Goal: Task Accomplishment & Management: Manage account settings

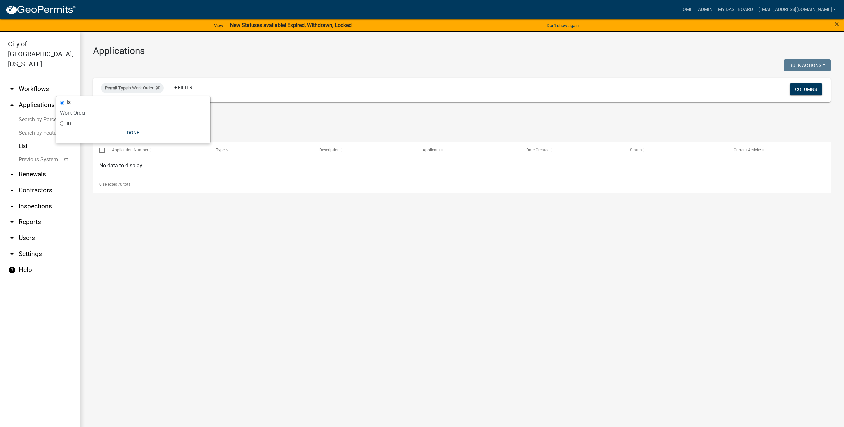
select select "4a80ddf8-7ec5-47b9-8ee8-b2d4c368dadd"
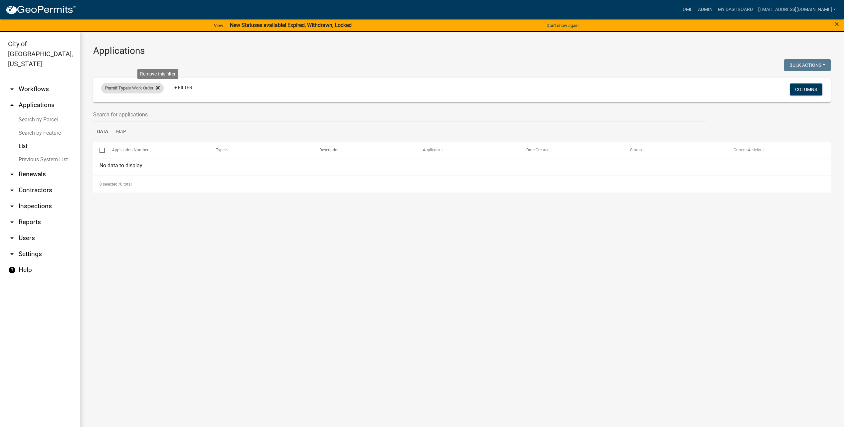
click at [160, 88] on icon at bounding box center [158, 87] width 4 height 5
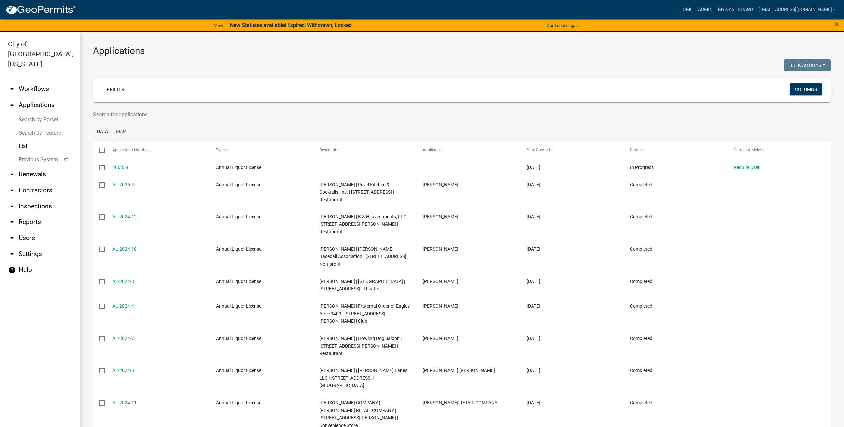
click at [618, 67] on div "Bulk Actions Void Expire Lock Withdraw" at bounding box center [649, 66] width 374 height 14
click at [802, 93] on button "Columns" at bounding box center [806, 90] width 33 height 12
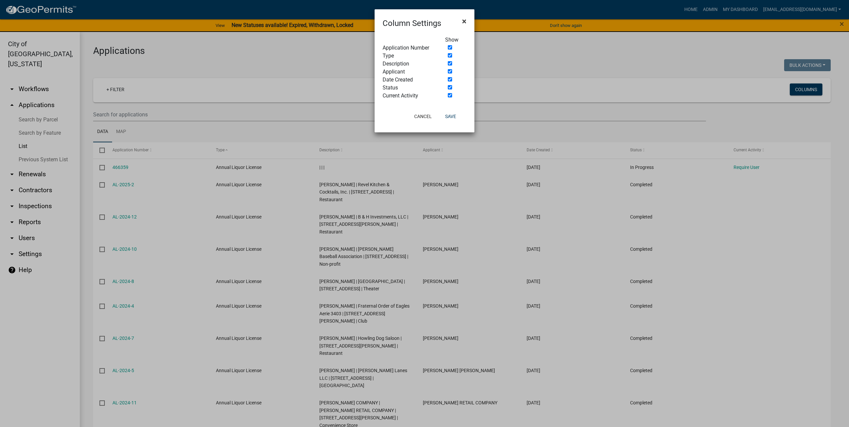
click at [464, 23] on span "×" at bounding box center [464, 21] width 4 height 9
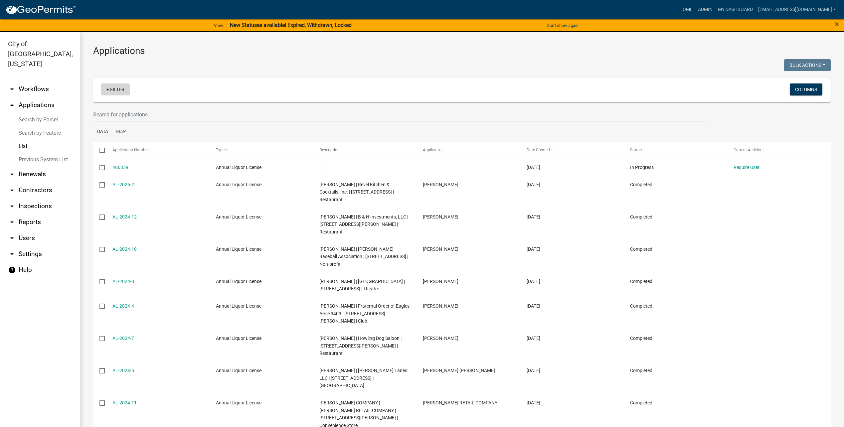
click at [125, 92] on link "+ Filter" at bounding box center [115, 90] width 29 height 12
click at [222, 130] on ul "Data Map" at bounding box center [462, 131] width 738 height 21
click at [54, 126] on link "Search by Feature" at bounding box center [40, 132] width 80 height 13
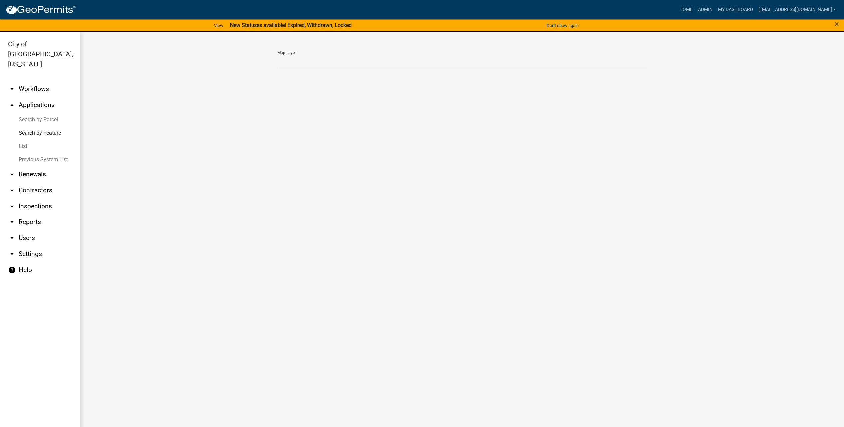
click at [392, 62] on select "Map Layer" at bounding box center [462, 62] width 369 height 14
click at [25, 140] on link "List" at bounding box center [40, 146] width 80 height 13
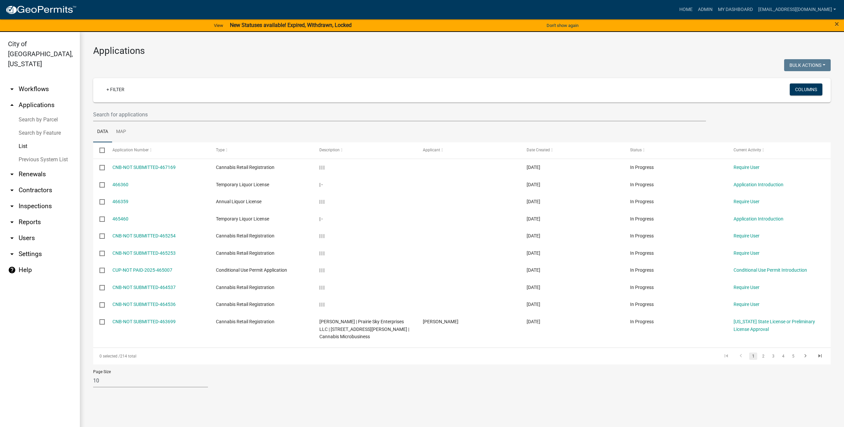
click at [29, 230] on link "arrow_drop_down Users" at bounding box center [40, 238] width 80 height 16
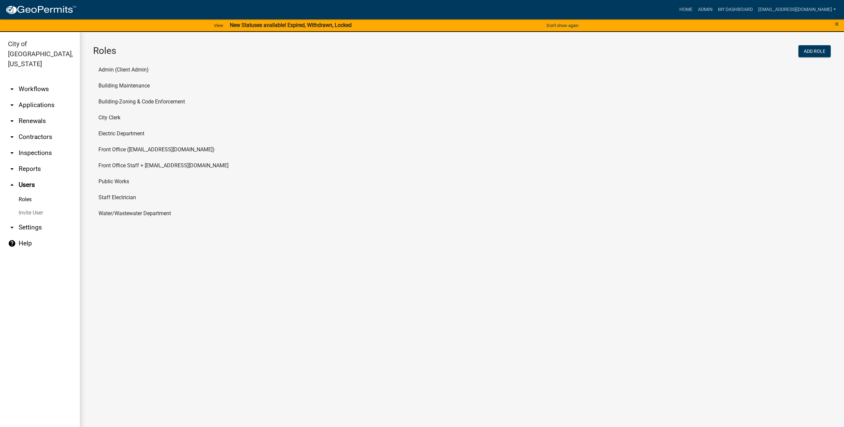
click at [139, 84] on li "Building Maintenance" at bounding box center [462, 86] width 738 height 16
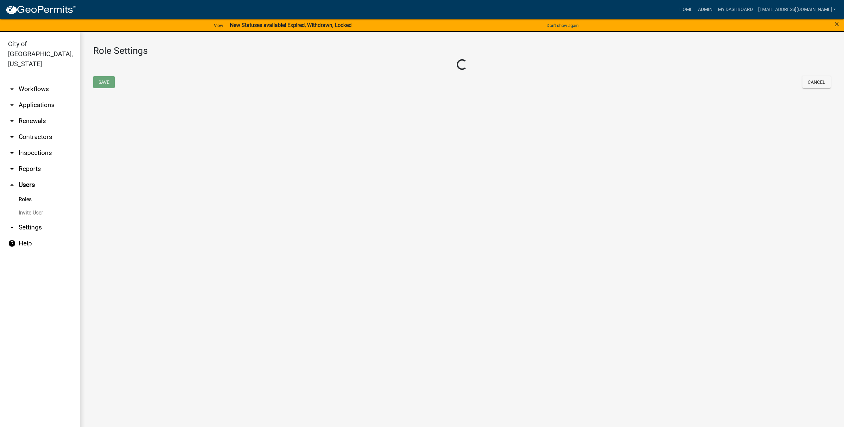
select select "3: orange"
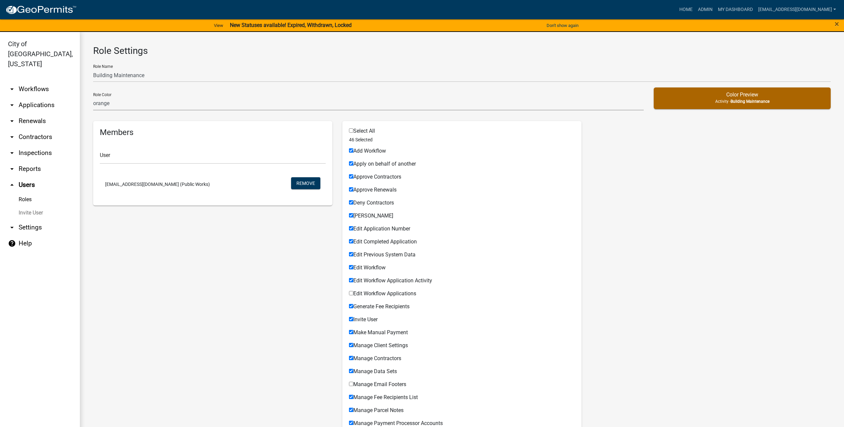
click at [351, 151] on input "Add Workflow" at bounding box center [351, 150] width 4 height 4
checkbox input "false"
click at [349, 162] on input "Apply on behalf of another" at bounding box center [351, 163] width 4 height 4
checkbox input "false"
click at [349, 176] on input "Approve Contractors" at bounding box center [351, 176] width 4 height 4
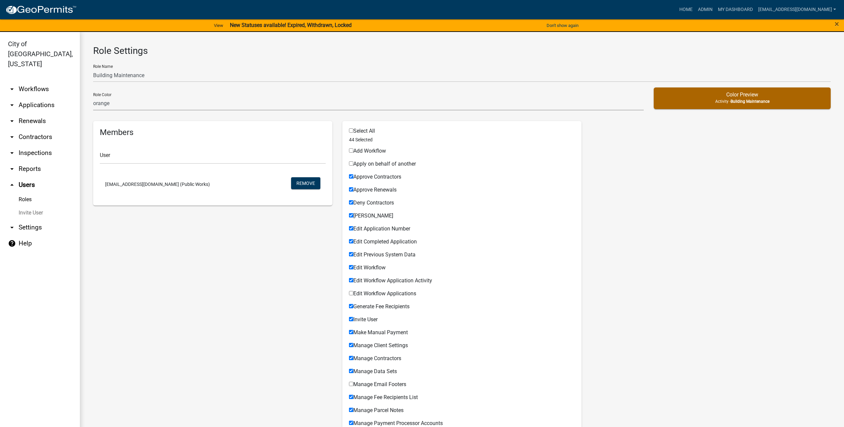
checkbox input "false"
click at [349, 188] on input "Approve Renewals" at bounding box center [351, 189] width 4 height 4
checkbox input "false"
click at [349, 207] on div "Deny Contractors" at bounding box center [462, 204] width 226 height 8
click at [350, 216] on input "[PERSON_NAME]" at bounding box center [351, 215] width 4 height 4
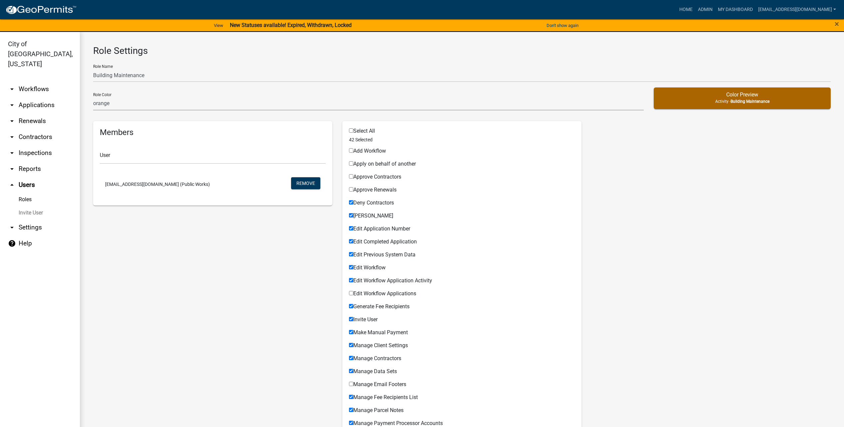
checkbox input "false"
click at [350, 204] on input "Deny Contractors" at bounding box center [351, 202] width 4 height 4
checkbox input "false"
click at [351, 228] on input "Edit Application Number" at bounding box center [351, 228] width 4 height 4
checkbox input "false"
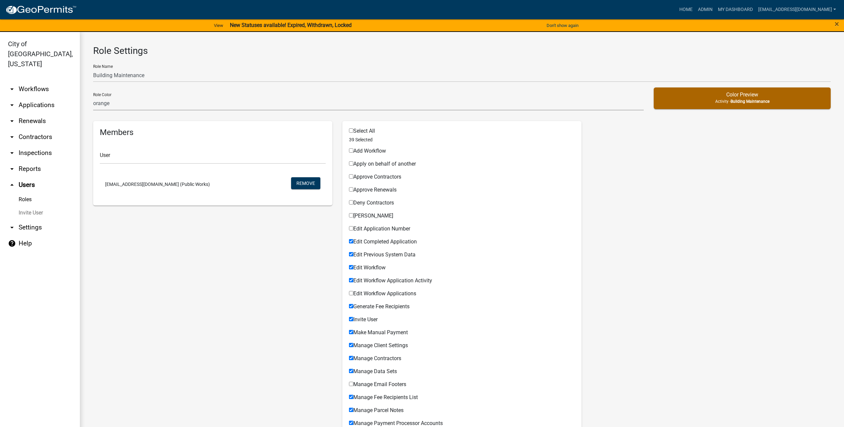
drag, startPoint x: 349, startPoint y: 241, endPoint x: 348, endPoint y: 246, distance: 4.8
click at [349, 241] on input "Edit Completed Application" at bounding box center [351, 241] width 4 height 4
checkbox input "false"
click at [349, 253] on input "Edit Previous System Data" at bounding box center [351, 254] width 4 height 4
checkbox input "false"
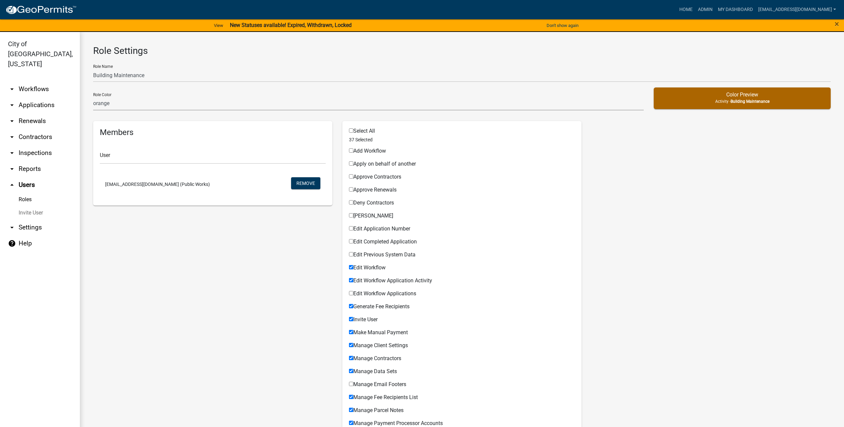
click at [349, 266] on input "Edit Workflow" at bounding box center [351, 267] width 4 height 4
checkbox input "false"
click at [349, 280] on input "Edit Workflow Application Activity" at bounding box center [351, 280] width 4 height 4
checkbox input "false"
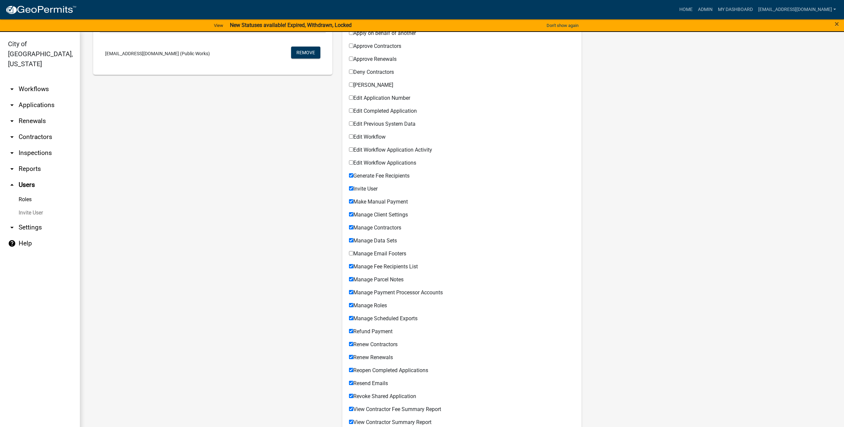
scroll to position [133, 0]
click at [374, 174] on span "Generate Fee Recipients" at bounding box center [381, 173] width 56 height 6
click at [353, 174] on input "Generate Fee Recipients" at bounding box center [351, 173] width 4 height 4
checkbox input "false"
click at [372, 187] on span "Invite User" at bounding box center [365, 186] width 24 height 6
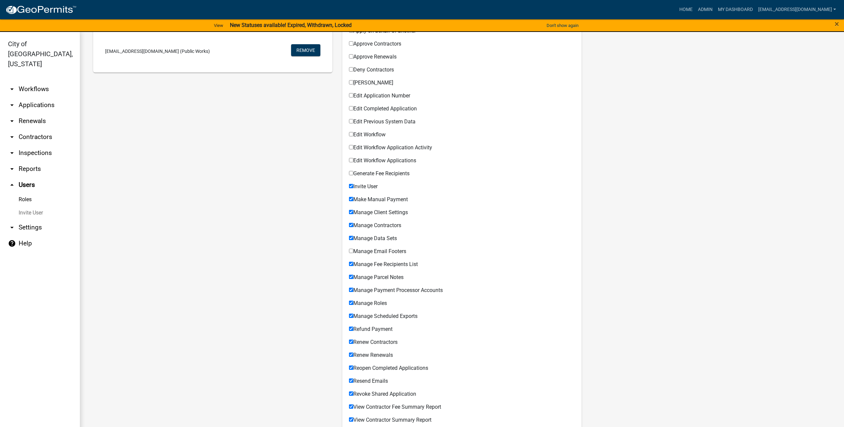
click at [353, 187] on input "Invite User" at bounding box center [351, 186] width 4 height 4
checkbox input "false"
drag, startPoint x: 374, startPoint y: 202, endPoint x: 375, endPoint y: 214, distance: 12.0
click at [374, 202] on span "Make Manual Payment" at bounding box center [380, 199] width 55 height 6
click at [353, 201] on input "Make Manual Payment" at bounding box center [351, 199] width 4 height 4
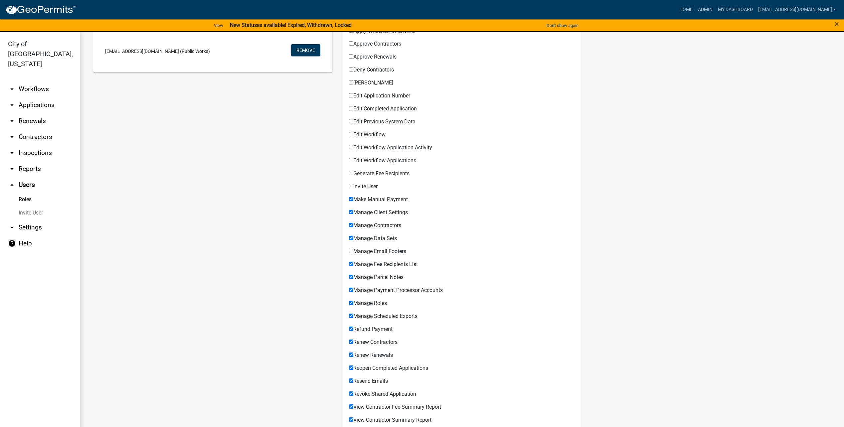
checkbox input "false"
click at [375, 214] on span "Manage Client Settings" at bounding box center [380, 212] width 55 height 6
click at [353, 214] on input "Manage Client Settings" at bounding box center [351, 212] width 4 height 4
checkbox input "false"
click at [374, 224] on span "Manage Contractors" at bounding box center [377, 225] width 48 height 6
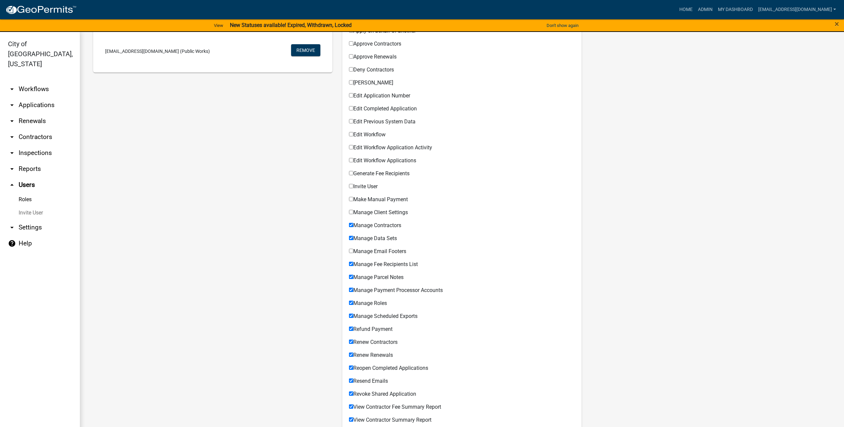
click at [353, 224] on input "Manage Contractors" at bounding box center [351, 225] width 4 height 4
checkbox input "false"
click at [376, 240] on span "Manage Data Sets" at bounding box center [375, 238] width 44 height 6
click at [353, 240] on input "Manage Data Sets" at bounding box center [351, 238] width 4 height 4
checkbox input "false"
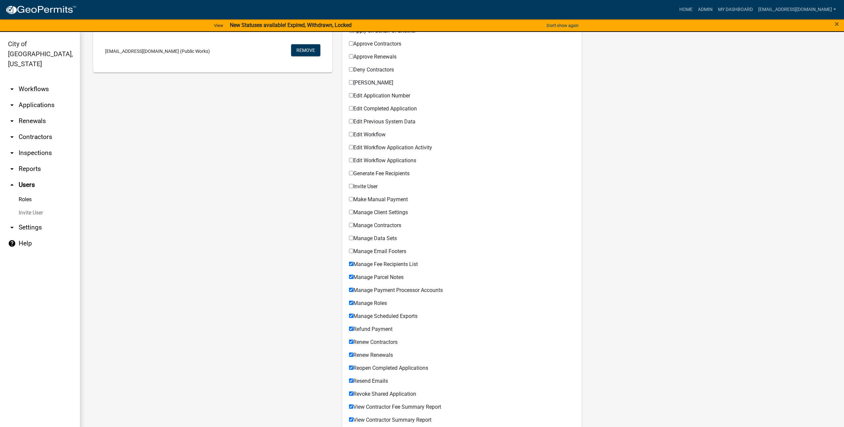
click at [370, 263] on span "Manage Fee Recipients List" at bounding box center [385, 264] width 65 height 6
click at [353, 263] on input "Manage Fee Recipients List" at bounding box center [351, 264] width 4 height 4
checkbox input "false"
drag, startPoint x: 371, startPoint y: 275, endPoint x: 374, endPoint y: 288, distance: 13.3
click at [371, 277] on span "Manage Parcel Notes" at bounding box center [378, 277] width 50 height 6
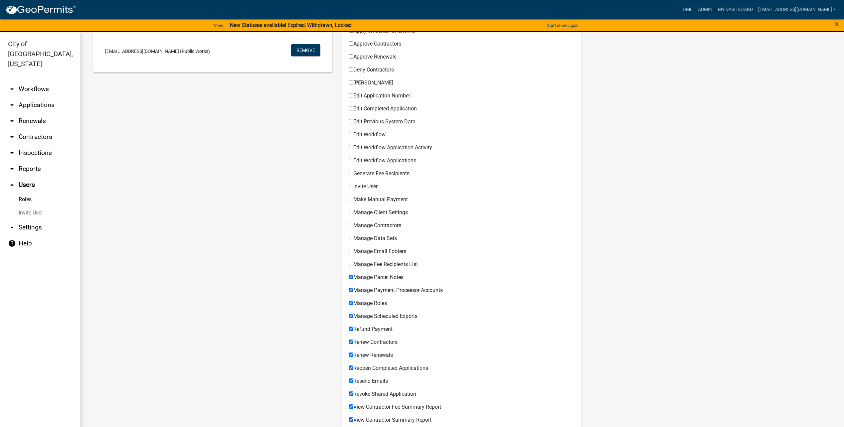
click at [353, 277] on input "Manage Parcel Notes" at bounding box center [351, 277] width 4 height 4
checkbox input "false"
click at [374, 289] on span "Manage Payment Processor Accounts" at bounding box center [398, 290] width 90 height 6
click at [353, 289] on input "Manage Payment Processor Accounts" at bounding box center [351, 290] width 4 height 4
checkbox input "false"
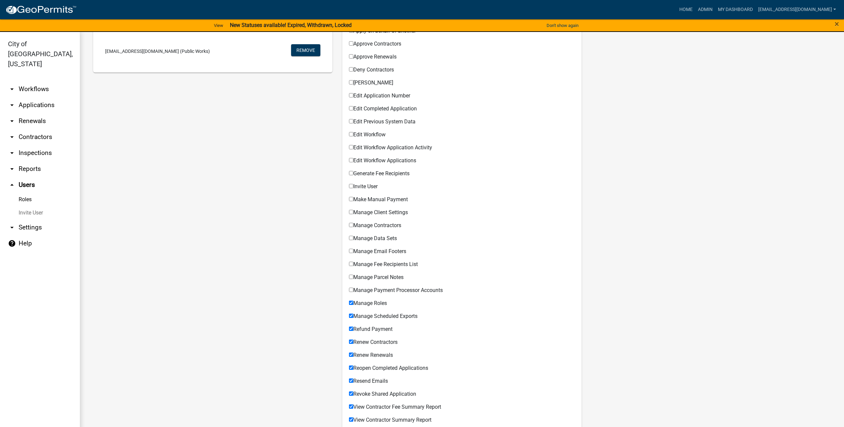
click at [374, 301] on span "Manage Roles" at bounding box center [370, 303] width 34 height 6
click at [353, 301] on input "Manage Roles" at bounding box center [351, 303] width 4 height 4
checkbox input "false"
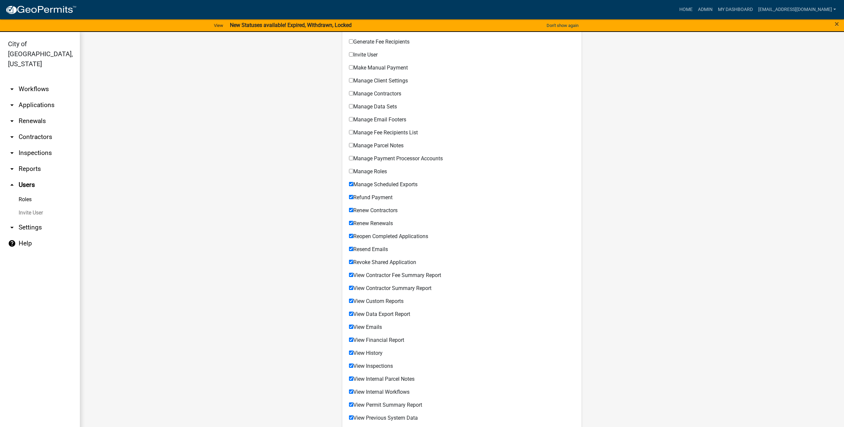
scroll to position [266, 0]
click at [389, 183] on span "Manage Scheduled Exports" at bounding box center [385, 183] width 64 height 6
click at [353, 183] on input "Manage Scheduled Exports" at bounding box center [351, 183] width 4 height 4
checkbox input "false"
click at [386, 199] on span "Refund Payment" at bounding box center [372, 196] width 39 height 6
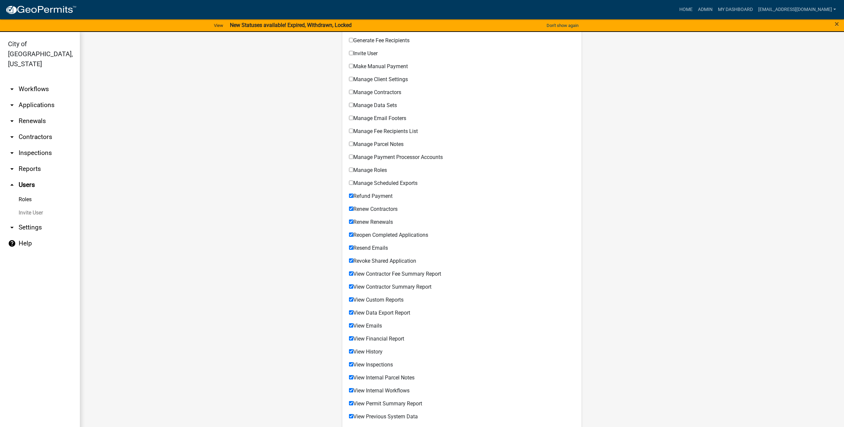
click at [353, 198] on input "Refund Payment" at bounding box center [351, 196] width 4 height 4
checkbox input "false"
click at [386, 210] on span "Renew Contractors" at bounding box center [375, 209] width 44 height 6
click at [353, 210] on input "Renew Contractors" at bounding box center [351, 209] width 4 height 4
checkbox input "false"
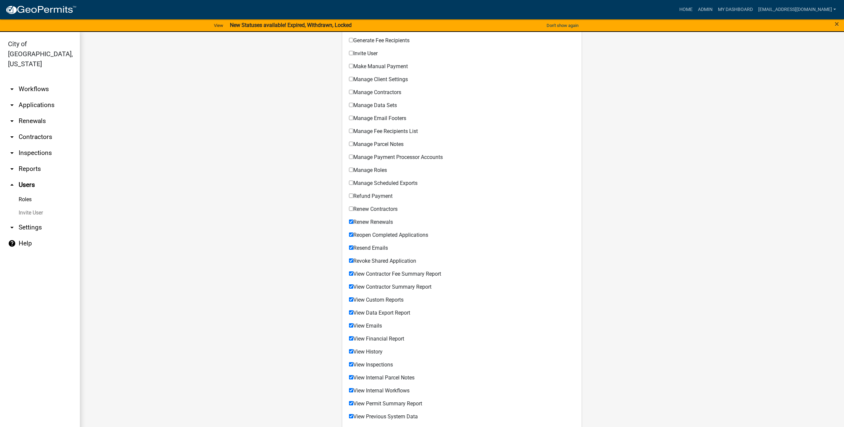
click at [386, 220] on span "Renew Renewals" at bounding box center [373, 222] width 40 height 6
click at [353, 220] on input "Renew Renewals" at bounding box center [351, 222] width 4 height 4
checkbox input "false"
click at [389, 237] on span "Reopen Completed Applications" at bounding box center [390, 235] width 75 height 6
click at [353, 237] on input "Reopen Completed Applications" at bounding box center [351, 235] width 4 height 4
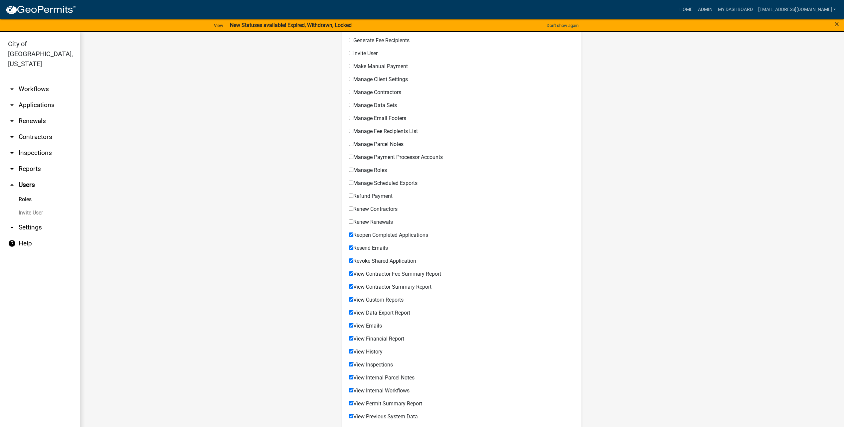
checkbox input "false"
click at [387, 263] on span "Revoke Shared Application" at bounding box center [384, 261] width 63 height 6
click at [353, 263] on input "Revoke Shared Application" at bounding box center [351, 261] width 4 height 4
checkbox input "false"
drag, startPoint x: 385, startPoint y: 276, endPoint x: 385, endPoint y: 283, distance: 7.7
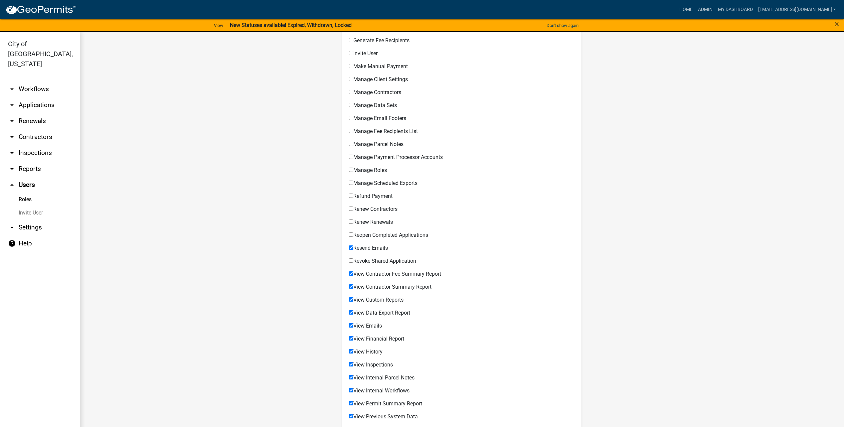
click at [385, 276] on span "View Contractor Fee Summary Report" at bounding box center [397, 274] width 88 height 6
click at [353, 276] on input "View Contractor Fee Summary Report" at bounding box center [351, 274] width 4 height 4
checkbox input "false"
click at [385, 286] on span "View Contractor Summary Report" at bounding box center [392, 287] width 78 height 6
click at [353, 286] on input "View Contractor Summary Report" at bounding box center [351, 287] width 4 height 4
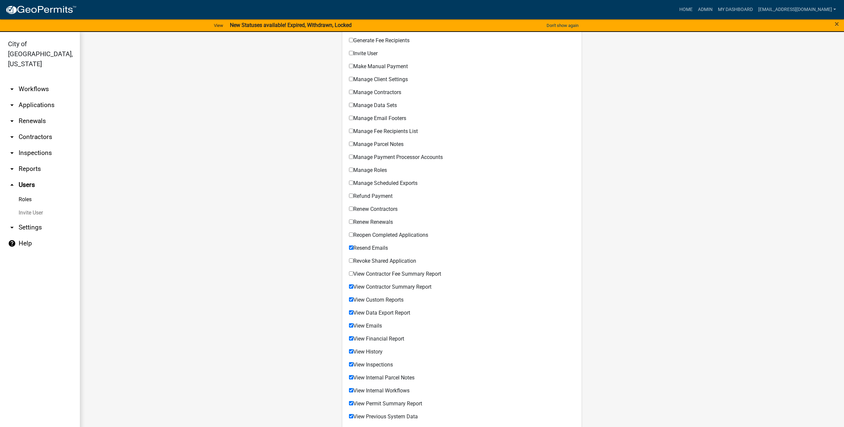
checkbox input "false"
click at [385, 295] on div "View Custom Reports Permissible Items" at bounding box center [462, 299] width 226 height 13
click at [390, 298] on span "View Custom Reports" at bounding box center [378, 300] width 50 height 6
click at [353, 298] on input "View Custom Reports" at bounding box center [351, 300] width 4 height 4
checkbox input "false"
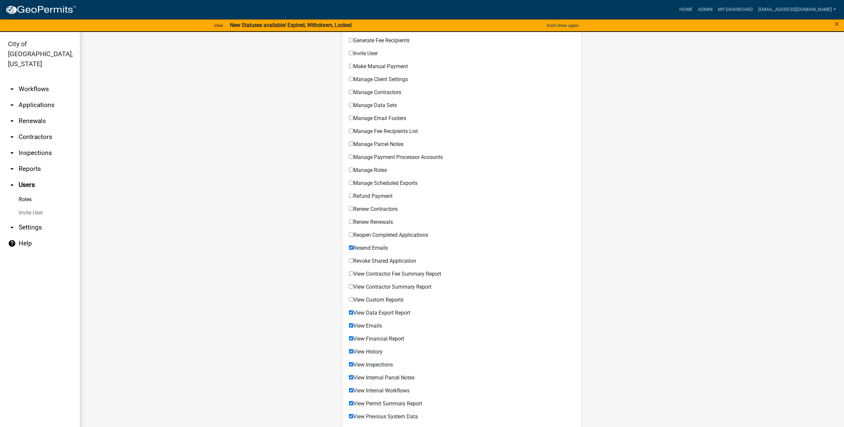
click at [387, 314] on span "View Data Export Report" at bounding box center [381, 313] width 57 height 6
click at [353, 314] on input "View Data Export Report" at bounding box center [351, 312] width 4 height 4
click at [367, 315] on label "View Data Export Report" at bounding box center [379, 312] width 61 height 5
click at [353, 315] on input "View Data Export Report" at bounding box center [351, 312] width 4 height 4
checkbox input "true"
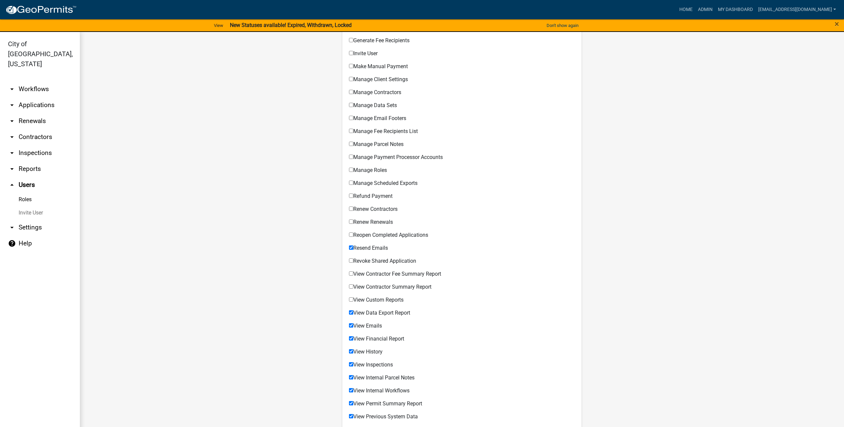
click at [365, 299] on label "View Custom Reports" at bounding box center [376, 300] width 55 height 5
click at [353, 299] on input "View Custom Reports" at bounding box center [351, 300] width 4 height 4
checkbox input "true"
click at [366, 287] on label "View Contractor Summary Report" at bounding box center [390, 287] width 83 height 5
click at [353, 287] on input "View Contractor Summary Report" at bounding box center [351, 287] width 4 height 4
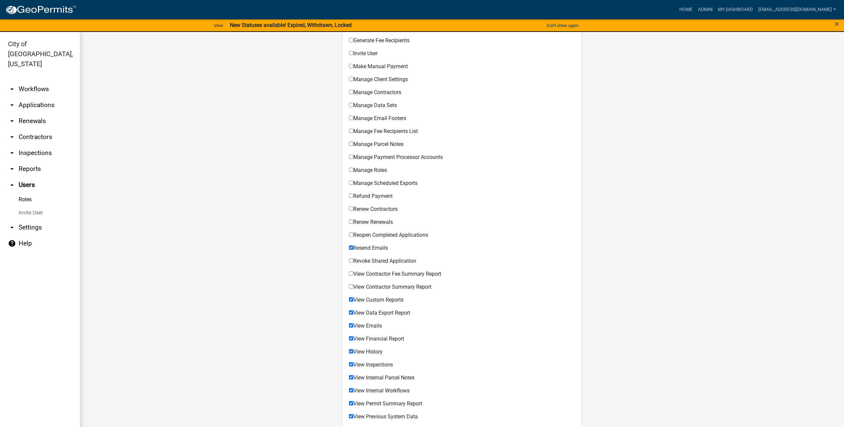
checkbox input "true"
click at [371, 273] on label "View Contractor Fee Summary Report" at bounding box center [395, 274] width 92 height 5
click at [353, 273] on input "View Contractor Fee Summary Report" at bounding box center [351, 274] width 4 height 4
checkbox input "true"
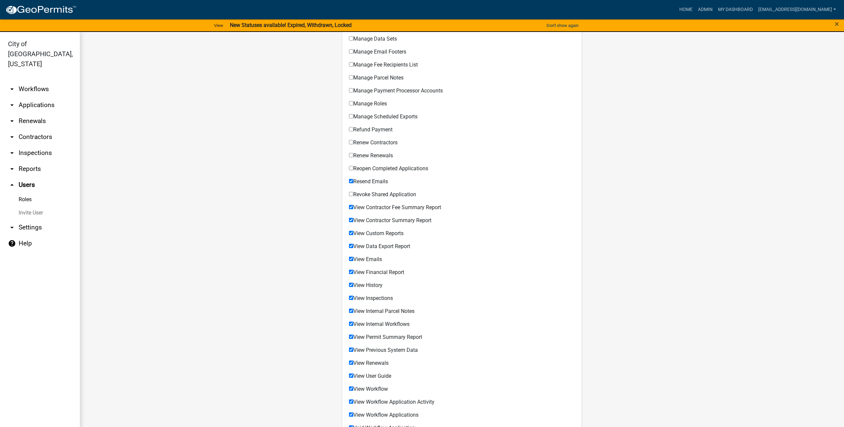
scroll to position [366, 0]
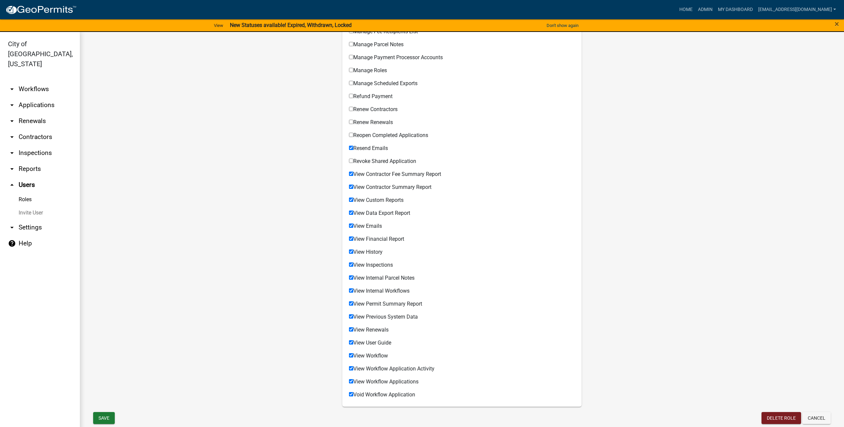
click at [397, 394] on span "Void Workflow Application" at bounding box center [384, 395] width 62 height 6
click at [353, 394] on input "Void Workflow Application" at bounding box center [351, 394] width 4 height 4
checkbox input "false"
click at [102, 416] on button "Save" at bounding box center [104, 418] width 22 height 12
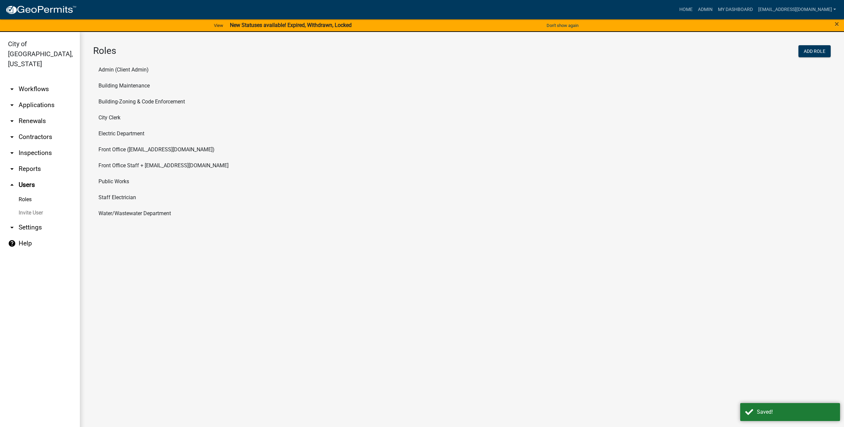
click at [141, 137] on li "Electric Department" at bounding box center [462, 134] width 738 height 16
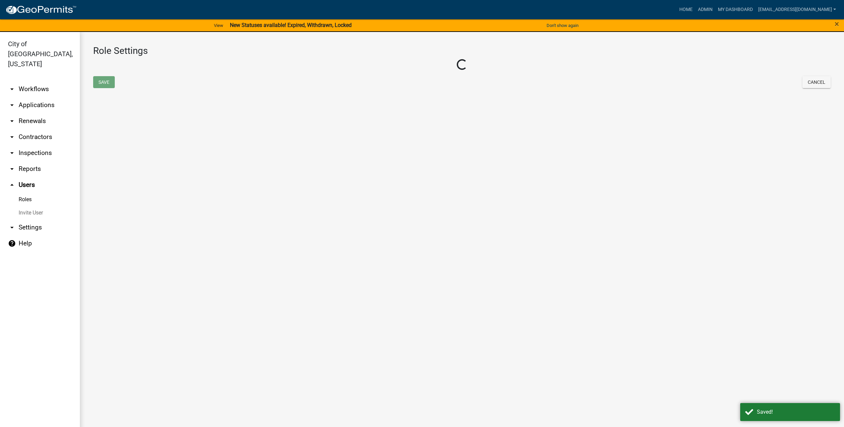
select select "4: red"
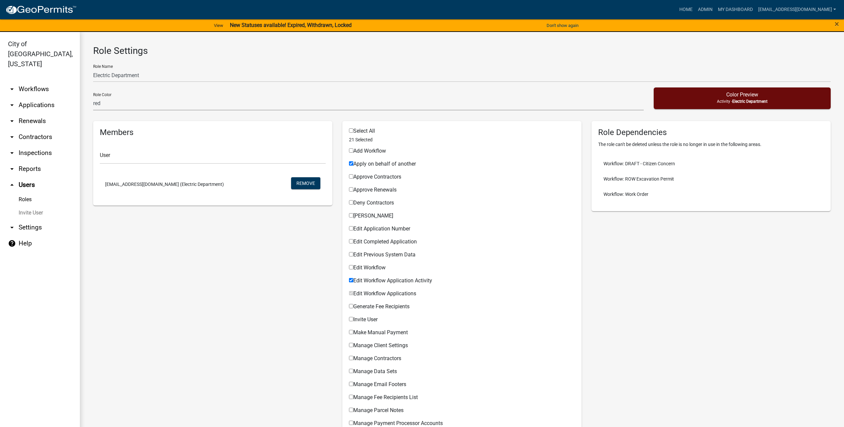
click at [353, 280] on span "Edit Workflow Application Activity" at bounding box center [392, 281] width 79 height 6
click at [351, 280] on input "Edit Workflow Application Activity" at bounding box center [351, 280] width 4 height 4
checkbox input "false"
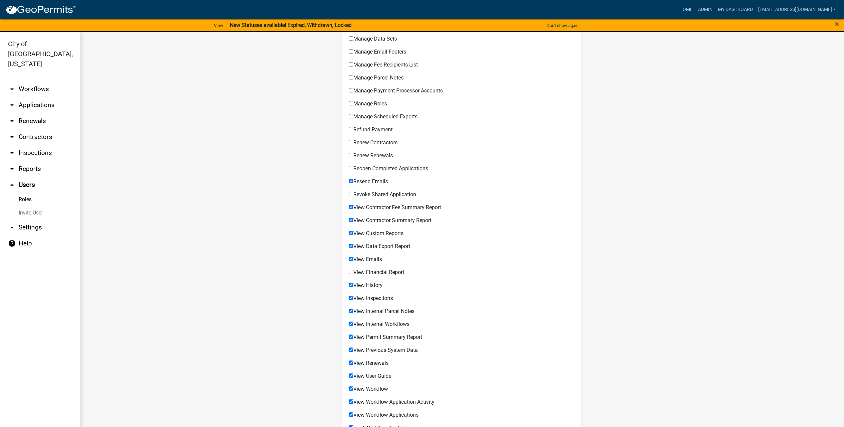
scroll to position [376, 0]
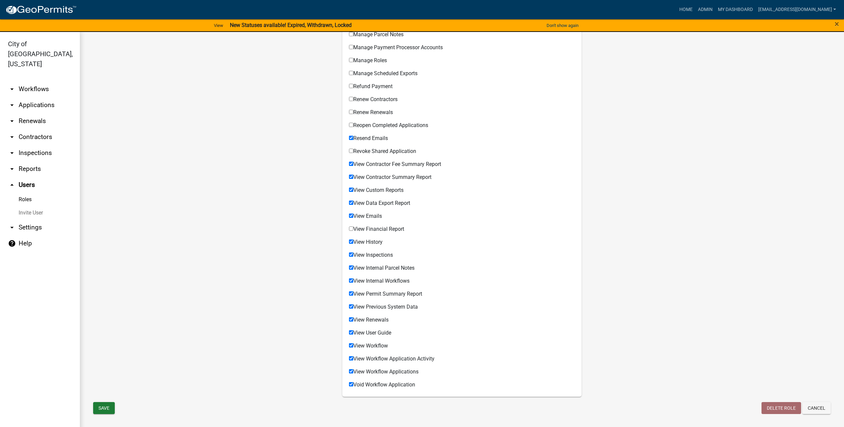
click at [350, 228] on input "View Financial Report" at bounding box center [351, 229] width 4 height 4
checkbox input "true"
click at [109, 406] on button "Save" at bounding box center [104, 408] width 22 height 12
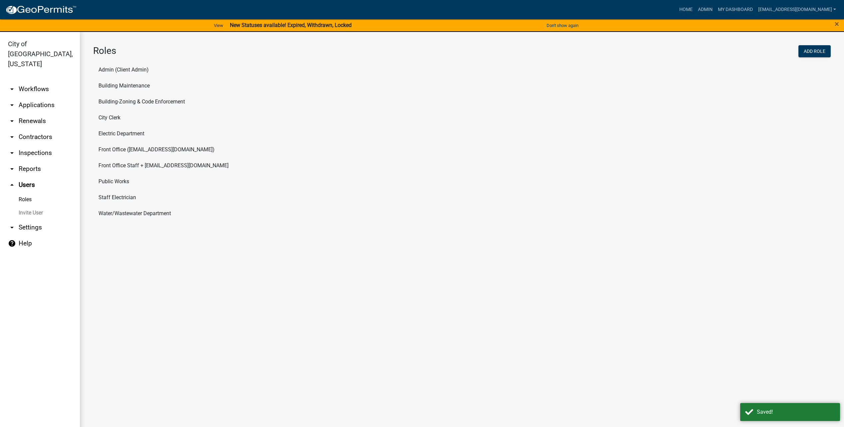
click at [127, 180] on li "Public Works" at bounding box center [462, 182] width 738 height 16
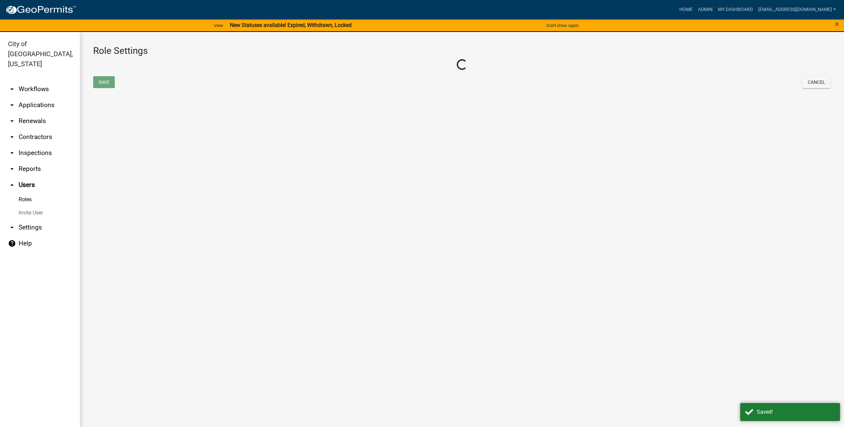
select select "1: green"
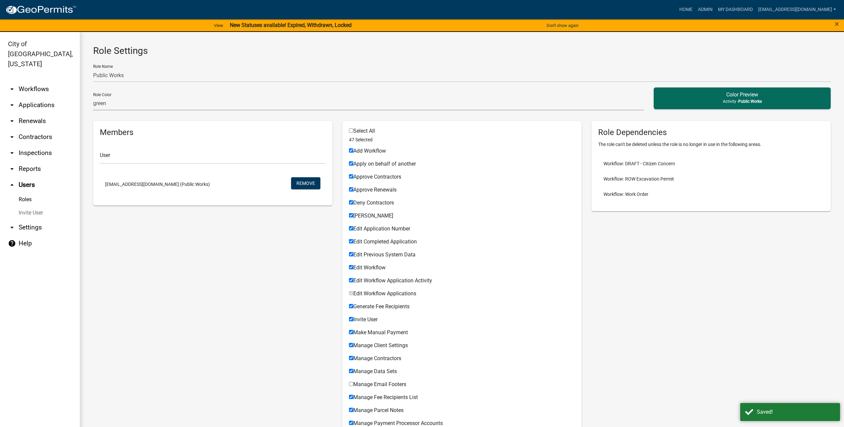
click at [377, 153] on span "Add Workflow" at bounding box center [369, 151] width 33 height 6
click at [353, 153] on input "Add Workflow" at bounding box center [351, 150] width 4 height 4
checkbox input "false"
click at [378, 163] on span "Apply on behalf of another" at bounding box center [384, 164] width 63 height 6
click at [353, 163] on input "Apply on behalf of another" at bounding box center [351, 163] width 4 height 4
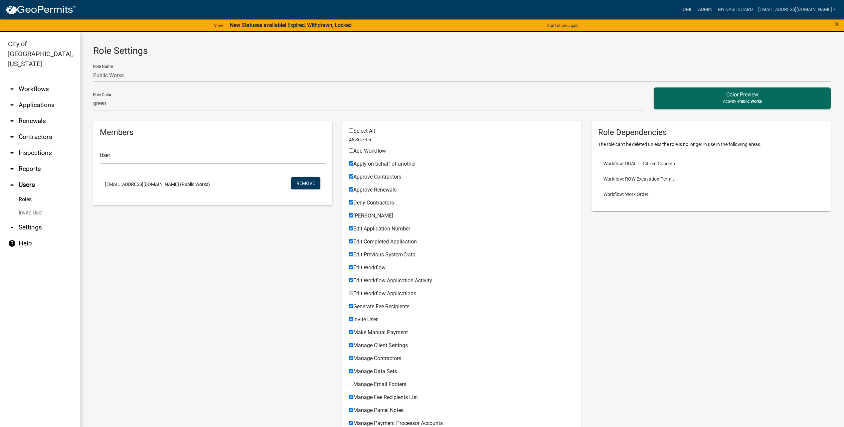
checkbox input "false"
click at [378, 180] on span "Approve Contractors" at bounding box center [377, 177] width 48 height 6
click at [353, 179] on input "Approve Contractors" at bounding box center [351, 176] width 4 height 4
checkbox input "false"
click at [376, 188] on span "Approve Renewals" at bounding box center [374, 190] width 43 height 6
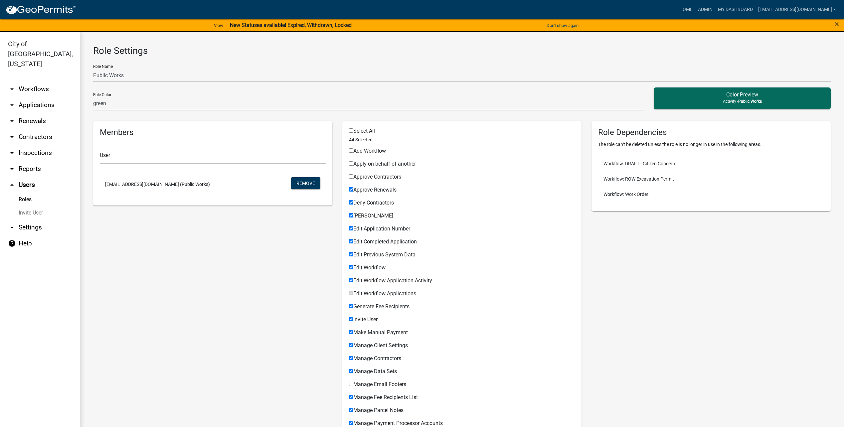
click at [353, 188] on input "Approve Renewals" at bounding box center [351, 189] width 4 height 4
checkbox input "false"
click at [375, 201] on span "Deny Contractors" at bounding box center [373, 203] width 41 height 6
click at [353, 201] on input "Deny Contractors" at bounding box center [351, 202] width 4 height 4
checkbox input "false"
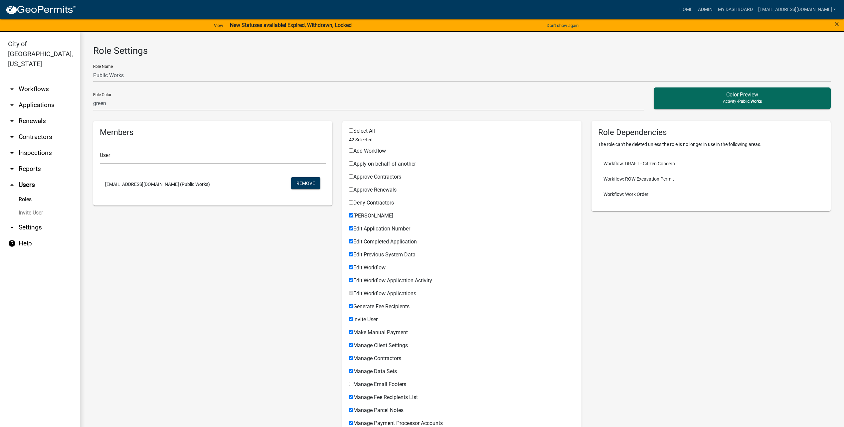
click at [374, 217] on span "[PERSON_NAME]" at bounding box center [373, 216] width 40 height 6
click at [353, 217] on input "[PERSON_NAME]" at bounding box center [351, 215] width 4 height 4
checkbox input "false"
click at [374, 235] on div "Edit Completed Application Permissible Items" at bounding box center [462, 240] width 226 height 13
click at [373, 243] on span "Edit Completed Application" at bounding box center [385, 242] width 64 height 6
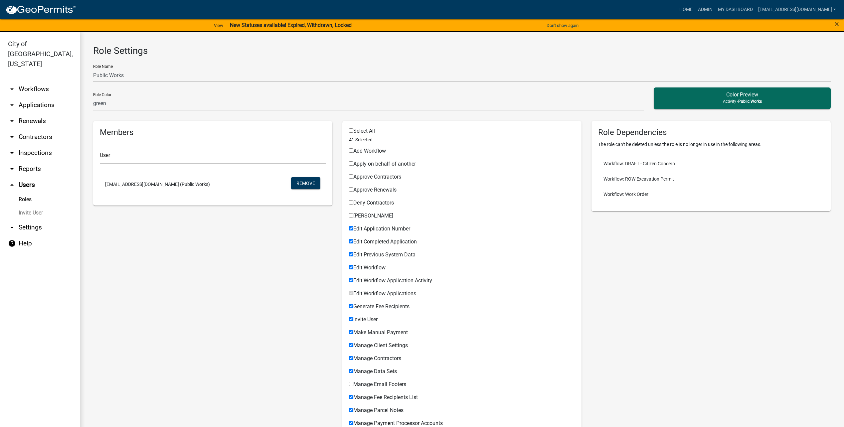
click at [353, 243] on input "Edit Completed Application" at bounding box center [351, 241] width 4 height 4
checkbox input "false"
click at [376, 226] on span "Edit Application Number" at bounding box center [381, 229] width 57 height 6
click at [353, 226] on input "Edit Application Number" at bounding box center [351, 228] width 4 height 4
checkbox input "false"
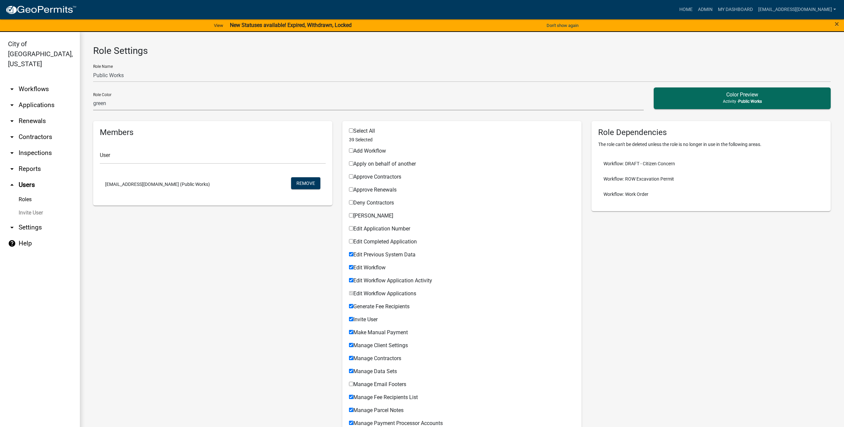
click at [376, 254] on span "Edit Previous System Data" at bounding box center [384, 255] width 62 height 6
click at [353, 254] on input "Edit Previous System Data" at bounding box center [351, 254] width 4 height 4
checkbox input "false"
click at [373, 267] on span "Edit Workflow" at bounding box center [369, 268] width 32 height 6
click at [353, 267] on input "Edit Workflow" at bounding box center [351, 267] width 4 height 4
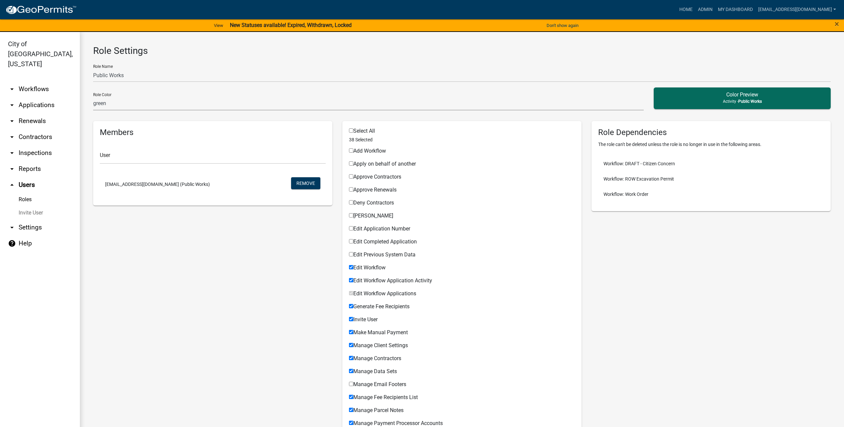
checkbox input "false"
click at [373, 279] on span "Edit Workflow Application Activity" at bounding box center [392, 281] width 79 height 6
click at [353, 279] on input "Edit Workflow Application Activity" at bounding box center [351, 280] width 4 height 4
checkbox input "false"
click at [372, 306] on span "Generate Fee Recipients" at bounding box center [381, 306] width 56 height 6
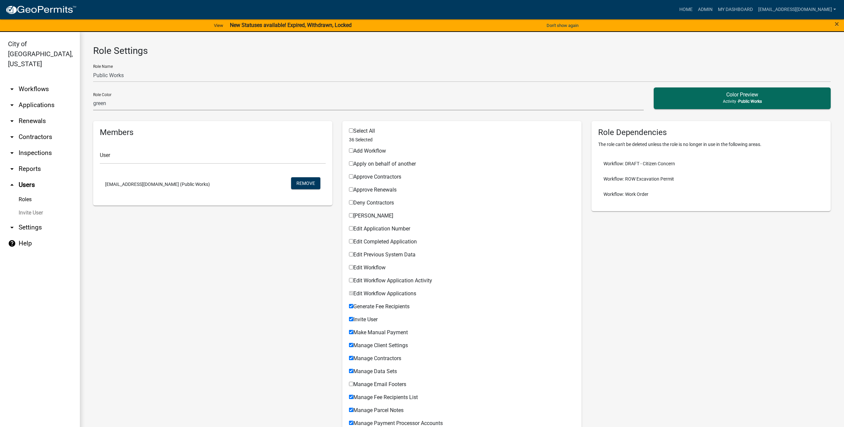
click at [353, 306] on input "Generate Fee Recipients" at bounding box center [351, 306] width 4 height 4
checkbox input "false"
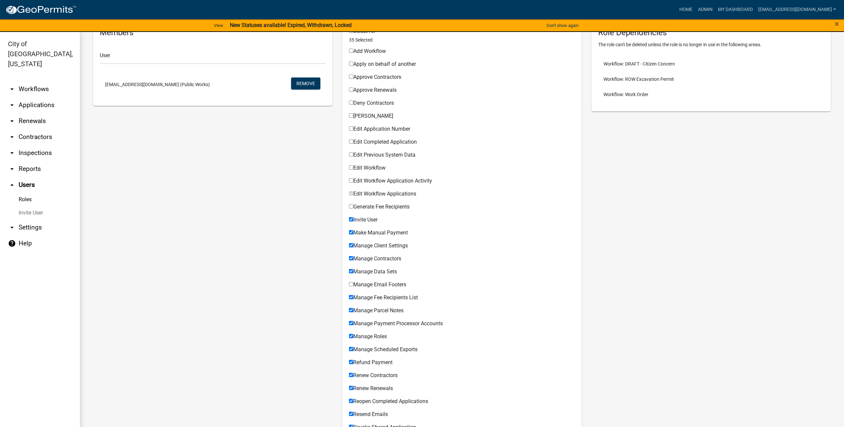
click at [375, 220] on span "Invite User" at bounding box center [365, 220] width 24 height 6
click at [353, 220] on input "Invite User" at bounding box center [351, 219] width 4 height 4
checkbox input "false"
click at [373, 234] on span "Make Manual Payment" at bounding box center [380, 233] width 55 height 6
click at [353, 234] on input "Make Manual Payment" at bounding box center [351, 232] width 4 height 4
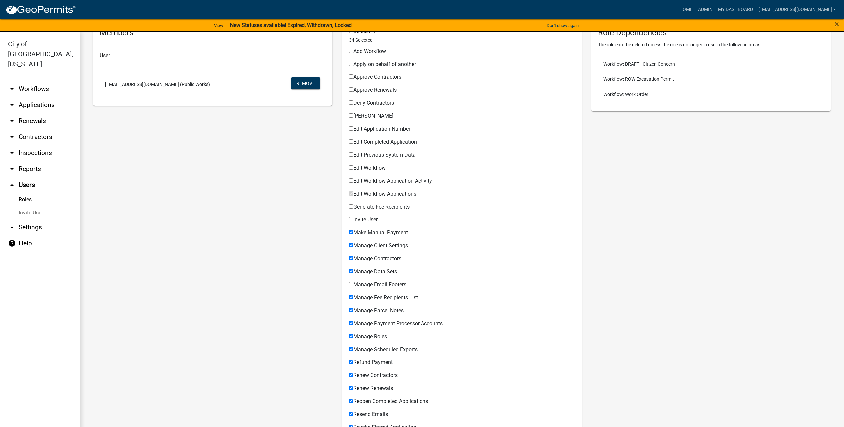
checkbox input "false"
click at [373, 245] on span "Manage Client Settings" at bounding box center [380, 246] width 55 height 6
click at [353, 245] on input "Manage Client Settings" at bounding box center [351, 245] width 4 height 4
checkbox input "false"
click at [367, 264] on div "Manage Contractors" at bounding box center [462, 260] width 226 height 8
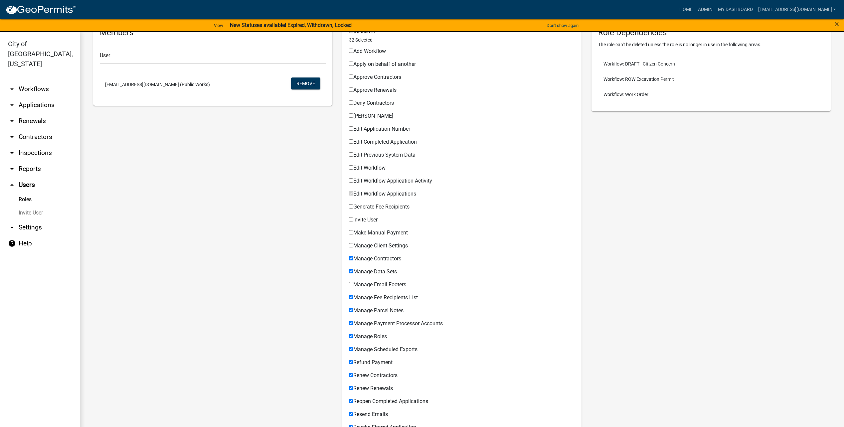
drag, startPoint x: 369, startPoint y: 274, endPoint x: 374, endPoint y: 259, distance: 15.5
click at [369, 274] on span "Manage Data Sets" at bounding box center [375, 272] width 44 height 6
click at [353, 274] on input "Manage Data Sets" at bounding box center [351, 271] width 4 height 4
checkbox input "false"
click at [374, 259] on span "Manage Contractors" at bounding box center [377, 259] width 48 height 6
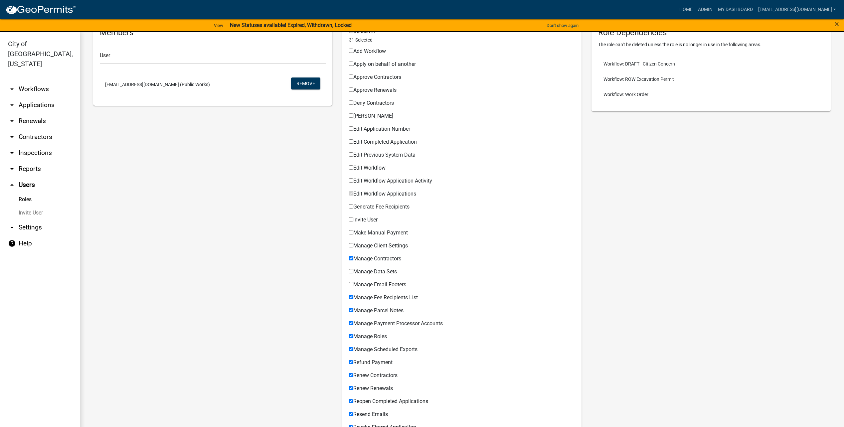
click at [353, 259] on input "Manage Contractors" at bounding box center [351, 258] width 4 height 4
checkbox input "false"
click at [371, 298] on span "Manage Fee Recipients List" at bounding box center [385, 298] width 65 height 6
click at [353, 298] on input "Manage Fee Recipients List" at bounding box center [351, 297] width 4 height 4
checkbox input "false"
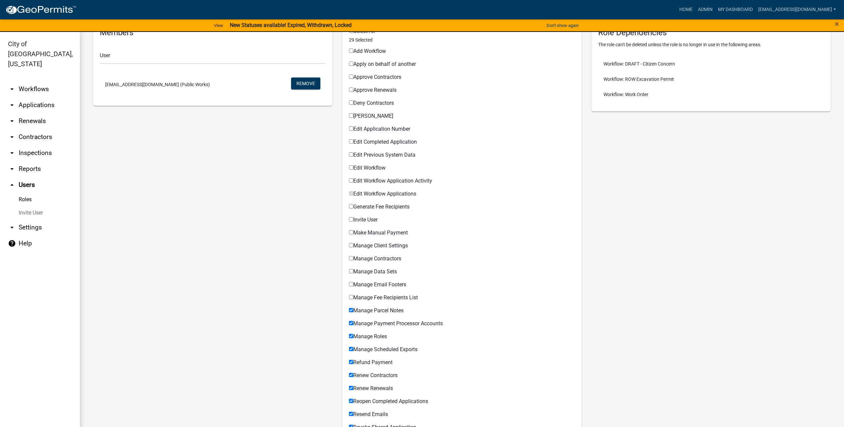
click at [370, 308] on span "Manage Parcel Notes" at bounding box center [378, 310] width 50 height 6
click at [353, 308] on input "Manage Parcel Notes" at bounding box center [351, 310] width 4 height 4
checkbox input "false"
drag, startPoint x: 371, startPoint y: 319, endPoint x: 371, endPoint y: 328, distance: 8.7
click at [371, 320] on div "Manage Payment Processor Accounts Permissible Items" at bounding box center [462, 322] width 226 height 13
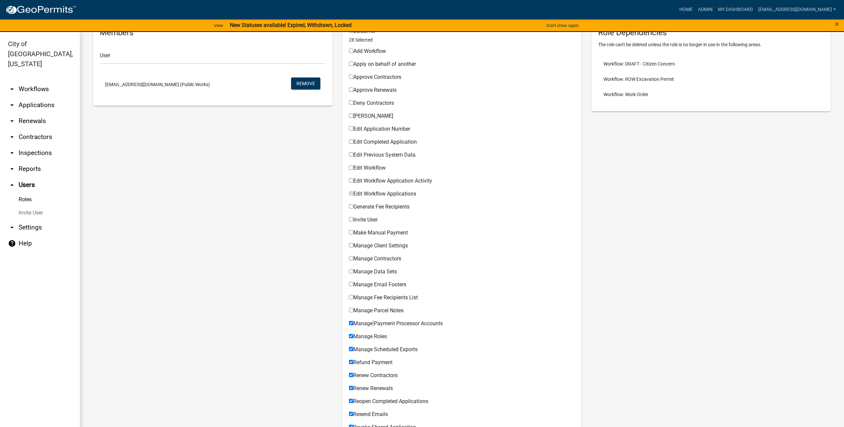
drag, startPoint x: 371, startPoint y: 328, endPoint x: 370, endPoint y: 346, distance: 18.4
click at [371, 335] on span "Manage Roles" at bounding box center [370, 336] width 34 height 6
click at [353, 335] on input "Manage Roles" at bounding box center [351, 336] width 4 height 4
checkbox input "false"
click at [370, 346] on span "Manage Scheduled Exports" at bounding box center [385, 349] width 64 height 6
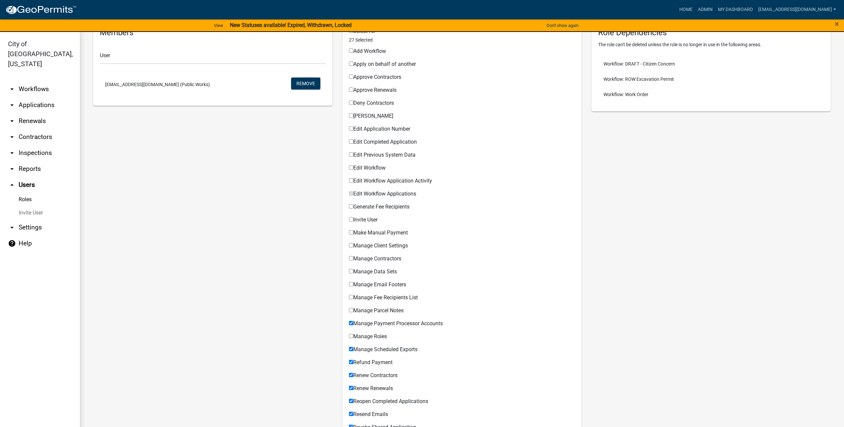
click at [353, 347] on input "Manage Scheduled Exports" at bounding box center [351, 349] width 4 height 4
checkbox input "false"
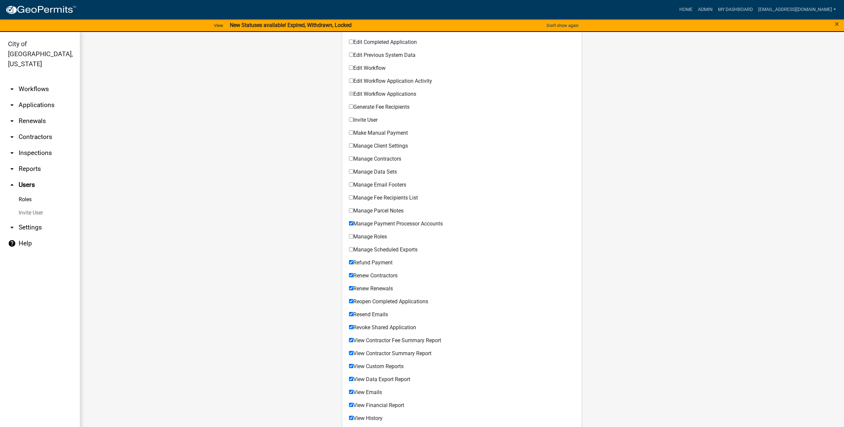
click at [372, 221] on span "Manage Payment Processor Accounts" at bounding box center [398, 224] width 90 height 6
click at [353, 221] on input "Manage Payment Processor Accounts" at bounding box center [351, 223] width 4 height 4
checkbox input "false"
click at [372, 261] on span "Refund Payment" at bounding box center [372, 263] width 39 height 6
click at [353, 261] on input "Refund Payment" at bounding box center [351, 262] width 4 height 4
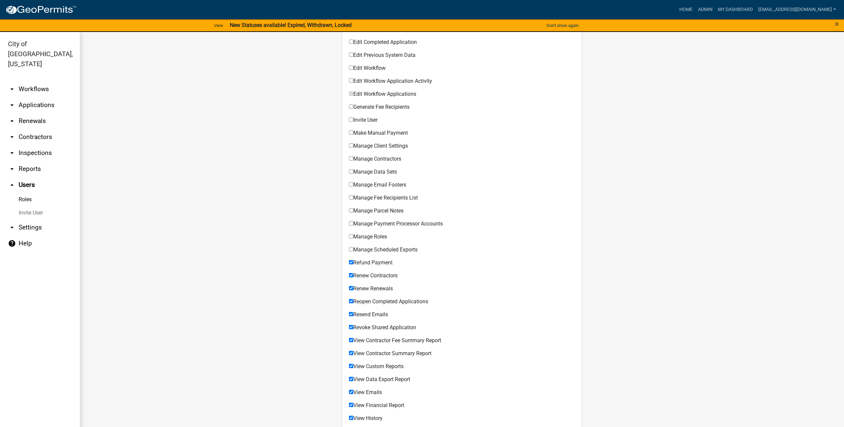
checkbox input "false"
click at [368, 277] on span "Renew Contractors" at bounding box center [375, 276] width 44 height 6
click at [353, 277] on input "Renew Contractors" at bounding box center [351, 275] width 4 height 4
checkbox input "false"
click at [367, 287] on span "Renew Renewals" at bounding box center [373, 289] width 40 height 6
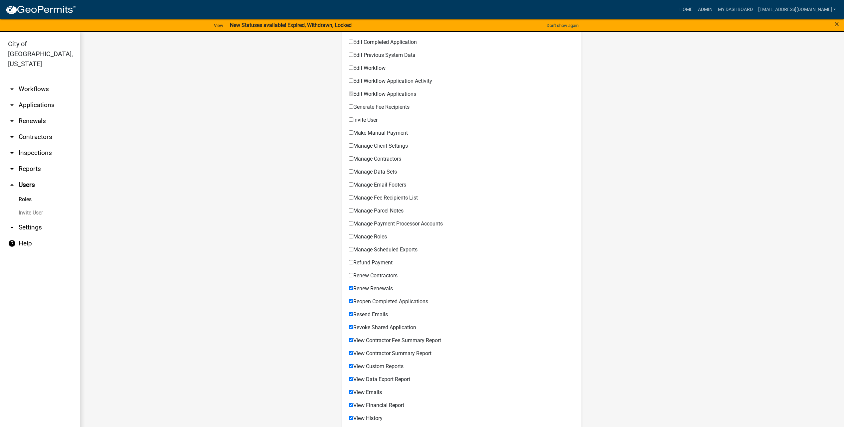
click at [353, 287] on input "Renew Renewals" at bounding box center [351, 288] width 4 height 4
checkbox input "false"
click at [367, 300] on span "Reopen Completed Applications" at bounding box center [390, 302] width 75 height 6
click at [353, 300] on input "Reopen Completed Applications" at bounding box center [351, 301] width 4 height 4
checkbox input "false"
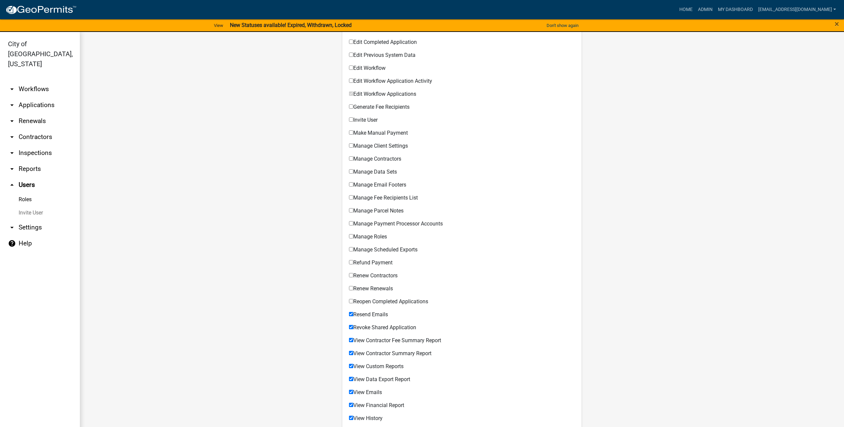
click at [364, 324] on span "Revoke Shared Application" at bounding box center [384, 327] width 63 height 6
click at [353, 325] on input "Revoke Shared Application" at bounding box center [351, 327] width 4 height 4
checkbox input "false"
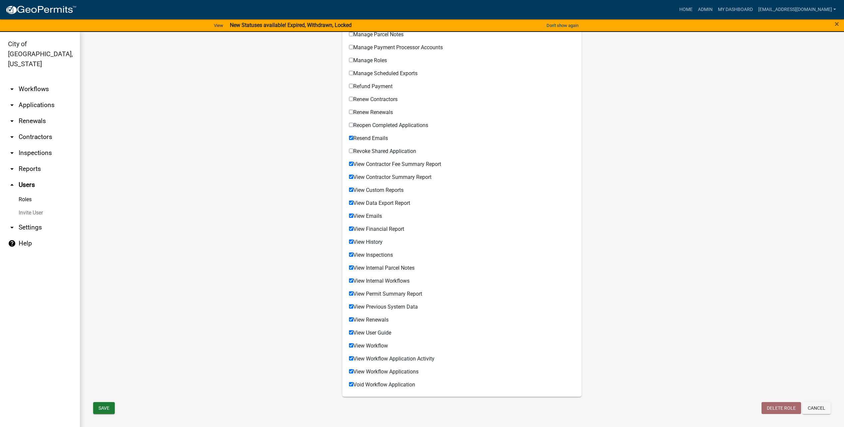
scroll to position [8, 0]
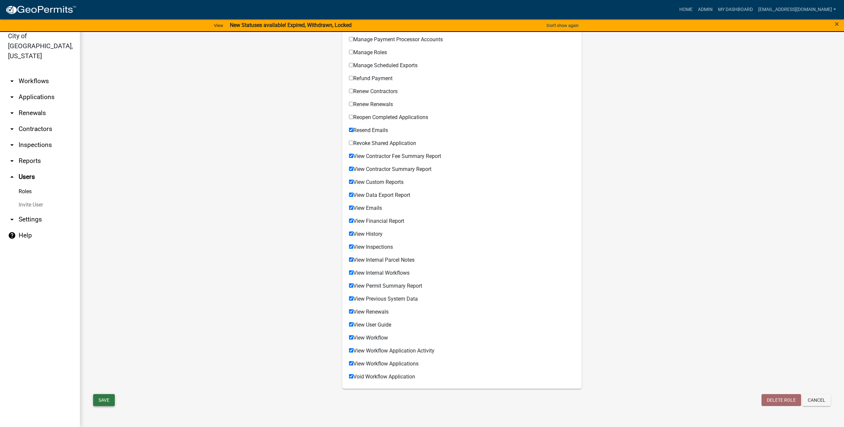
click at [103, 401] on button "Save" at bounding box center [104, 400] width 22 height 12
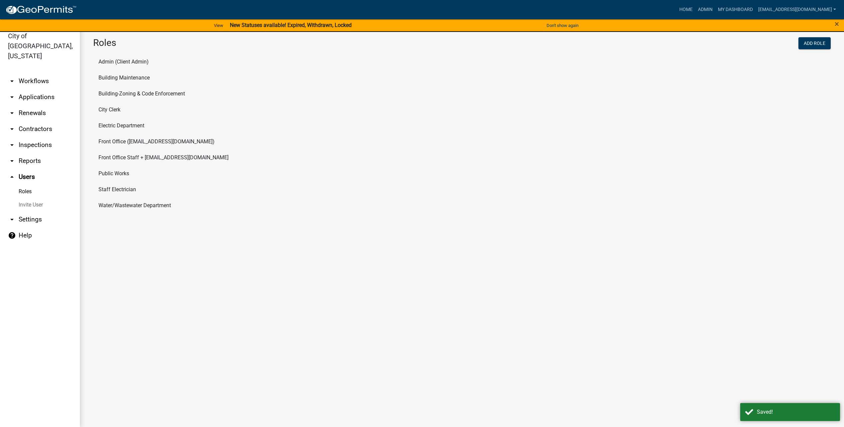
click at [121, 191] on li "Staff Electrician" at bounding box center [462, 190] width 738 height 16
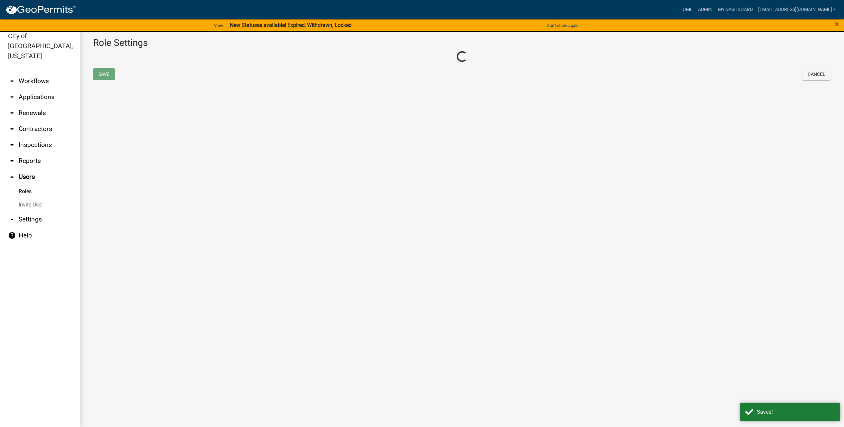
select select "2: yellow"
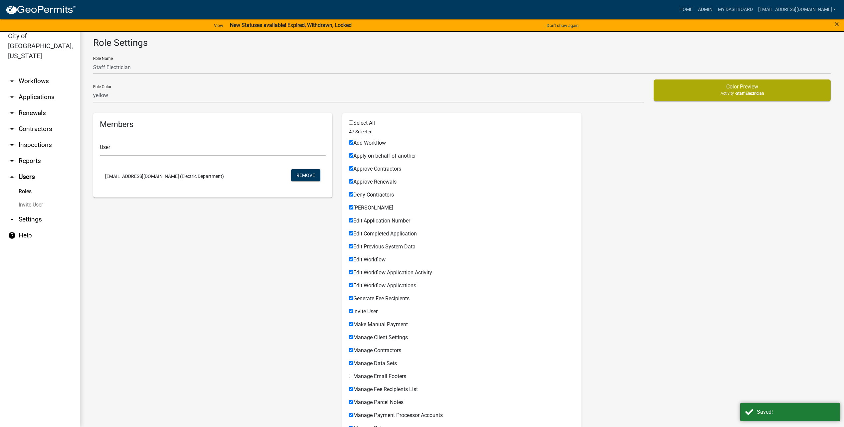
click at [366, 142] on span "Add Workflow" at bounding box center [369, 143] width 33 height 6
click at [353, 142] on input "Add Workflow" at bounding box center [351, 142] width 4 height 4
checkbox input "false"
click at [369, 155] on span "Apply on behalf of another" at bounding box center [384, 156] width 63 height 6
click at [353, 155] on input "Apply on behalf of another" at bounding box center [351, 155] width 4 height 4
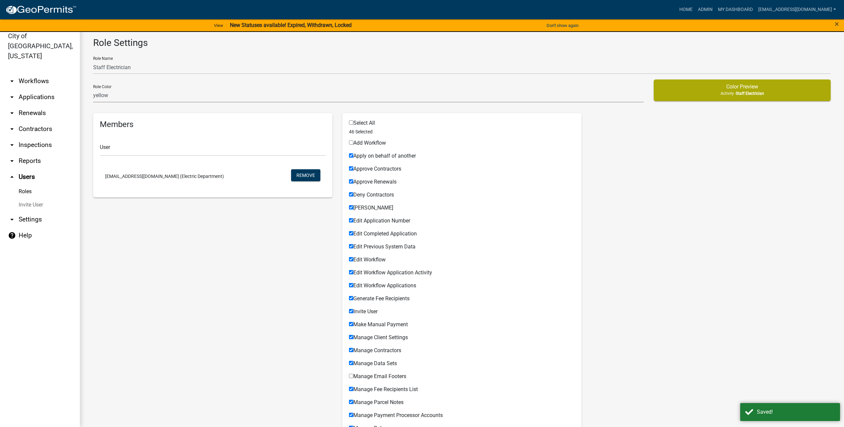
checkbox input "false"
click at [369, 165] on div "Approve Contractors Permissible Items" at bounding box center [462, 167] width 226 height 13
click at [370, 183] on span "Approve Renewals" at bounding box center [374, 182] width 43 height 6
click at [353, 183] on input "Approve Renewals" at bounding box center [351, 181] width 4 height 4
checkbox input "false"
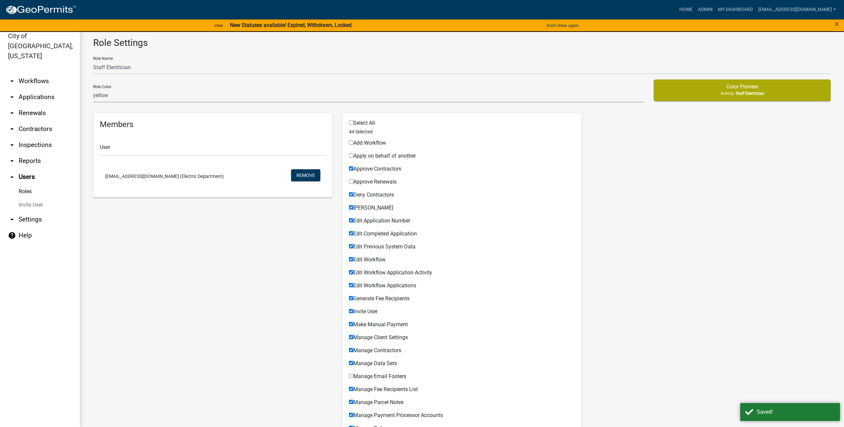
click at [370, 195] on span "Deny Contractors" at bounding box center [373, 195] width 41 height 6
click at [353, 195] on input "Deny Contractors" at bounding box center [351, 194] width 4 height 4
checkbox input "false"
click at [370, 202] on div "Deny Renewals Permissible Items" at bounding box center [462, 206] width 226 height 13
click at [373, 208] on span "[PERSON_NAME]" at bounding box center [373, 208] width 40 height 6
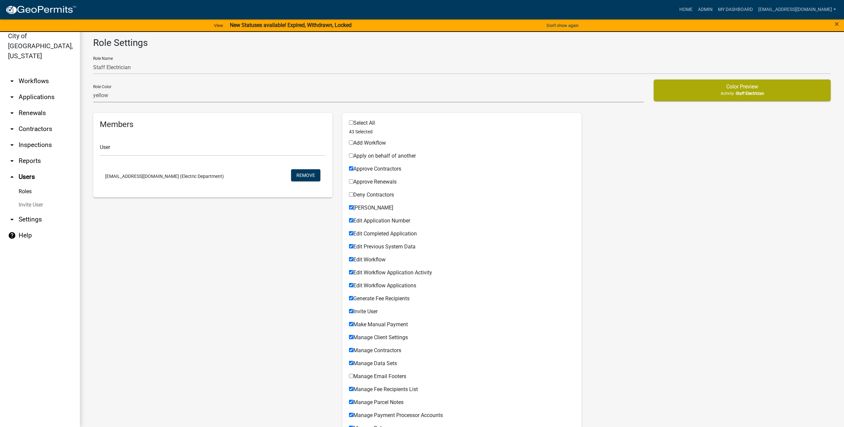
click at [353, 208] on input "[PERSON_NAME]" at bounding box center [351, 207] width 4 height 4
checkbox input "false"
click at [379, 222] on span "Edit Application Number" at bounding box center [381, 221] width 57 height 6
click at [353, 222] on input "Edit Application Number" at bounding box center [351, 220] width 4 height 4
checkbox input "false"
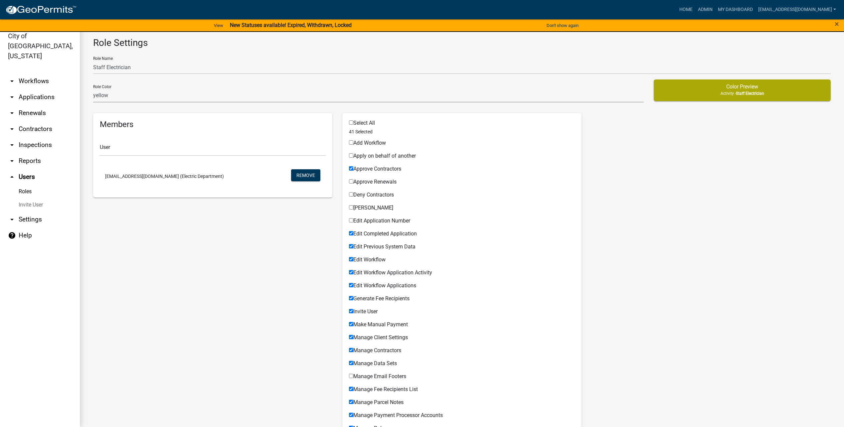
click at [381, 232] on span "Edit Completed Application" at bounding box center [385, 234] width 64 height 6
click at [353, 232] on input "Edit Completed Application" at bounding box center [351, 233] width 4 height 4
checkbox input "false"
click at [382, 244] on span "Edit Previous System Data" at bounding box center [384, 247] width 62 height 6
click at [353, 244] on input "Edit Previous System Data" at bounding box center [351, 246] width 4 height 4
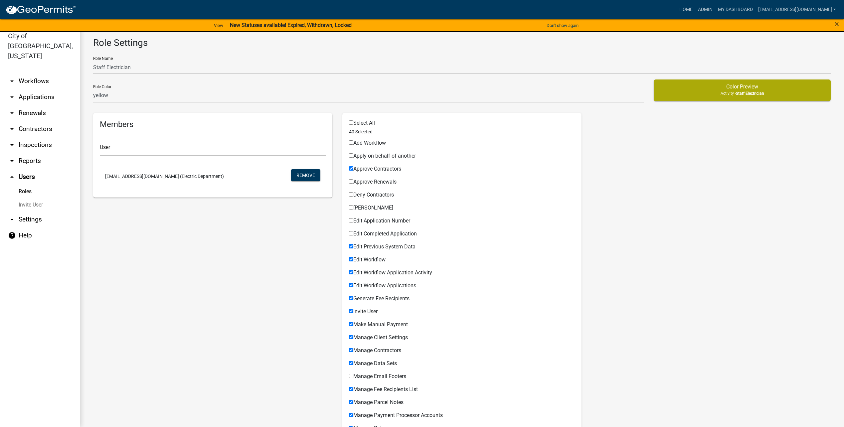
checkbox input "false"
click at [381, 263] on div "Edit Workflow" at bounding box center [462, 261] width 226 height 8
click at [368, 258] on span "Edit Workflow" at bounding box center [369, 260] width 32 height 6
click at [353, 258] on input "Edit Workflow" at bounding box center [351, 259] width 4 height 4
checkbox input "false"
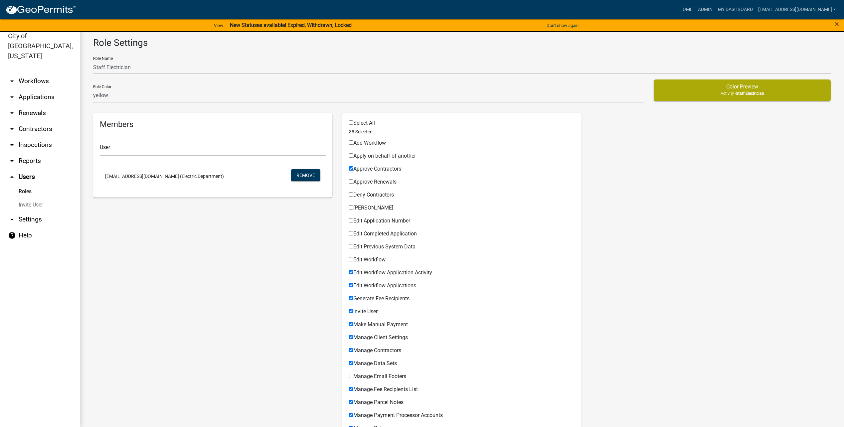
click at [369, 272] on span "Edit Workflow Application Activity" at bounding box center [392, 273] width 79 height 6
click at [353, 272] on input "Edit Workflow Application Activity" at bounding box center [351, 272] width 4 height 4
checkbox input "false"
click at [374, 284] on span "Edit Workflow Applications" at bounding box center [384, 286] width 63 height 6
click at [353, 284] on input "Edit Workflow Applications" at bounding box center [351, 285] width 4 height 4
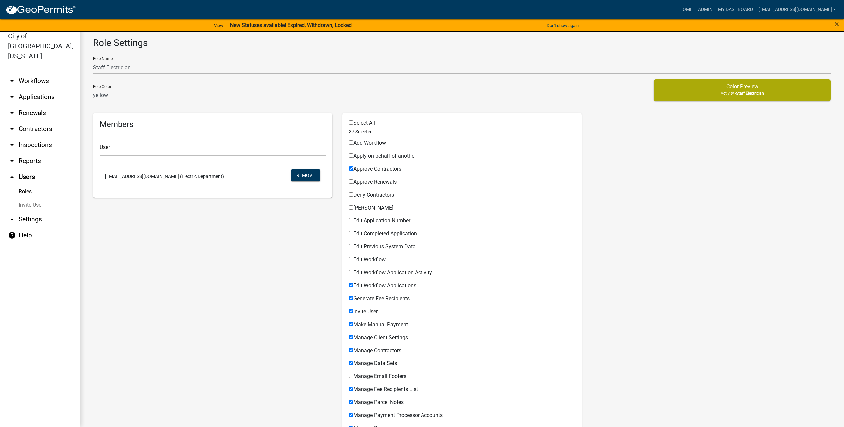
checkbox input "false"
click at [404, 294] on div "Generate Fee Recipients Permissible Items" at bounding box center [462, 297] width 226 height 13
click at [386, 298] on span "Generate Fee Recipients" at bounding box center [381, 299] width 56 height 6
click at [353, 298] on input "Generate Fee Recipients" at bounding box center [351, 298] width 4 height 4
checkbox input "false"
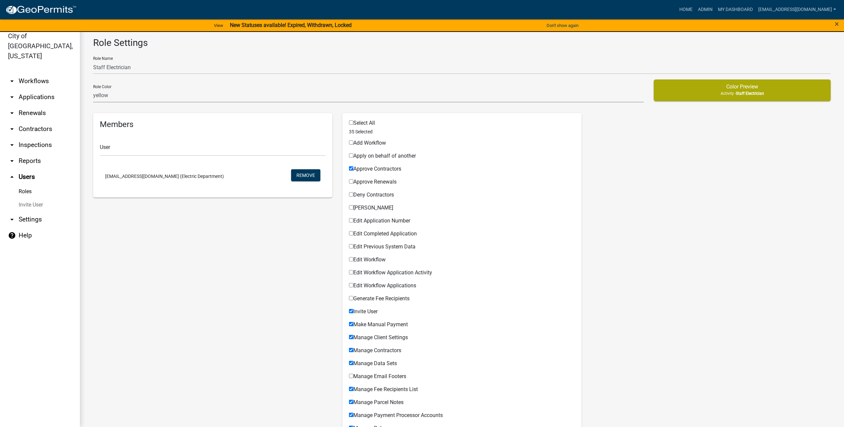
click at [371, 312] on span "Invite User" at bounding box center [365, 311] width 24 height 6
click at [353, 312] on input "Invite User" at bounding box center [351, 311] width 4 height 4
checkbox input "false"
click at [370, 330] on div "Manage Client Settings Permissible Items" at bounding box center [462, 336] width 226 height 13
click at [373, 322] on span "Make Manual Payment" at bounding box center [380, 324] width 55 height 6
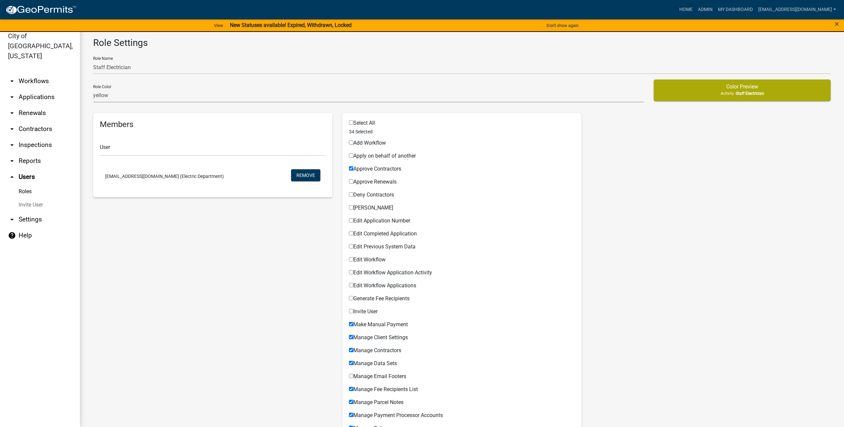
click at [353, 322] on input "Make Manual Payment" at bounding box center [351, 324] width 4 height 4
checkbox input "false"
drag, startPoint x: 370, startPoint y: 335, endPoint x: 368, endPoint y: 349, distance: 13.8
click at [370, 335] on span "Manage Client Settings" at bounding box center [380, 337] width 55 height 6
click at [353, 335] on input "Manage Client Settings" at bounding box center [351, 337] width 4 height 4
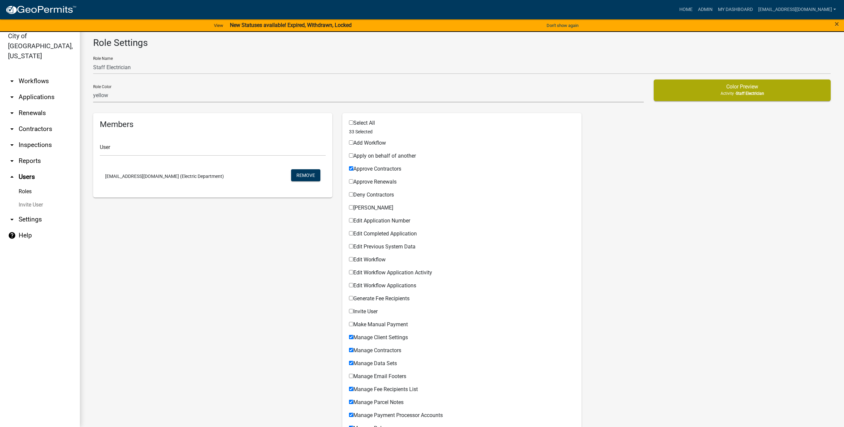
checkbox input "false"
click at [368, 349] on span "Manage Contractors" at bounding box center [377, 350] width 48 height 6
click at [353, 349] on input "Manage Contractors" at bounding box center [351, 350] width 4 height 4
checkbox input "false"
click at [366, 361] on span "Manage Data Sets" at bounding box center [375, 363] width 44 height 6
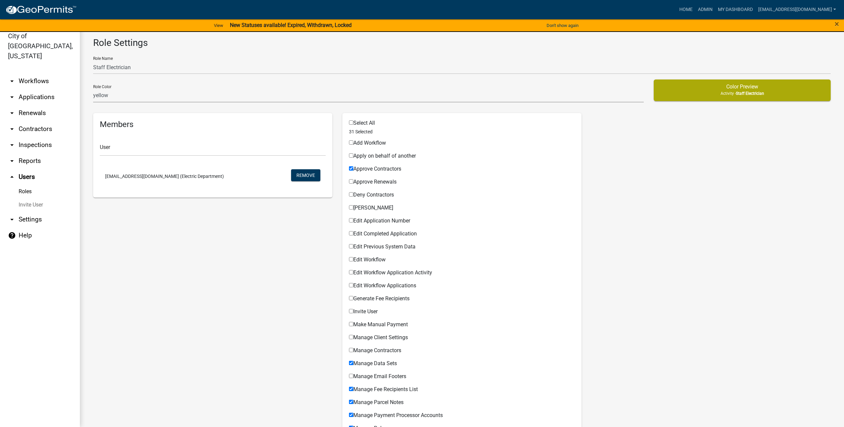
click at [353, 361] on input "Manage Data Sets" at bounding box center [351, 363] width 4 height 4
checkbox input "false"
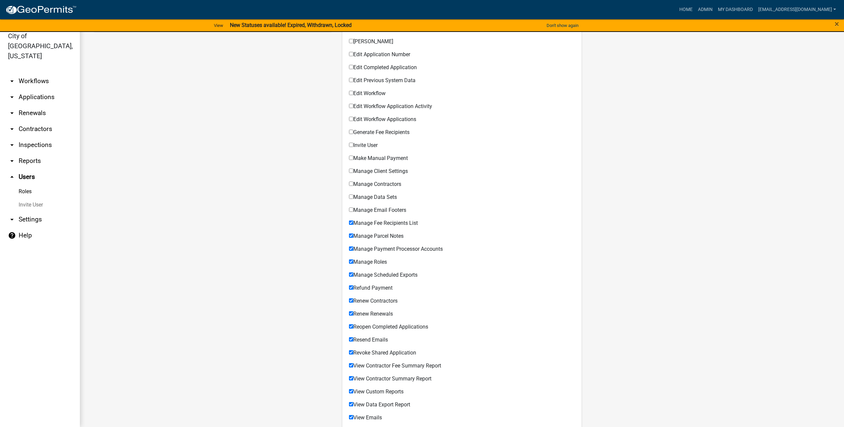
click at [394, 224] on span "Manage Fee Recipients List" at bounding box center [385, 223] width 65 height 6
click at [353, 224] on input "Manage Fee Recipients List" at bounding box center [351, 223] width 4 height 4
checkbox input "false"
click at [384, 236] on span "Manage Parcel Notes" at bounding box center [378, 236] width 50 height 6
click at [353, 236] on input "Manage Parcel Notes" at bounding box center [351, 236] width 4 height 4
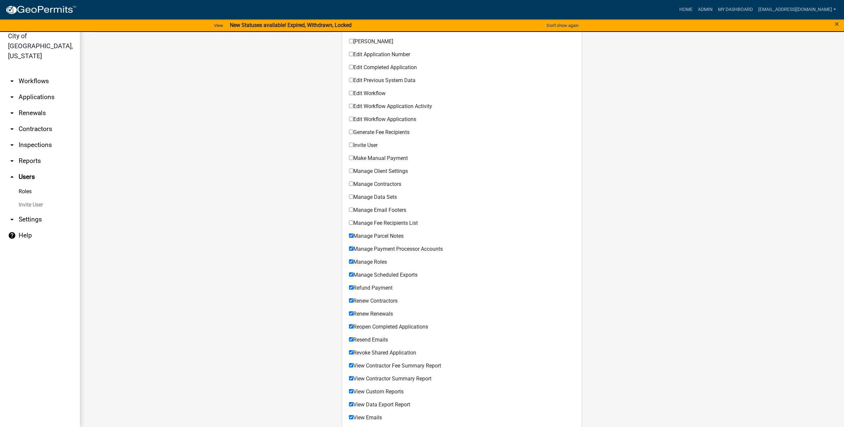
checkbox input "false"
click at [378, 248] on span "Manage Payment Processor Accounts" at bounding box center [398, 249] width 90 height 6
click at [353, 248] on input "Manage Payment Processor Accounts" at bounding box center [351, 249] width 4 height 4
checkbox input "false"
click at [373, 259] on span "Manage Roles" at bounding box center [370, 262] width 34 height 6
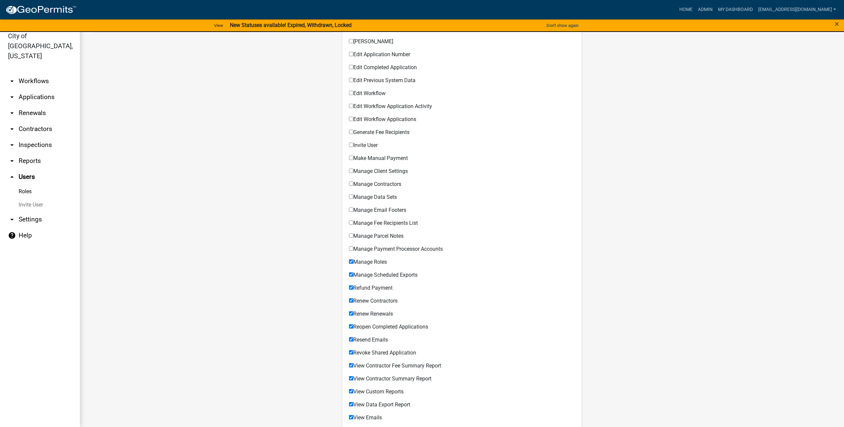
click at [353, 260] on input "Manage Roles" at bounding box center [351, 262] width 4 height 4
checkbox input "false"
click at [371, 272] on span "Manage Scheduled Exports" at bounding box center [385, 275] width 64 height 6
click at [353, 273] on input "Manage Scheduled Exports" at bounding box center [351, 275] width 4 height 4
checkbox input "false"
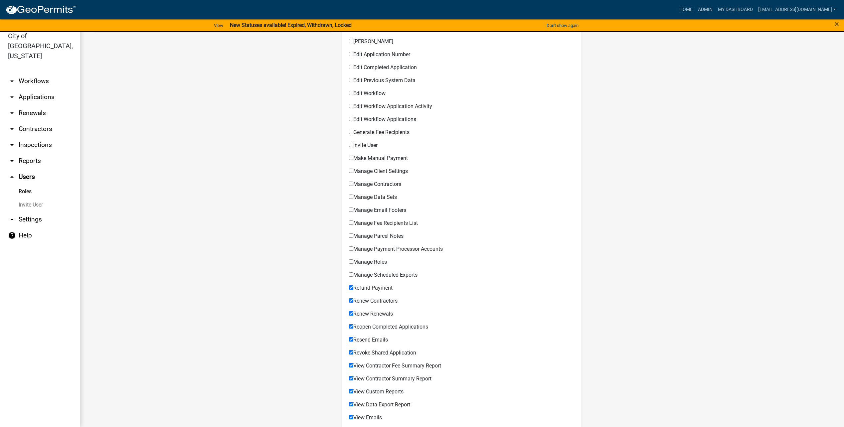
click at [371, 286] on span "Refund Payment" at bounding box center [372, 288] width 39 height 6
click at [353, 286] on input "Refund Payment" at bounding box center [351, 288] width 4 height 4
checkbox input "false"
click at [370, 305] on div "Renew Contractors" at bounding box center [462, 303] width 226 height 8
click at [372, 313] on span "Renew Renewals" at bounding box center [373, 314] width 40 height 6
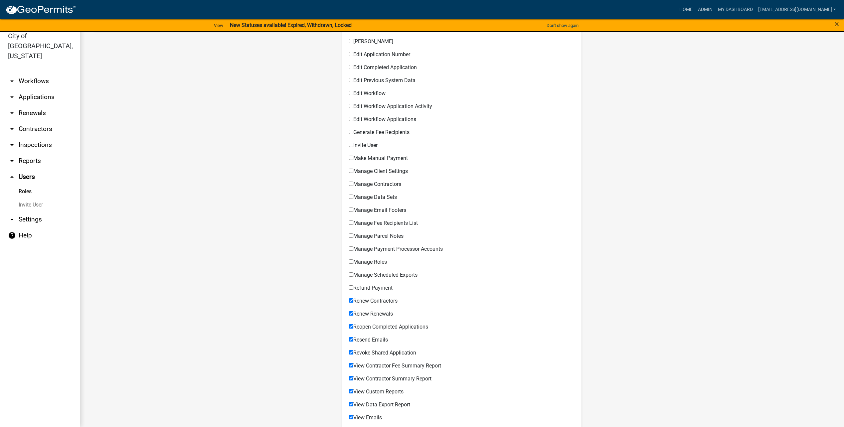
click at [353, 313] on input "Renew Renewals" at bounding box center [351, 313] width 4 height 4
checkbox input "false"
click at [376, 301] on span "Renew Contractors" at bounding box center [375, 301] width 44 height 6
click at [353, 301] on input "Renew Contractors" at bounding box center [351, 301] width 4 height 4
checkbox input "false"
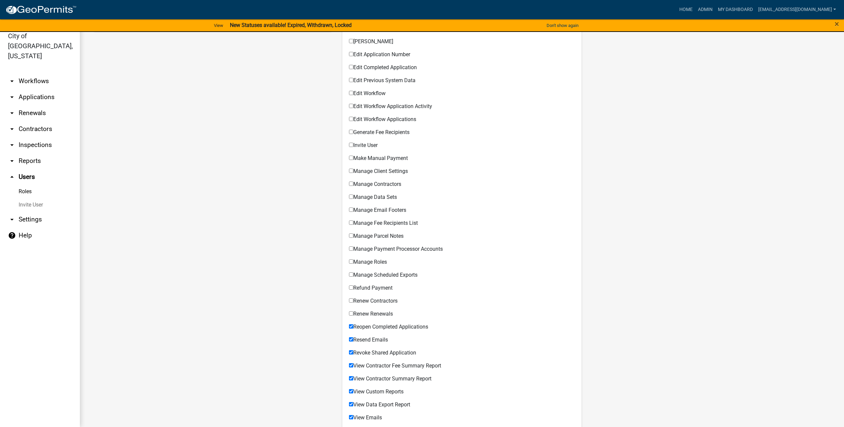
click at [376, 329] on span "Reopen Completed Applications" at bounding box center [390, 327] width 75 height 6
click at [353, 329] on input "Reopen Completed Applications" at bounding box center [351, 326] width 4 height 4
checkbox input "false"
click at [370, 349] on div "Revoke Shared Application Permissible Items" at bounding box center [462, 351] width 226 height 13
click at [370, 350] on span "Revoke Shared Application" at bounding box center [384, 353] width 63 height 6
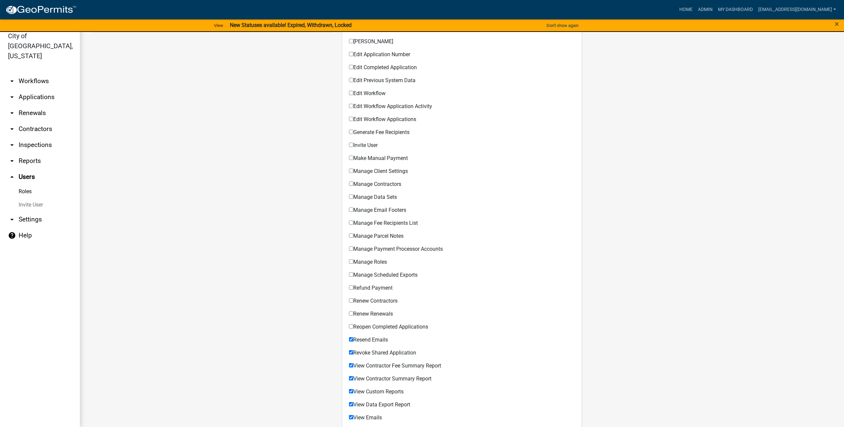
click at [353, 350] on input "Revoke Shared Application" at bounding box center [351, 352] width 4 height 4
checkbox input "false"
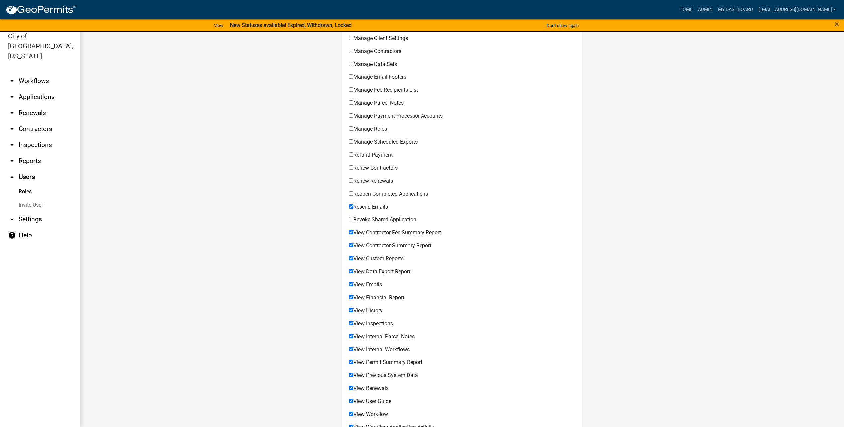
click at [387, 240] on div "View Contractor Summary Report Permissible Items" at bounding box center [462, 244] width 226 height 13
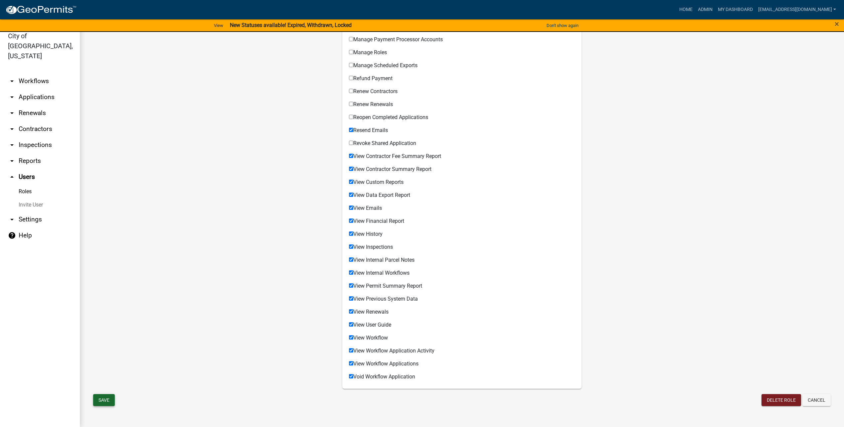
click at [112, 399] on button "Save" at bounding box center [104, 400] width 22 height 12
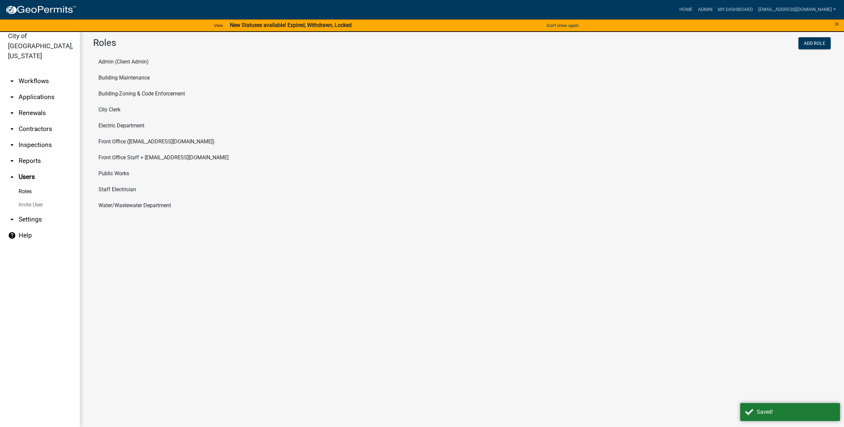
click at [145, 208] on li "Water/Wastewater Department" at bounding box center [462, 206] width 738 height 16
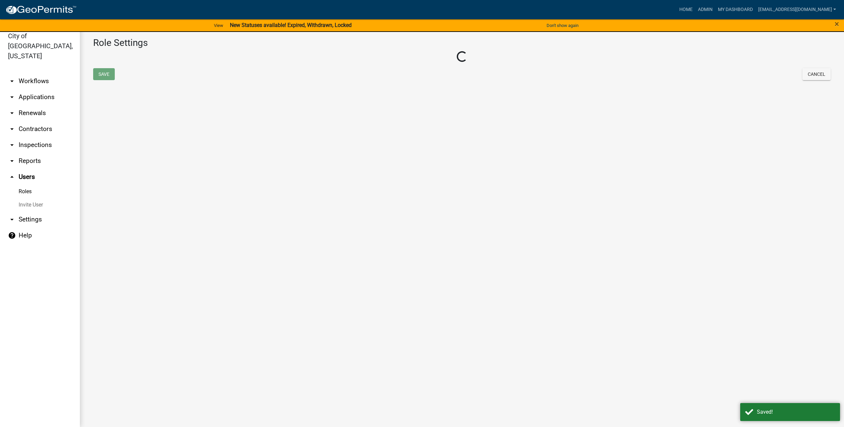
select select "3: orange"
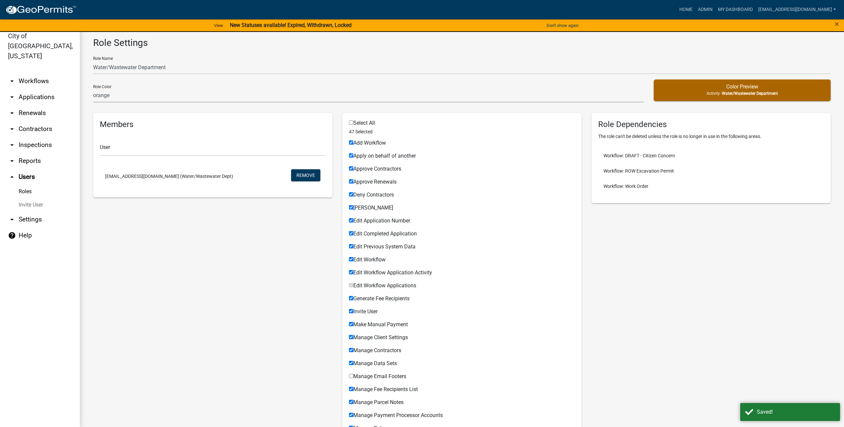
click at [359, 143] on span "Add Workflow" at bounding box center [369, 143] width 33 height 6
click at [353, 143] on input "Add Workflow" at bounding box center [351, 142] width 4 height 4
checkbox input "false"
click at [364, 159] on span "Apply on behalf of another" at bounding box center [384, 156] width 63 height 6
click at [353, 158] on input "Apply on behalf of another" at bounding box center [351, 155] width 4 height 4
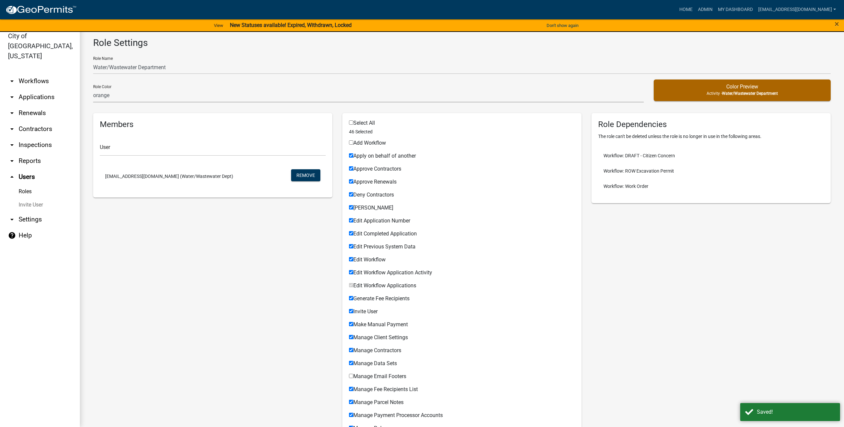
checkbox input "false"
click at [369, 166] on span "Approve Contractors" at bounding box center [377, 169] width 48 height 6
click at [353, 166] on input "Approve Contractors" at bounding box center [351, 168] width 4 height 4
checkbox input "false"
click at [370, 179] on span "Approve Renewals" at bounding box center [374, 182] width 43 height 6
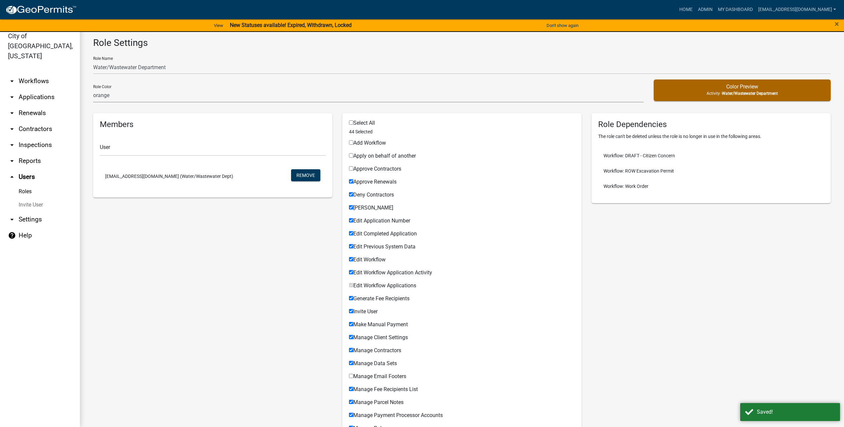
click at [353, 179] on input "Approve Renewals" at bounding box center [351, 181] width 4 height 4
checkbox input "false"
click at [375, 198] on span "Deny Contractors" at bounding box center [373, 195] width 41 height 6
click at [353, 197] on input "Deny Contractors" at bounding box center [351, 194] width 4 height 4
checkbox input "false"
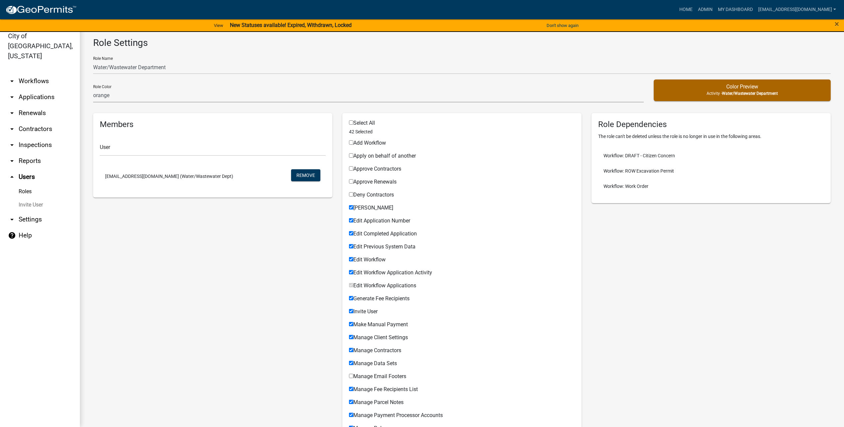
click at [376, 209] on span "[PERSON_NAME]" at bounding box center [373, 208] width 40 height 6
click at [353, 209] on input "[PERSON_NAME]" at bounding box center [351, 207] width 4 height 4
checkbox input "false"
drag, startPoint x: 374, startPoint y: 217, endPoint x: 372, endPoint y: 231, distance: 13.8
click at [373, 220] on div "Edit Application Number Permissible Items" at bounding box center [462, 219] width 226 height 13
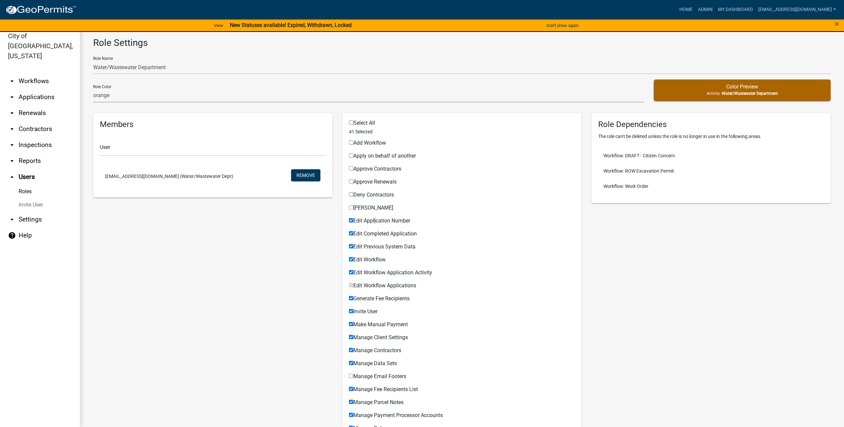
drag, startPoint x: 372, startPoint y: 231, endPoint x: 373, endPoint y: 244, distance: 13.3
click at [372, 231] on span "Edit Completed Application" at bounding box center [385, 234] width 64 height 6
click at [353, 231] on input "Edit Completed Application" at bounding box center [351, 233] width 4 height 4
checkbox input "false"
click at [373, 244] on span "Edit Previous System Data" at bounding box center [384, 247] width 62 height 6
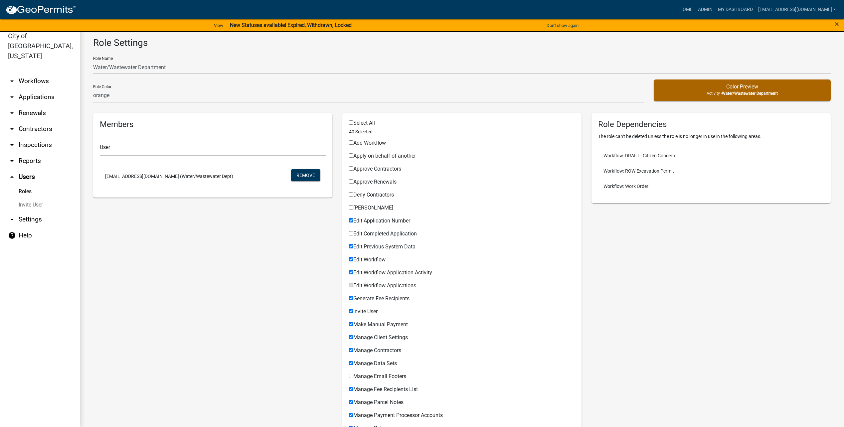
click at [353, 244] on input "Edit Previous System Data" at bounding box center [351, 246] width 4 height 4
checkbox input "false"
click at [374, 259] on span "Edit Workflow" at bounding box center [369, 260] width 32 height 6
click at [353, 259] on input "Edit Workflow" at bounding box center [351, 259] width 4 height 4
checkbox input "false"
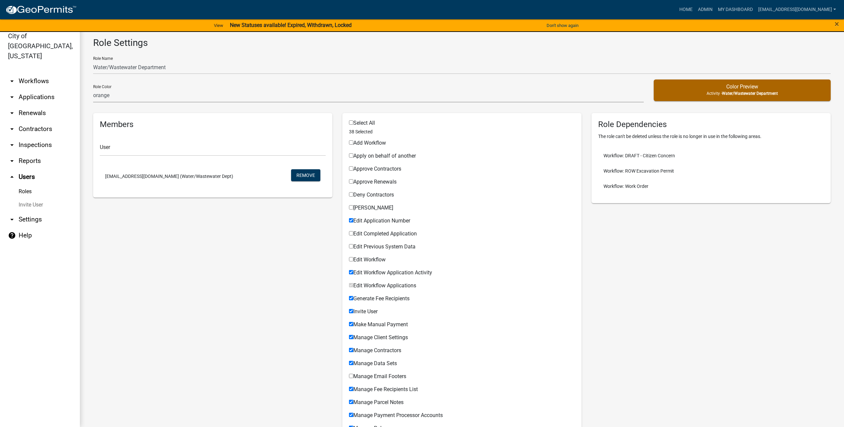
click at [381, 218] on span "Edit Application Number" at bounding box center [381, 221] width 57 height 6
click at [353, 218] on input "Edit Application Number" at bounding box center [351, 220] width 4 height 4
checkbox input "false"
click at [373, 269] on div "Edit Workflow Application Activity Permissible Items" at bounding box center [462, 271] width 226 height 13
click at [369, 297] on span "Generate Fee Recipients" at bounding box center [381, 299] width 56 height 6
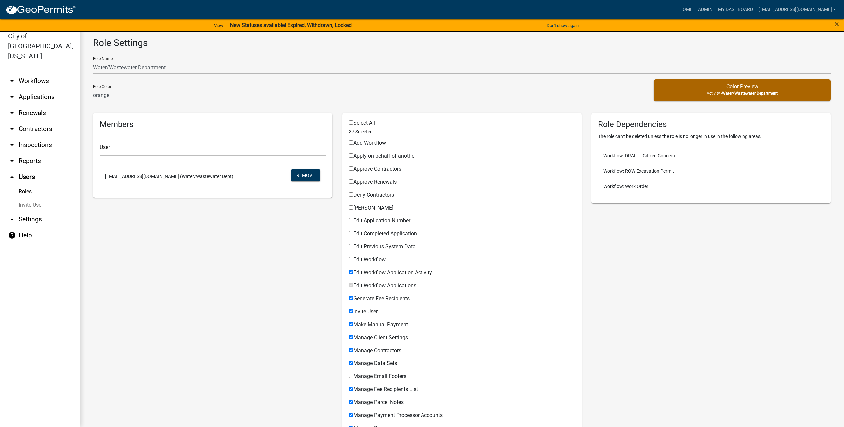
click at [353, 297] on input "Generate Fee Recipients" at bounding box center [351, 298] width 4 height 4
checkbox input "false"
click at [385, 274] on span "Edit Workflow Application Activity" at bounding box center [392, 273] width 79 height 6
click at [353, 274] on input "Edit Workflow Application Activity" at bounding box center [351, 272] width 4 height 4
checkbox input "false"
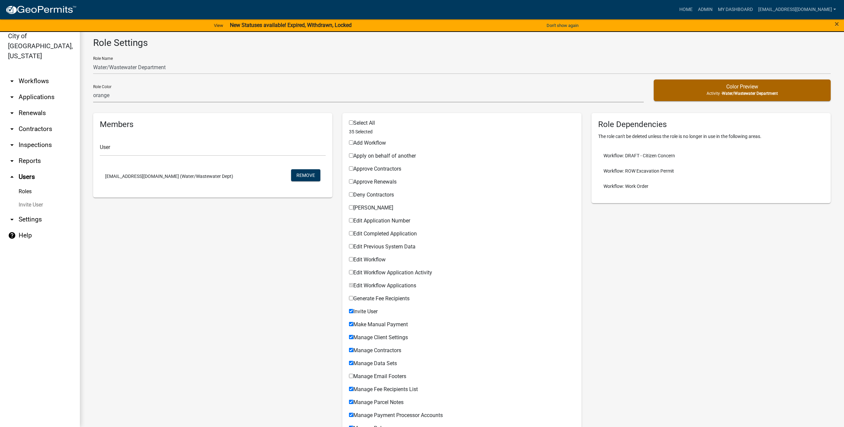
click at [353, 311] on span "Invite User" at bounding box center [365, 311] width 24 height 6
click at [353, 311] on input "Invite User" at bounding box center [351, 311] width 4 height 4
checkbox input "false"
click at [366, 324] on span "Make Manual Payment" at bounding box center [380, 324] width 55 height 6
click at [353, 324] on input "Make Manual Payment" at bounding box center [351, 324] width 4 height 4
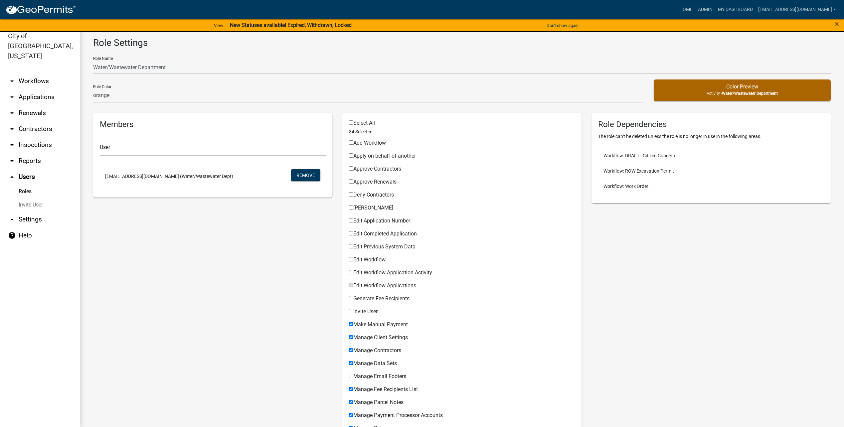
checkbox input "false"
click at [367, 333] on div "Manage Client Settings Permissible Items" at bounding box center [462, 336] width 226 height 13
click at [368, 353] on span "Manage Contractors" at bounding box center [377, 350] width 48 height 6
click at [353, 352] on input "Manage Contractors" at bounding box center [351, 350] width 4 height 4
checkbox input "false"
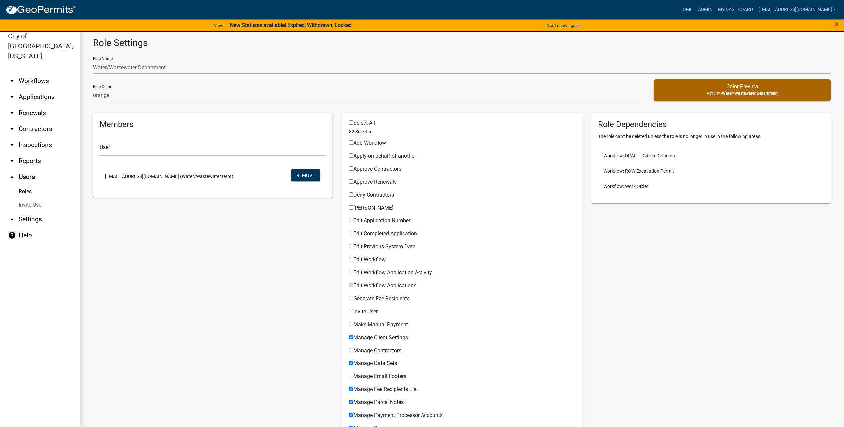
click at [368, 335] on span "Manage Client Settings" at bounding box center [380, 337] width 55 height 6
click at [353, 335] on input "Manage Client Settings" at bounding box center [351, 337] width 4 height 4
checkbox input "false"
click at [364, 362] on span "Manage Data Sets" at bounding box center [375, 363] width 44 height 6
click at [353, 362] on input "Manage Data Sets" at bounding box center [351, 363] width 4 height 4
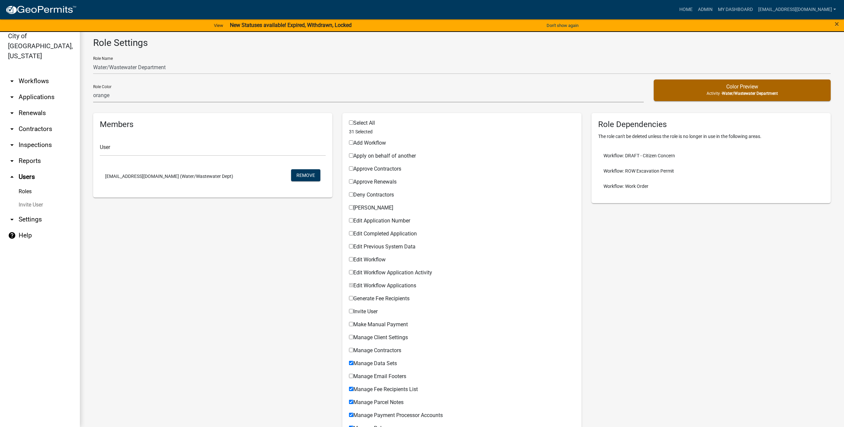
checkbox input "false"
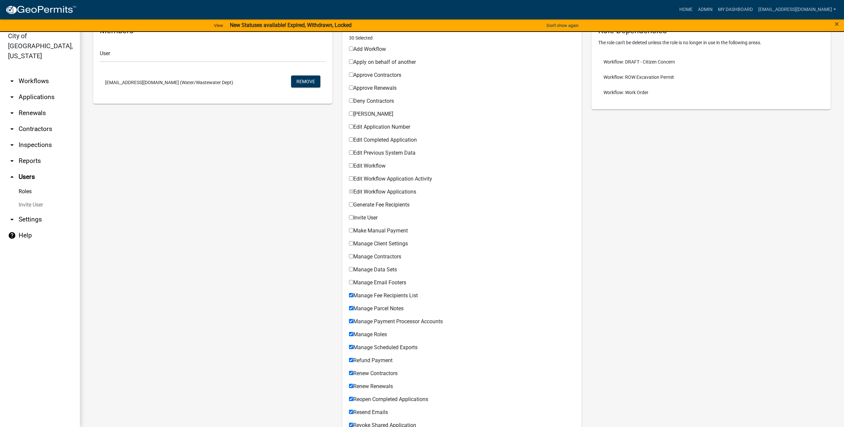
scroll to position [100, 0]
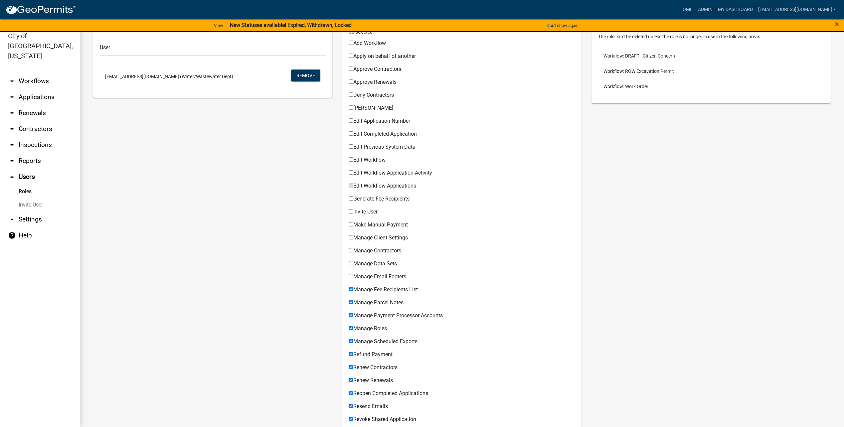
click at [361, 294] on div "Manage Fee Recipients List" at bounding box center [462, 291] width 226 height 8
click at [360, 302] on span "Manage Parcel Notes" at bounding box center [378, 302] width 50 height 6
click at [353, 302] on input "Manage Parcel Notes" at bounding box center [351, 302] width 4 height 4
checkbox input "false"
click at [361, 287] on span "Manage Fee Recipients List" at bounding box center [385, 290] width 65 height 6
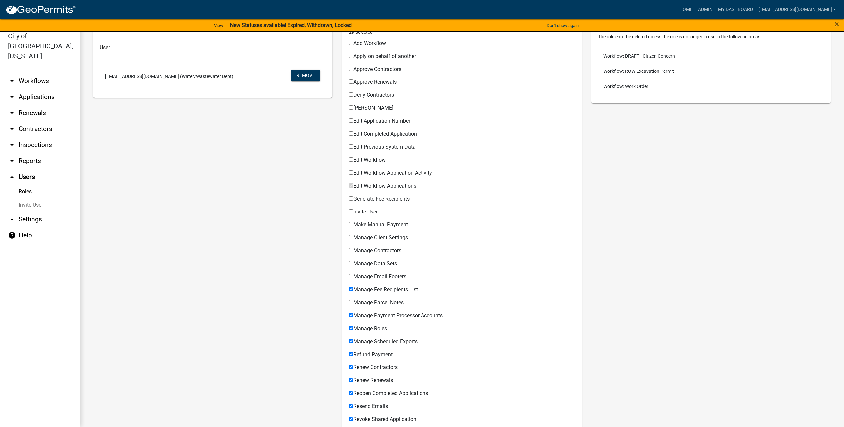
click at [353, 287] on input "Manage Fee Recipients List" at bounding box center [351, 289] width 4 height 4
checkbox input "false"
click at [364, 315] on span "Manage Payment Processor Accounts" at bounding box center [398, 315] width 90 height 6
click at [353, 315] on input "Manage Payment Processor Accounts" at bounding box center [351, 315] width 4 height 4
checkbox input "false"
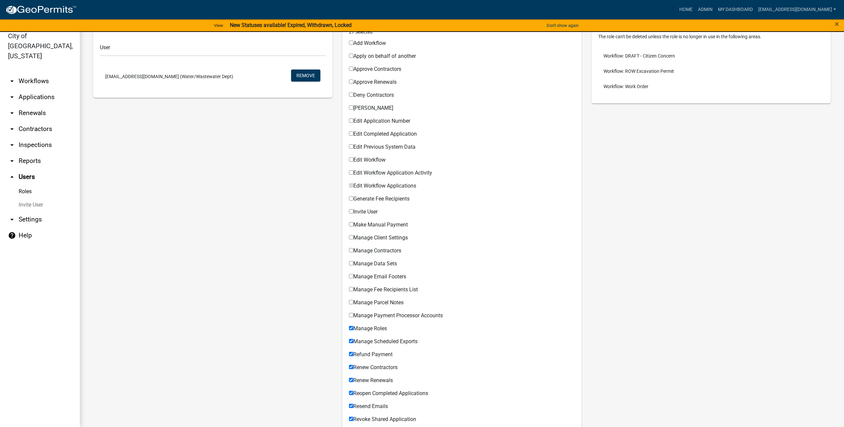
click at [363, 328] on span "Manage Roles" at bounding box center [370, 328] width 34 height 6
click at [353, 328] on input "Manage Roles" at bounding box center [351, 328] width 4 height 4
checkbox input "false"
click at [363, 341] on span "Manage Scheduled Exports" at bounding box center [385, 341] width 64 height 6
click at [353, 341] on input "Manage Scheduled Exports" at bounding box center [351, 341] width 4 height 4
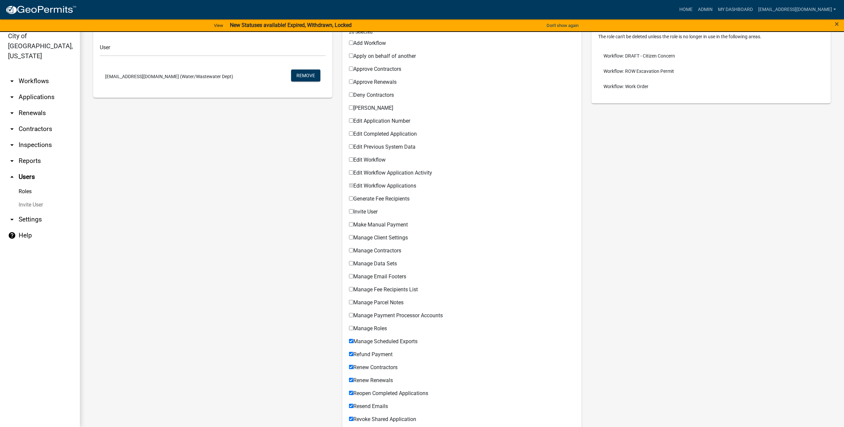
checkbox input "false"
click at [365, 350] on div "Refund Payment Permissible Items" at bounding box center [462, 353] width 226 height 13
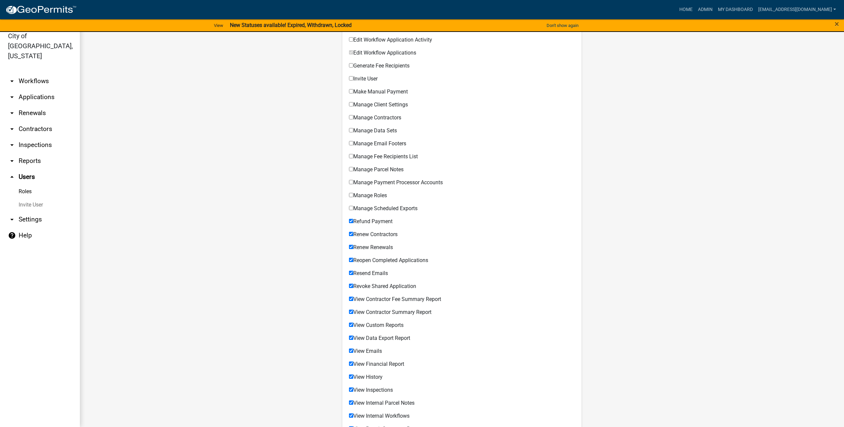
click at [373, 226] on div "Refund Payment" at bounding box center [462, 223] width 226 height 8
click at [373, 233] on span "Renew Contractors" at bounding box center [375, 234] width 44 height 6
click at [353, 233] on input "Renew Contractors" at bounding box center [351, 234] width 4 height 4
checkbox input "false"
click at [370, 220] on span "Refund Payment" at bounding box center [372, 221] width 39 height 6
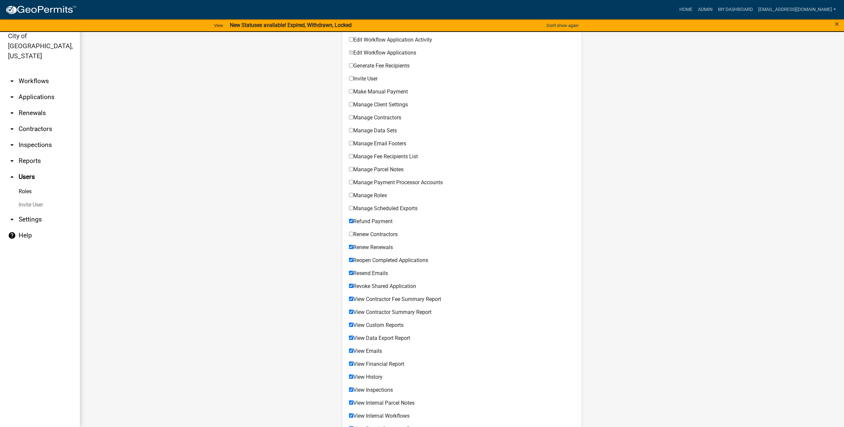
click at [353, 220] on input "Refund Payment" at bounding box center [351, 221] width 4 height 4
checkbox input "false"
click at [370, 252] on div "Renew Renewals" at bounding box center [462, 249] width 226 height 8
click at [369, 263] on span "Reopen Completed Applications" at bounding box center [390, 260] width 75 height 6
click at [353, 262] on input "Reopen Completed Applications" at bounding box center [351, 260] width 4 height 4
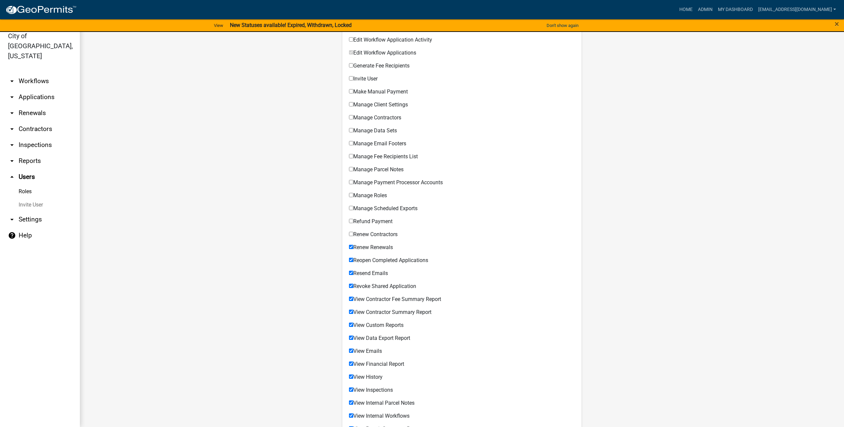
checkbox input "false"
click at [370, 247] on span "Renew Renewals" at bounding box center [373, 247] width 40 height 6
click at [353, 247] on input "Renew Renewals" at bounding box center [351, 247] width 4 height 4
checkbox input "false"
click at [369, 274] on span "Resend Emails" at bounding box center [370, 273] width 35 height 6
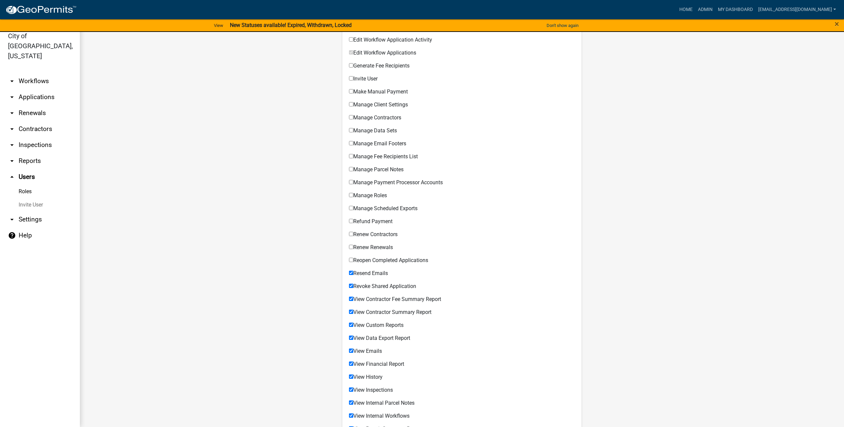
click at [353, 274] on input "Resend Emails" at bounding box center [351, 273] width 4 height 4
checkbox input "false"
click at [369, 287] on span "Revoke Shared Application" at bounding box center [384, 286] width 63 height 6
click at [353, 287] on input "Revoke Shared Application" at bounding box center [351, 286] width 4 height 4
checkbox input "false"
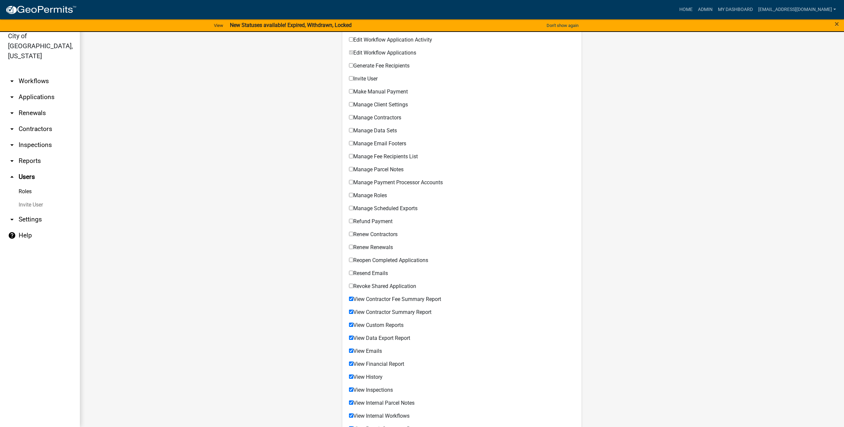
click at [371, 299] on span "View Contractor Fee Summary Report" at bounding box center [397, 299] width 88 height 6
click at [353, 299] on input "View Contractor Fee Summary Report" at bounding box center [351, 299] width 4 height 4
checkbox input "false"
click at [372, 306] on div "View Contractor Summary Report Permissible Items" at bounding box center [462, 311] width 226 height 13
click at [381, 327] on span "View Custom Reports" at bounding box center [378, 325] width 50 height 6
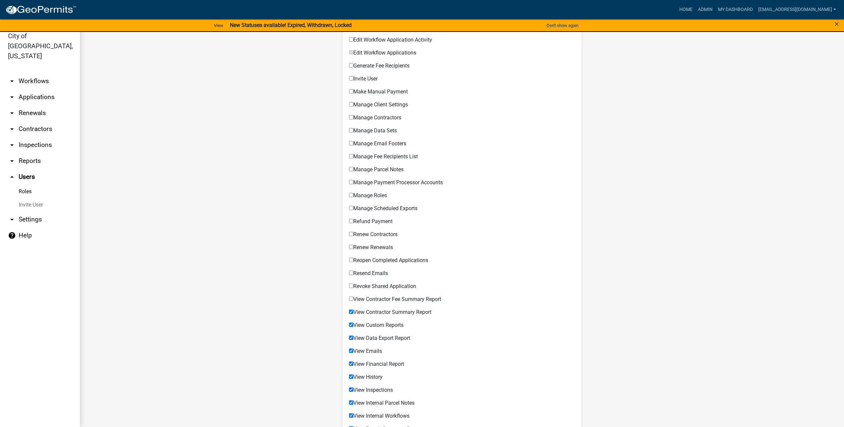
click at [353, 327] on input "View Custom Reports" at bounding box center [351, 325] width 4 height 4
checkbox input "false"
click at [382, 310] on span "View Contractor Summary Report" at bounding box center [392, 312] width 78 height 6
click at [353, 310] on input "View Contractor Summary Report" at bounding box center [351, 312] width 4 height 4
checkbox input "false"
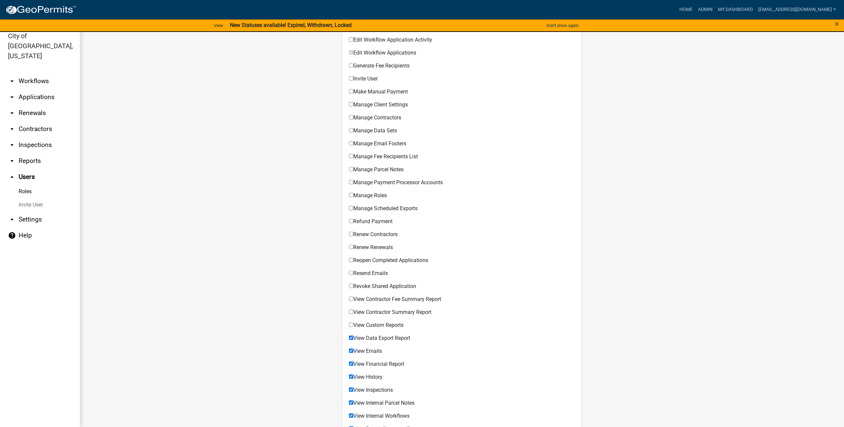
click at [379, 339] on span "View Data Export Report" at bounding box center [381, 338] width 57 height 6
click at [353, 339] on input "View Data Export Report" at bounding box center [351, 338] width 4 height 4
checkbox input "false"
click at [378, 343] on div "View Data Export Report" at bounding box center [462, 340] width 226 height 8
click at [379, 348] on span "View Emails" at bounding box center [367, 351] width 29 height 6
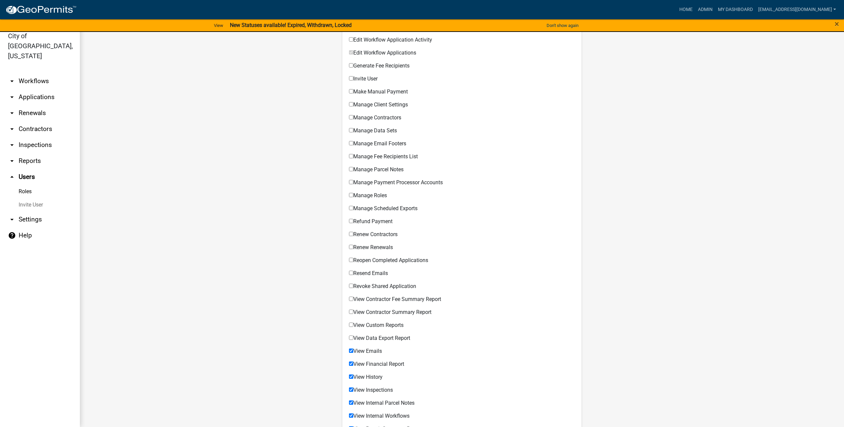
click at [353, 349] on input "View Emails" at bounding box center [351, 351] width 4 height 4
click at [373, 350] on label "View Emails" at bounding box center [365, 351] width 33 height 5
click at [353, 350] on input "View Emails" at bounding box center [351, 351] width 4 height 4
checkbox input "true"
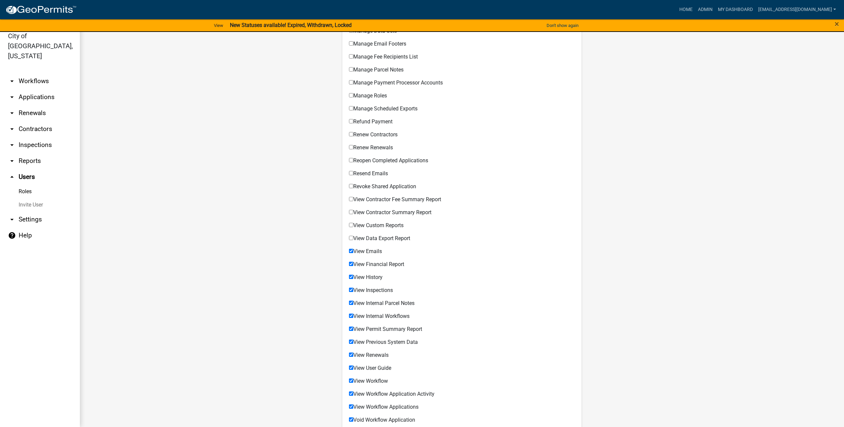
click at [372, 167] on div "Resend Emails Permissible Items" at bounding box center [462, 172] width 226 height 13
click at [372, 174] on label "Resend Emails" at bounding box center [368, 173] width 39 height 5
click at [353, 174] on input "Resend Emails" at bounding box center [351, 173] width 4 height 4
checkbox input "true"
click at [368, 203] on div "View Contractor Fee Summary Report" at bounding box center [462, 201] width 226 height 8
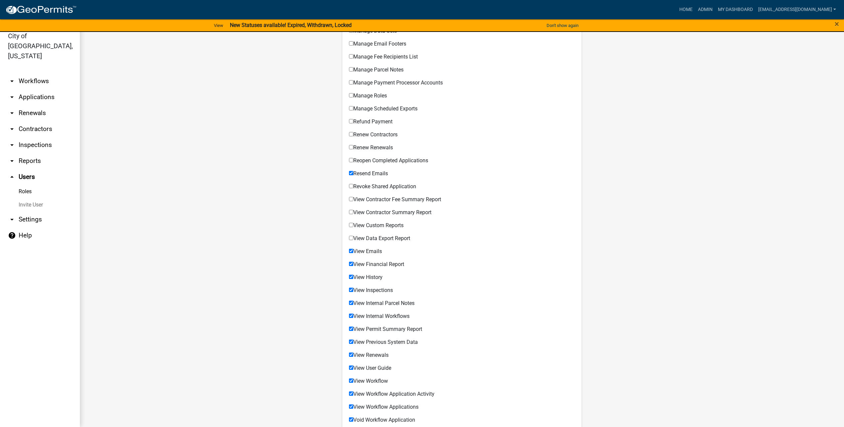
click at [369, 216] on div "View Contractor Summary Report" at bounding box center [462, 214] width 226 height 8
click at [369, 211] on label "View Contractor Summary Report" at bounding box center [390, 212] width 83 height 5
click at [353, 211] on input "View Contractor Summary Report" at bounding box center [351, 212] width 4 height 4
checkbox input "true"
click at [369, 199] on label "View Contractor Fee Summary Report" at bounding box center [395, 199] width 92 height 5
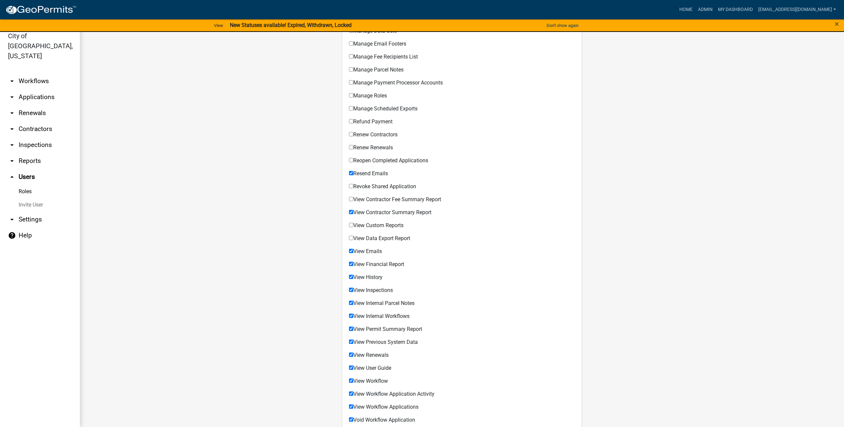
click at [353, 199] on input "View Contractor Fee Summary Report" at bounding box center [351, 199] width 4 height 4
checkbox input "true"
click at [366, 225] on label "View Custom Reports" at bounding box center [376, 225] width 55 height 5
click at [353, 225] on input "View Custom Reports" at bounding box center [351, 225] width 4 height 4
checkbox input "true"
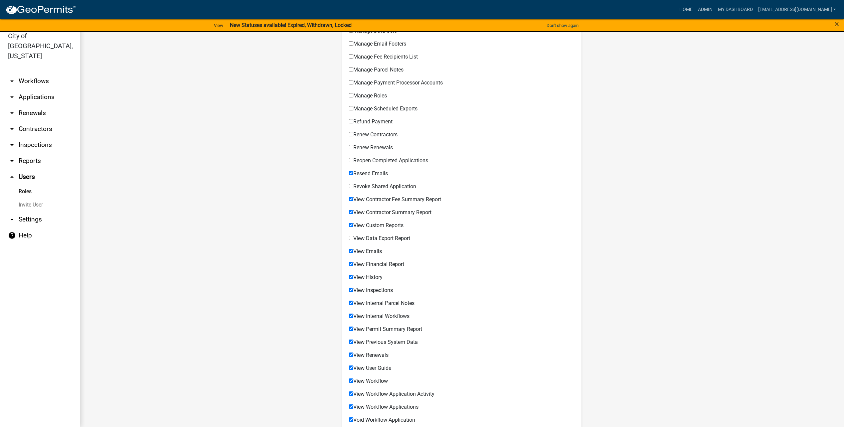
click at [367, 237] on label "View Data Export Report" at bounding box center [379, 238] width 61 height 5
click at [353, 237] on input "View Data Export Report" at bounding box center [351, 238] width 4 height 4
checkbox input "true"
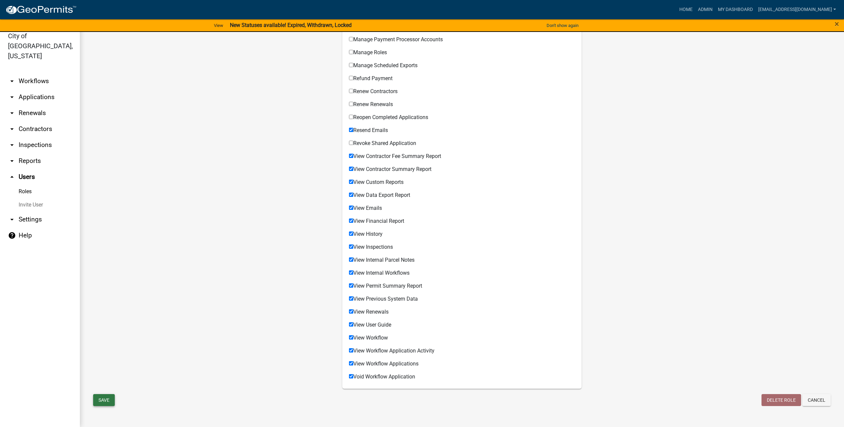
click at [109, 402] on button "Save" at bounding box center [104, 400] width 22 height 12
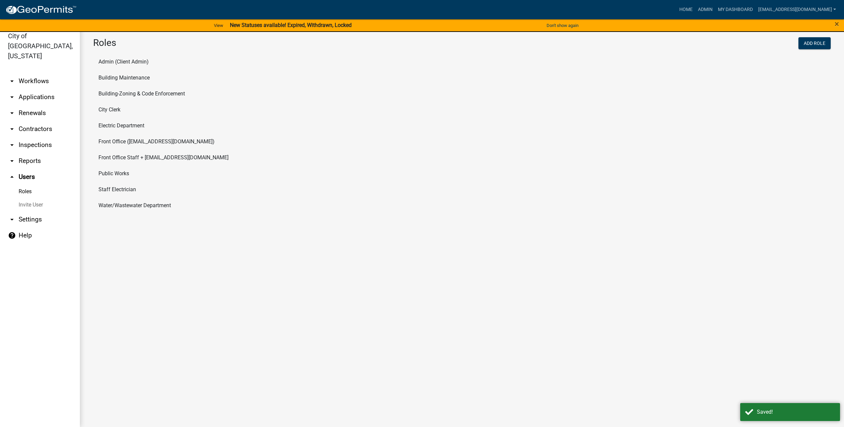
click at [160, 203] on li "Water/Wastewater Department" at bounding box center [462, 206] width 738 height 16
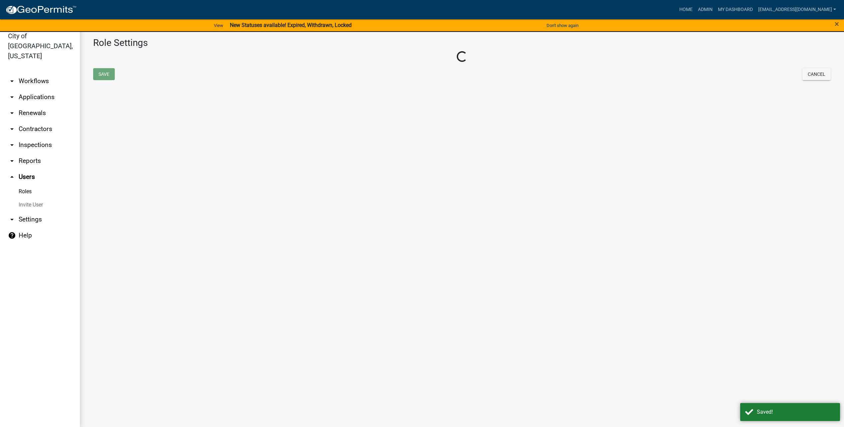
select select "3: orange"
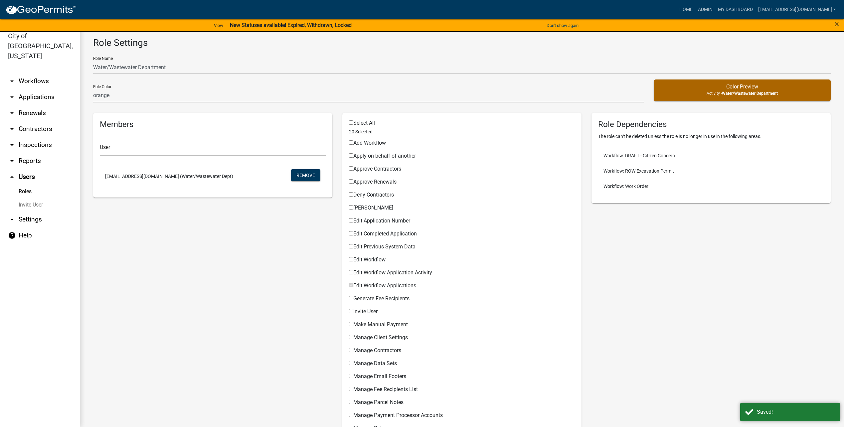
drag, startPoint x: 27, startPoint y: 71, endPoint x: 30, endPoint y: 72, distance: 3.4
click at [27, 73] on link "arrow_drop_down Workflows" at bounding box center [40, 81] width 80 height 16
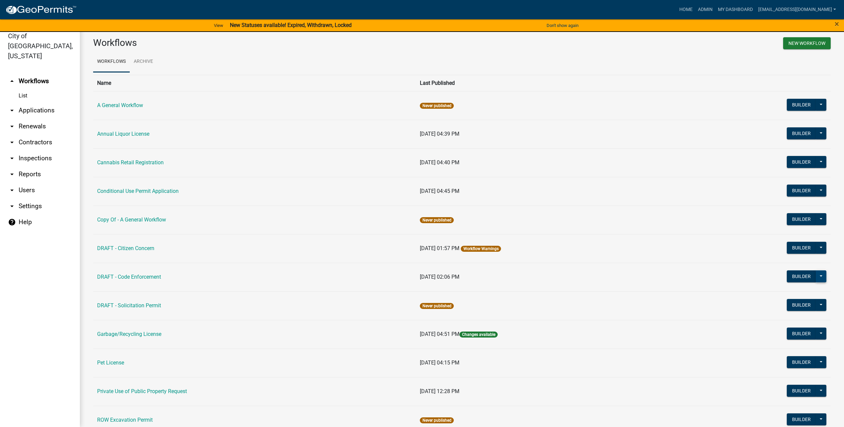
click at [819, 278] on button at bounding box center [821, 277] width 11 height 12
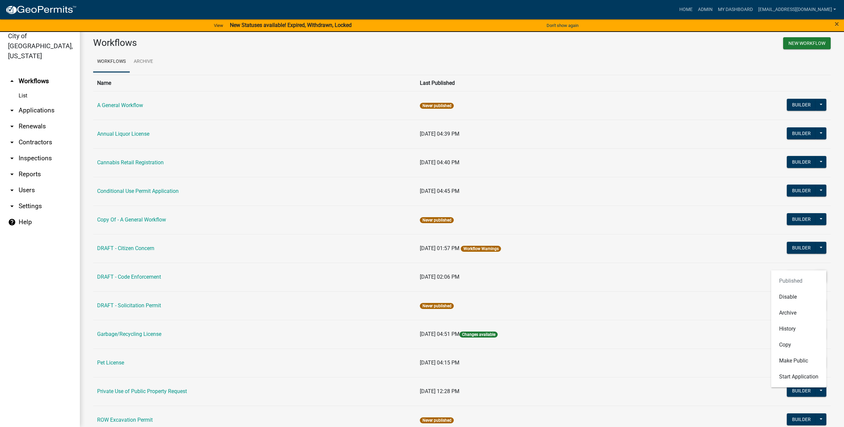
scroll to position [226, 0]
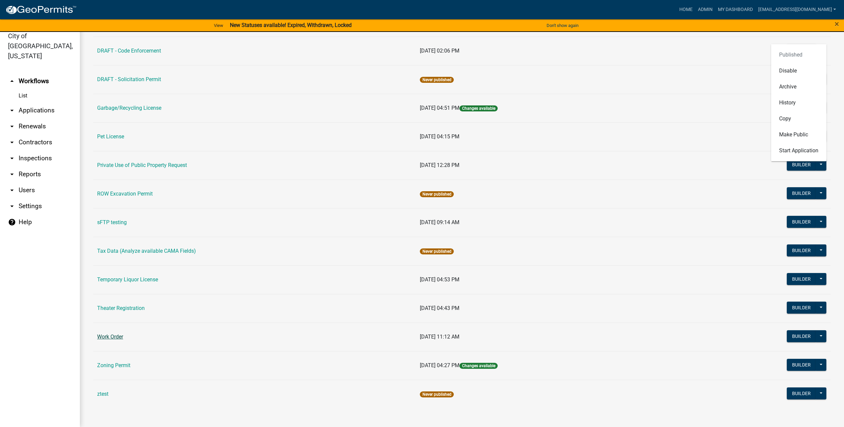
click at [116, 337] on link "Work Order" at bounding box center [110, 337] width 26 height 6
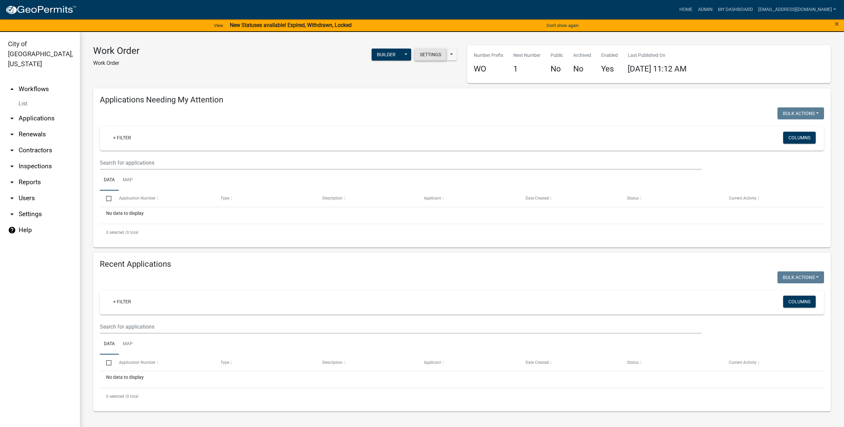
click at [431, 53] on button "Settings" at bounding box center [431, 55] width 32 height 12
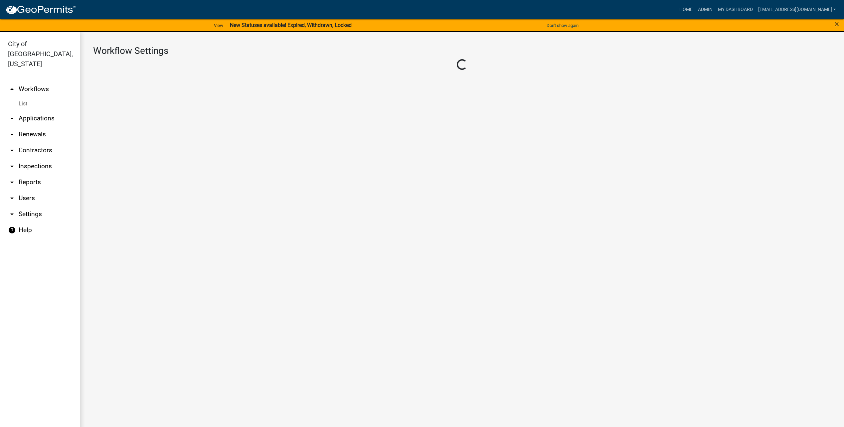
select select "119d60fc-3df9-44b5-b89b-48e598585173"
select select "3"
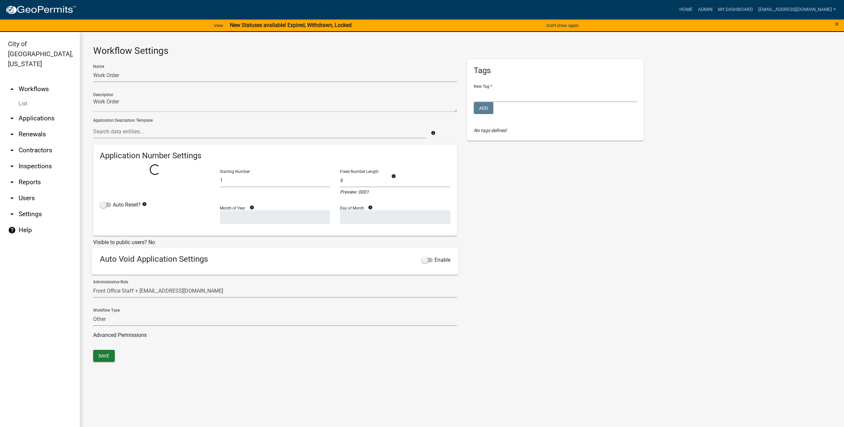
select select
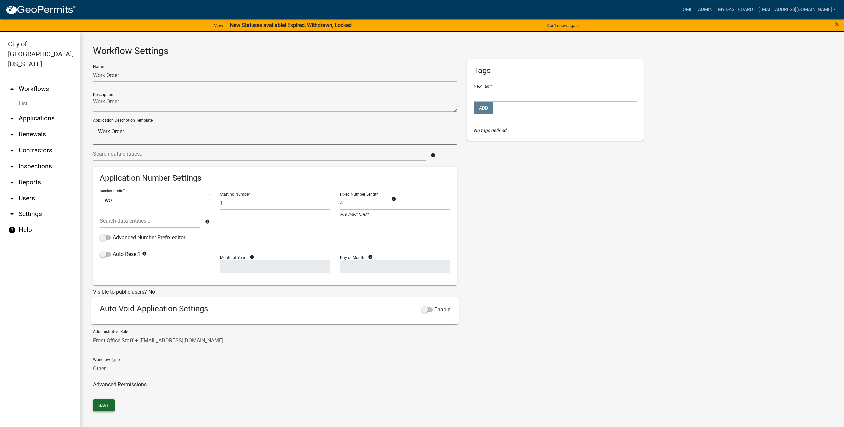
click at [109, 402] on button "Save" at bounding box center [104, 406] width 22 height 12
click at [715, 7] on link "Admin" at bounding box center [706, 9] width 20 height 13
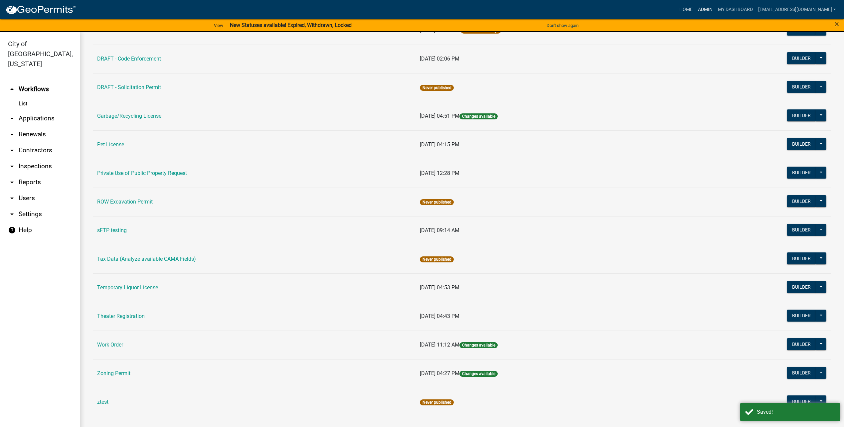
scroll to position [8, 0]
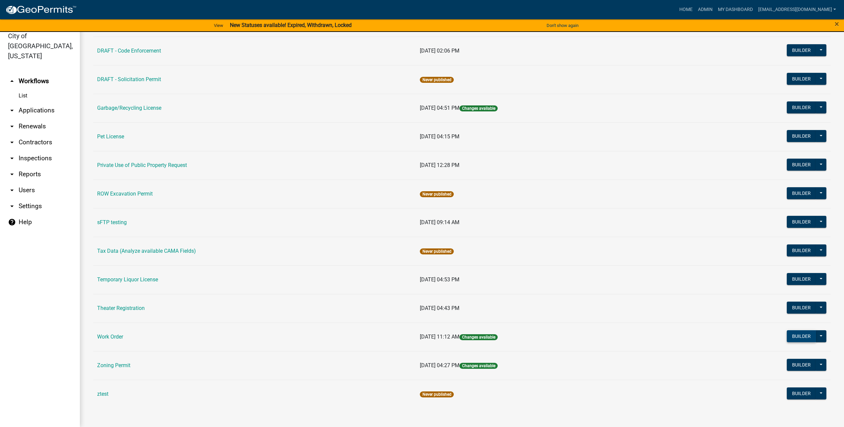
click at [798, 334] on button "Builder" at bounding box center [801, 336] width 29 height 12
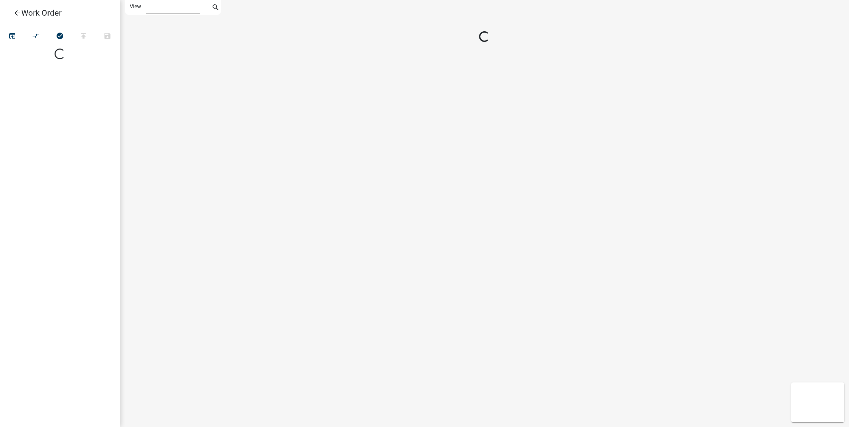
select select "1"
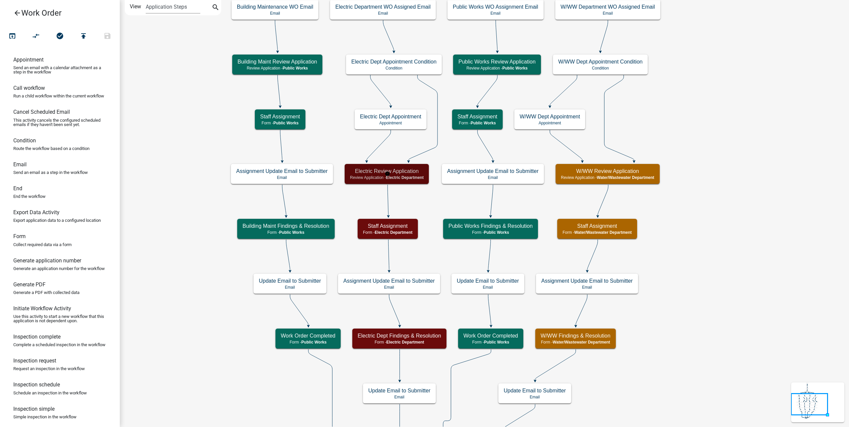
click at [419, 174] on h5 "Electric Review Application" at bounding box center [387, 171] width 74 height 6
select select "10C02E7F-48F0-41D5-B358-4B17E800125F"
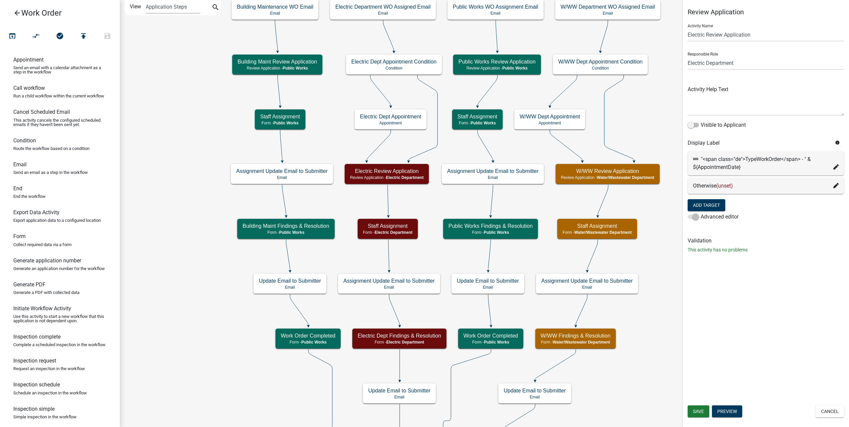
click at [833, 186] on div "Otherwise (unset)" at bounding box center [766, 186] width 146 height 8
drag, startPoint x: 832, startPoint y: 182, endPoint x: 835, endPoint y: 183, distance: 3.7
click at [832, 182] on div "Otherwise (unset)" at bounding box center [766, 186] width 156 height 16
click at [835, 183] on icon at bounding box center [836, 185] width 5 height 5
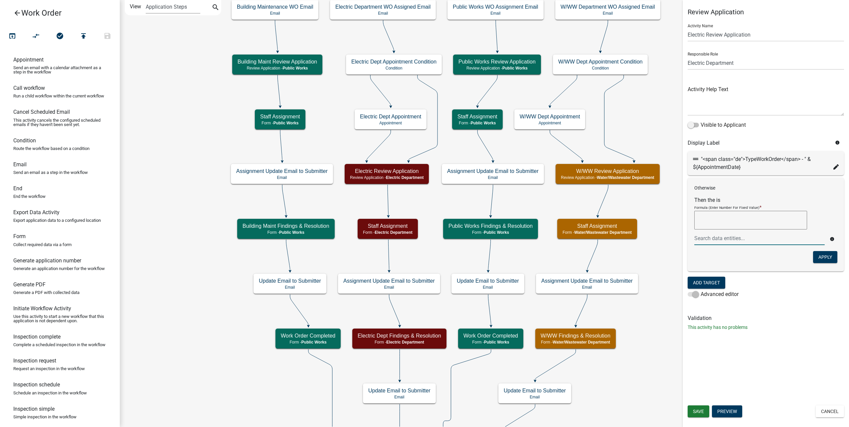
click at [767, 237] on div at bounding box center [760, 239] width 140 height 14
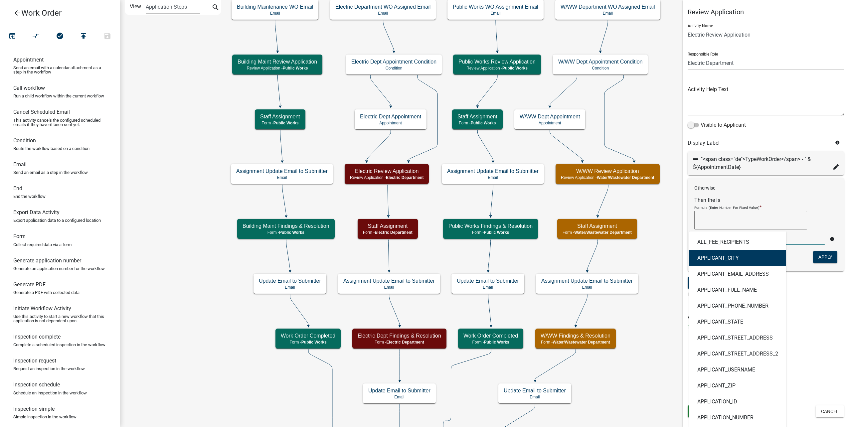
scroll to position [133, 0]
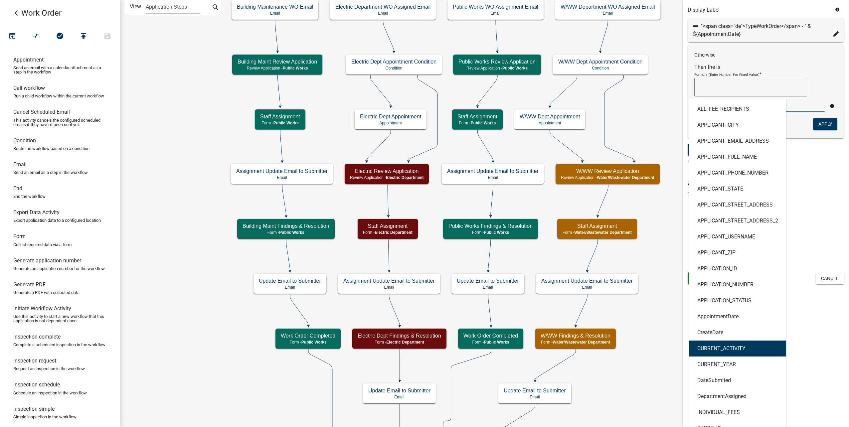
click at [737, 346] on ngb-highlight "CURRENT_ACTIVITY" at bounding box center [722, 348] width 48 height 5
type textarea "CURRENT_ACTIVITY"
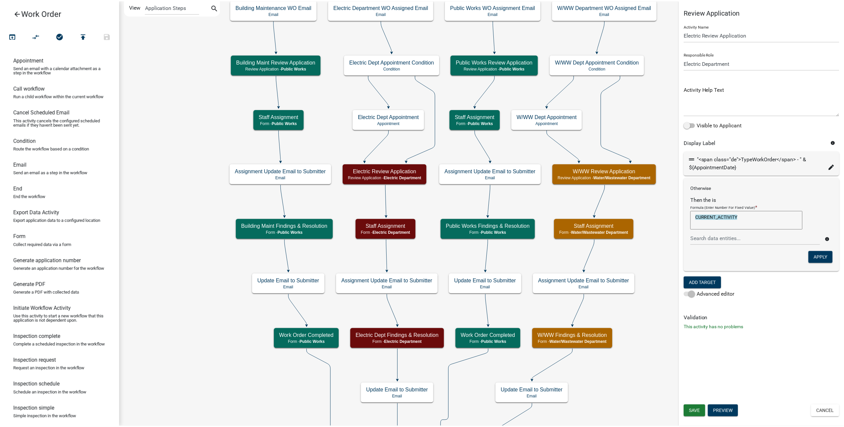
scroll to position [0, 0]
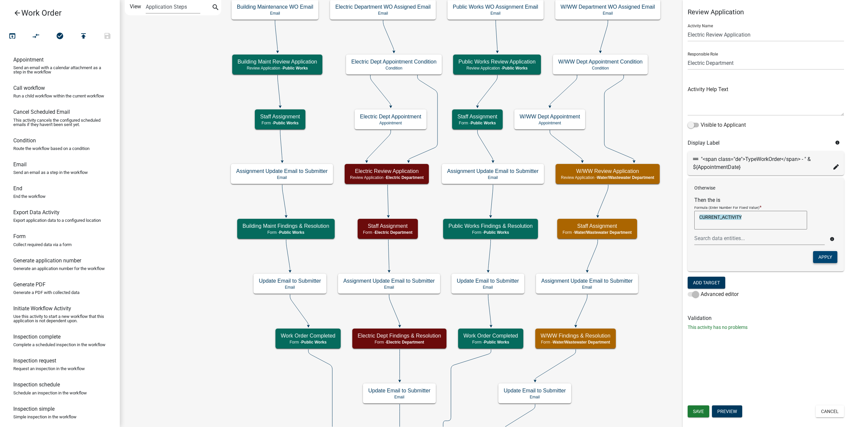
click at [828, 261] on button "Apply" at bounding box center [825, 257] width 24 height 12
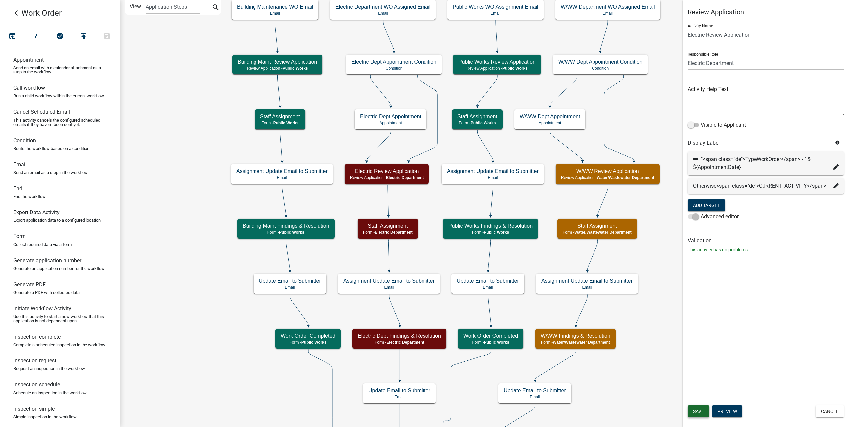
drag, startPoint x: 701, startPoint y: 413, endPoint x: 705, endPoint y: 410, distance: 4.7
click at [701, 413] on span "Save" at bounding box center [698, 411] width 11 height 5
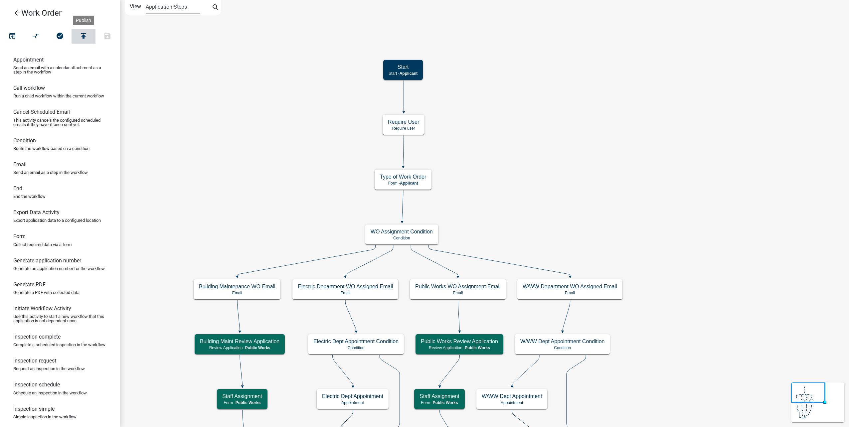
click at [85, 35] on icon "publish" at bounding box center [84, 36] width 8 height 9
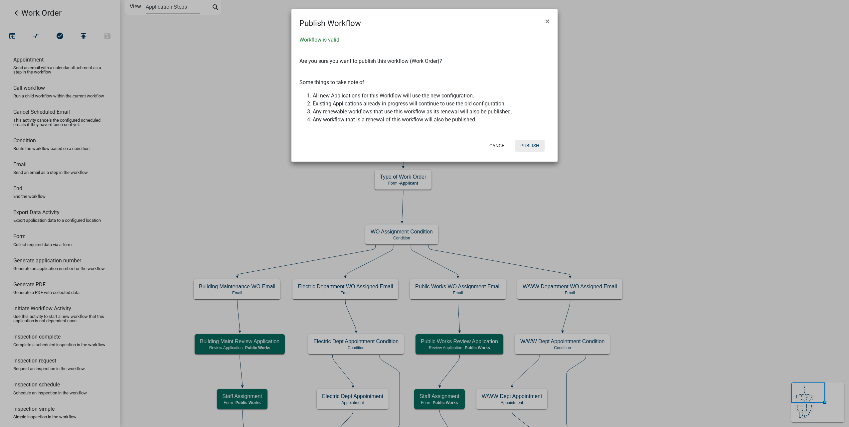
click at [537, 147] on button "Publish" at bounding box center [530, 146] width 30 height 12
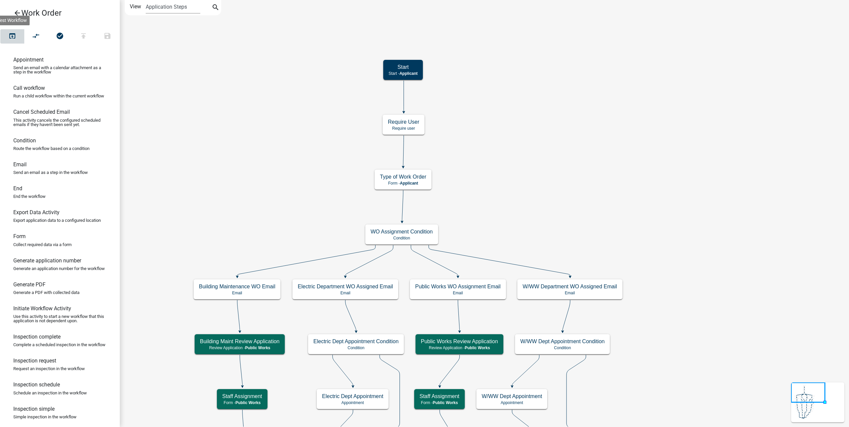
click at [11, 38] on icon "open_in_browser" at bounding box center [12, 36] width 8 height 9
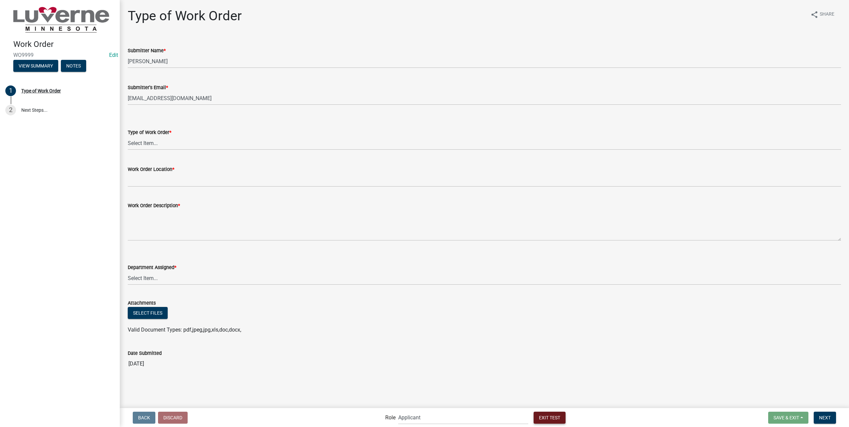
click at [539, 416] on span "Exit Test" at bounding box center [549, 417] width 21 height 5
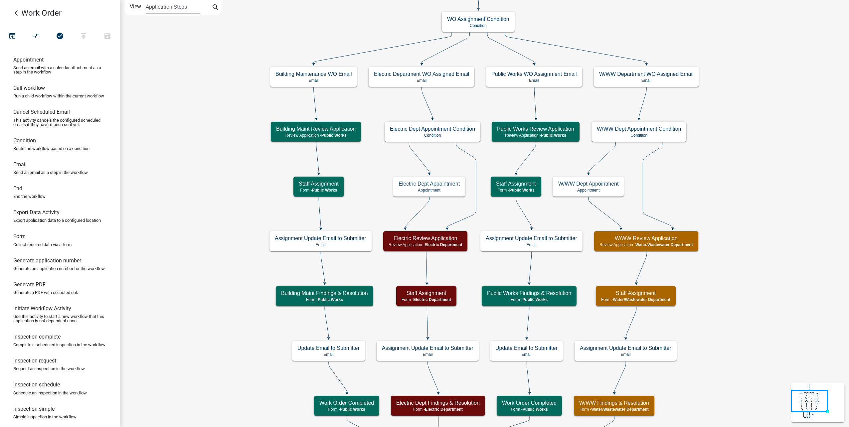
click at [17, 8] on link "arrow_back Work Order" at bounding box center [57, 12] width 104 height 15
click at [17, 11] on icon "arrow_back" at bounding box center [17, 13] width 8 height 9
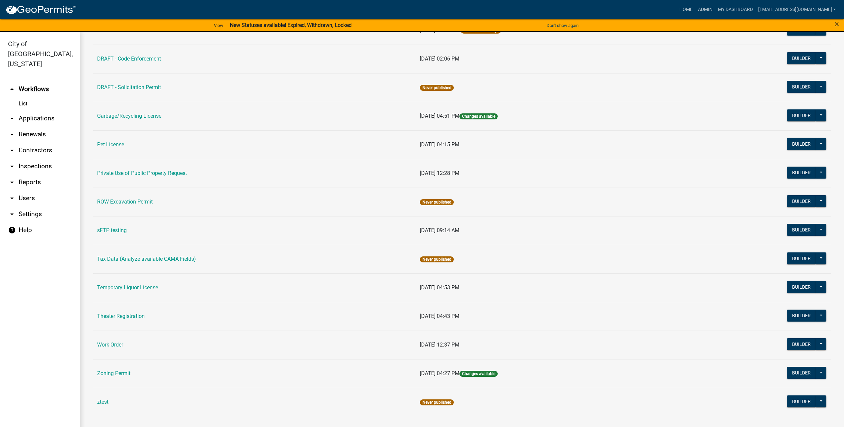
scroll to position [8, 0]
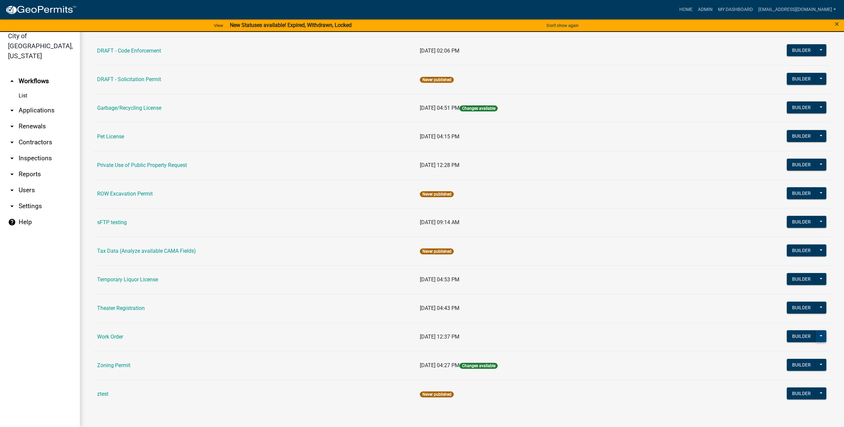
click at [819, 334] on button at bounding box center [821, 336] width 11 height 12
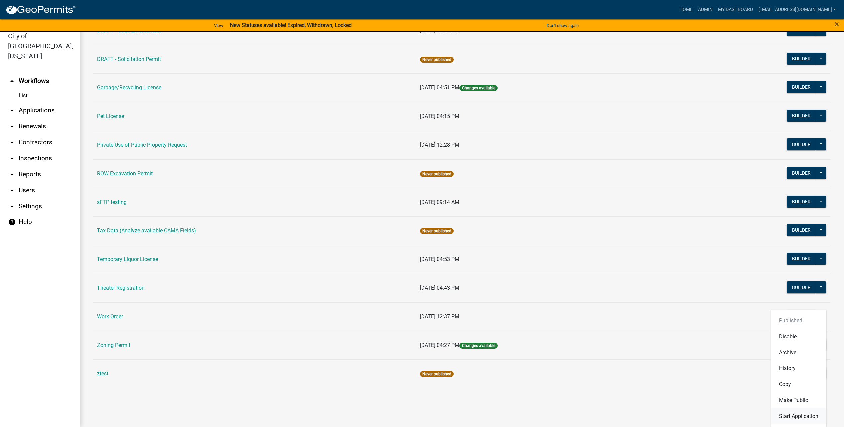
click at [810, 416] on button "Start Application" at bounding box center [798, 417] width 55 height 16
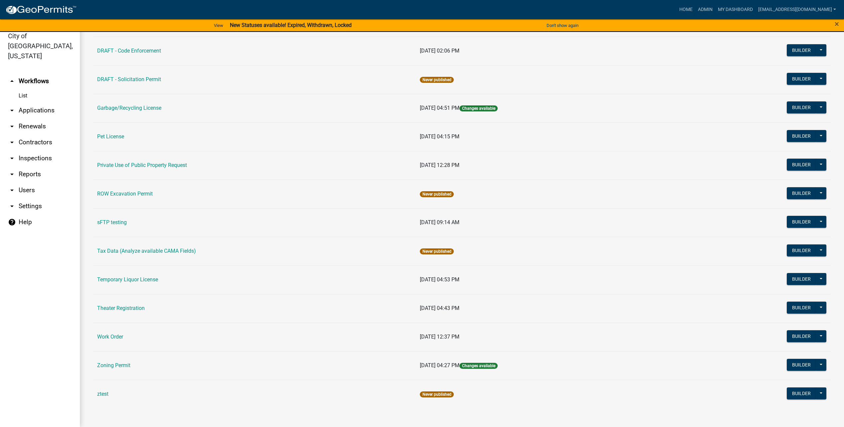
scroll to position [226, 0]
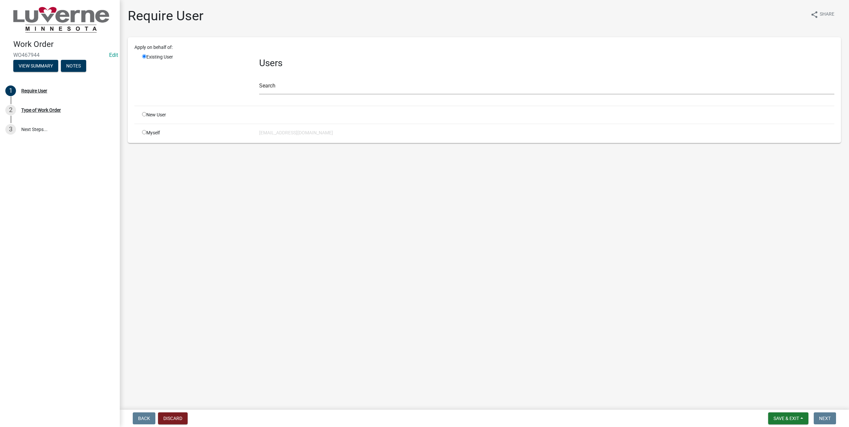
click at [153, 134] on div "Myself" at bounding box center [195, 132] width 117 height 7
click at [143, 129] on div "Myself" at bounding box center [195, 132] width 117 height 7
click at [142, 131] on input "radio" at bounding box center [144, 132] width 4 height 4
radio input "true"
radio input "false"
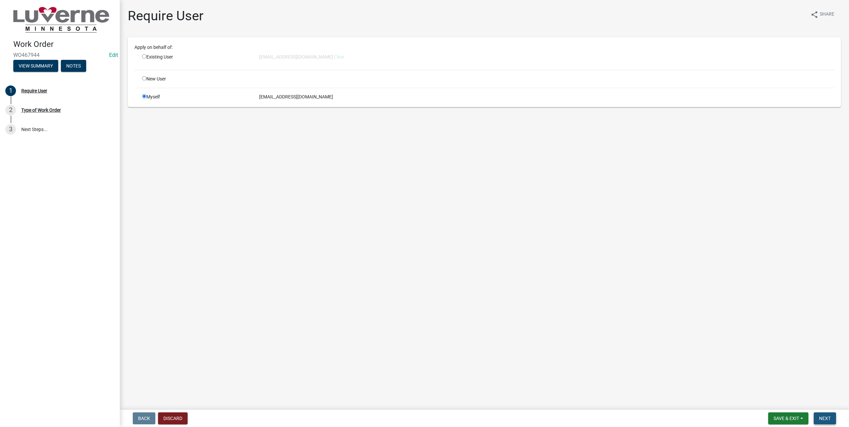
click at [830, 417] on span "Next" at bounding box center [825, 418] width 12 height 5
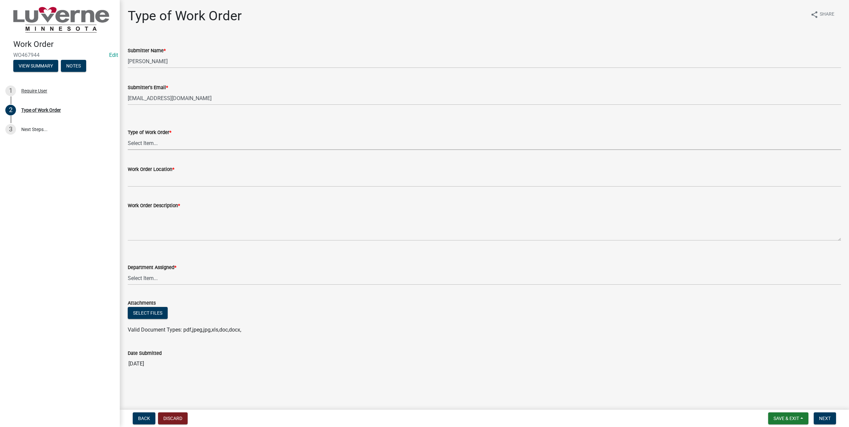
click at [191, 142] on select "Select Item... Turn Water On Turn Water Off Turn Electric On Turn Electric Off …" at bounding box center [484, 143] width 713 height 14
click at [128, 136] on select "Select Item... Turn Water On Turn Water Off Turn Electric On Turn Electric Off …" at bounding box center [484, 143] width 713 height 14
select select "2d377dd7-e742-419b-bca0-ce4f901aef08"
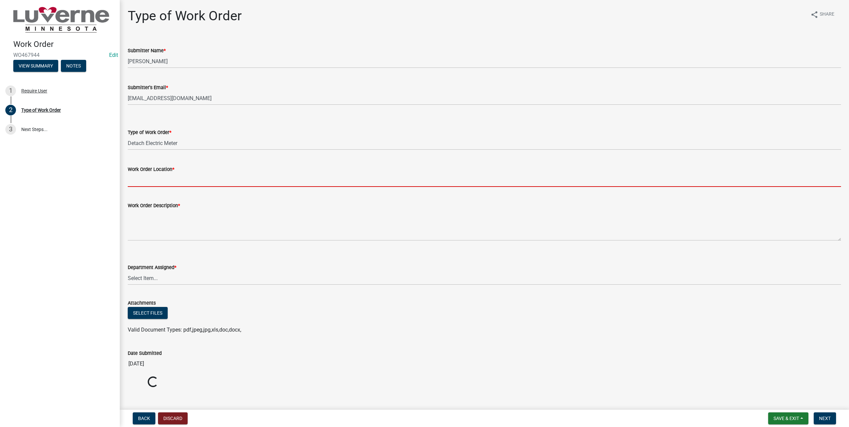
click at [172, 182] on input "Work Order Location *" at bounding box center [484, 180] width 713 height 14
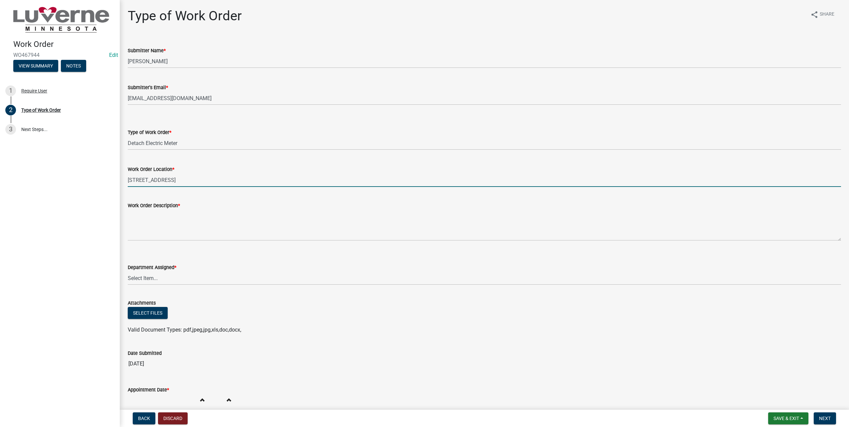
type input "[STREET_ADDRESS]"
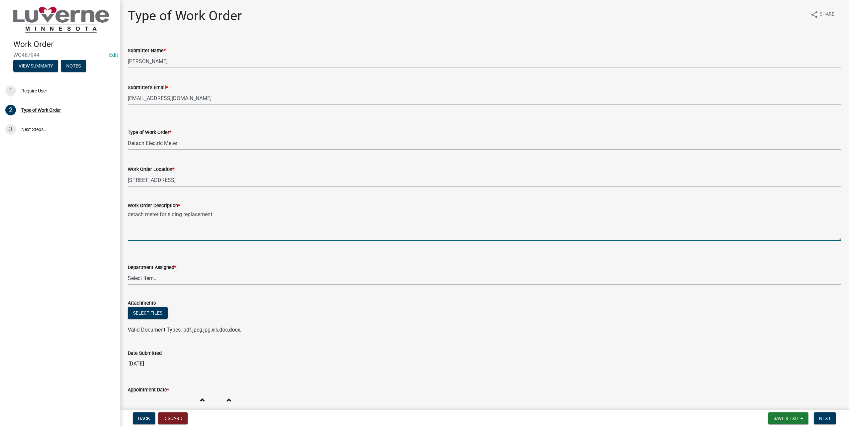
type textarea "detach meter for siding replacement"
click at [180, 277] on select "Select Item... Building Maintenance Electric Department Water/Wastewater Depart…" at bounding box center [484, 279] width 713 height 14
click at [128, 272] on select "Select Item... Building Maintenance Electric Department Water/Wastewater Depart…" at bounding box center [484, 279] width 713 height 14
select select "1c8b25b4-c1de-4134-baf2-bb76918873a0"
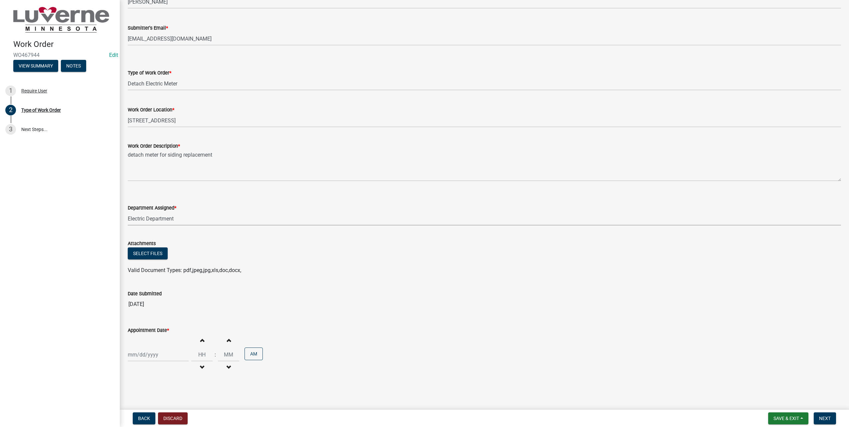
click at [170, 354] on div at bounding box center [158, 355] width 61 height 14
select select "8"
select select "2025"
click at [145, 356] on div "26" at bounding box center [145, 358] width 11 height 11
type input "[DATE]"
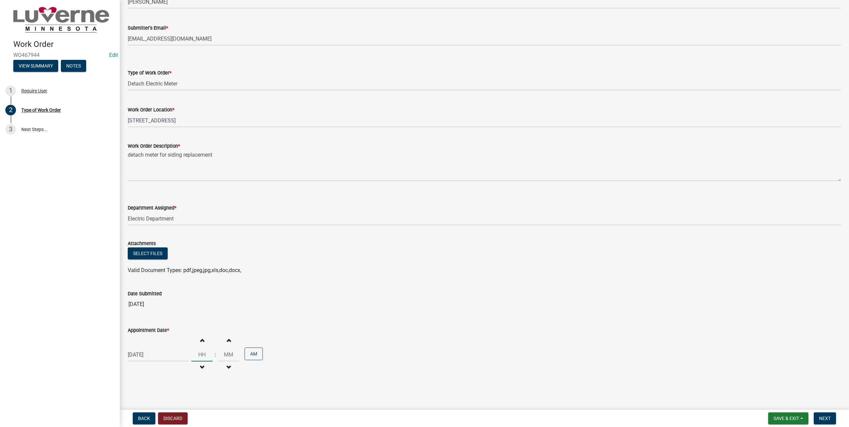
click at [204, 357] on input "Hours" at bounding box center [201, 355] width 21 height 14
type input "09"
type input "00"
click at [823, 420] on span "Next" at bounding box center [825, 418] width 12 height 5
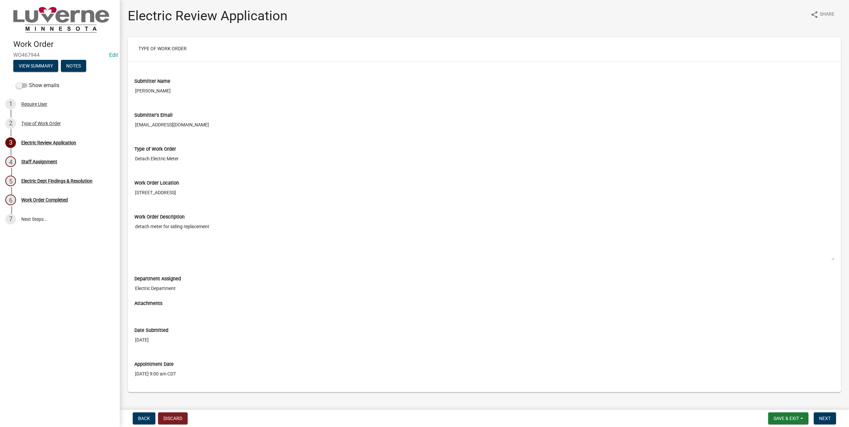
scroll to position [11, 0]
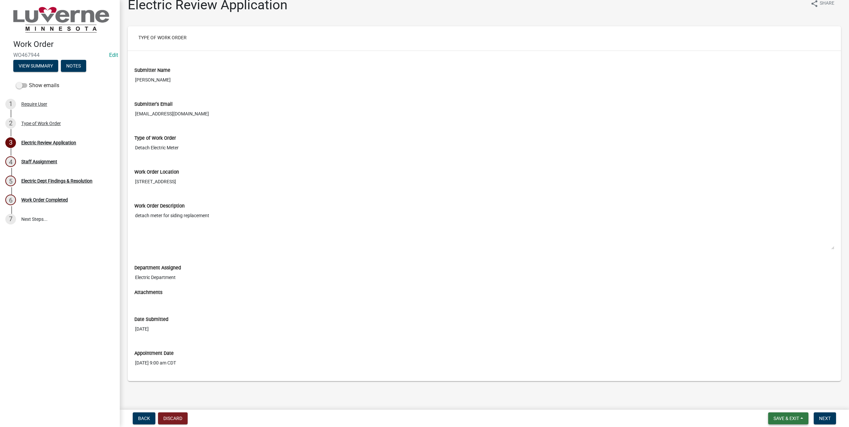
click at [785, 415] on button "Save & Exit" at bounding box center [788, 419] width 40 height 12
click at [783, 409] on button "Save & Exit" at bounding box center [781, 414] width 53 height 16
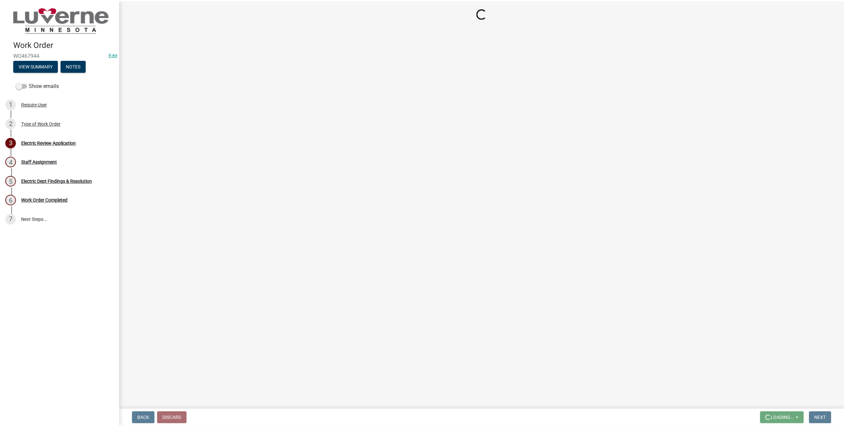
scroll to position [0, 0]
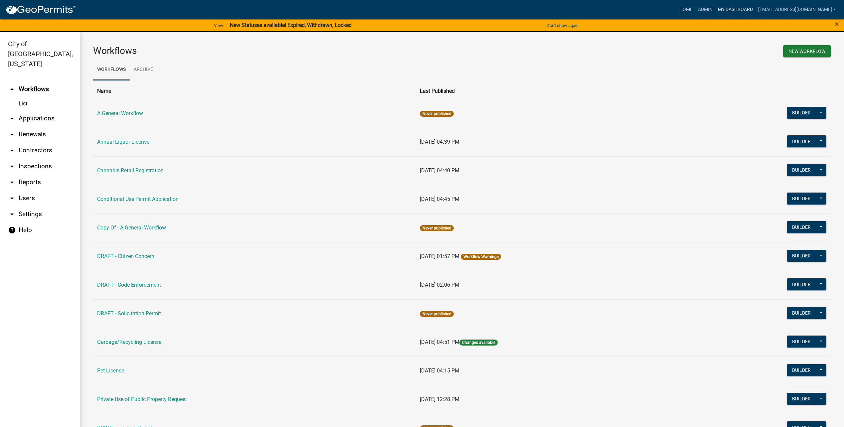
click at [740, 8] on link "My Dashboard" at bounding box center [735, 9] width 40 height 13
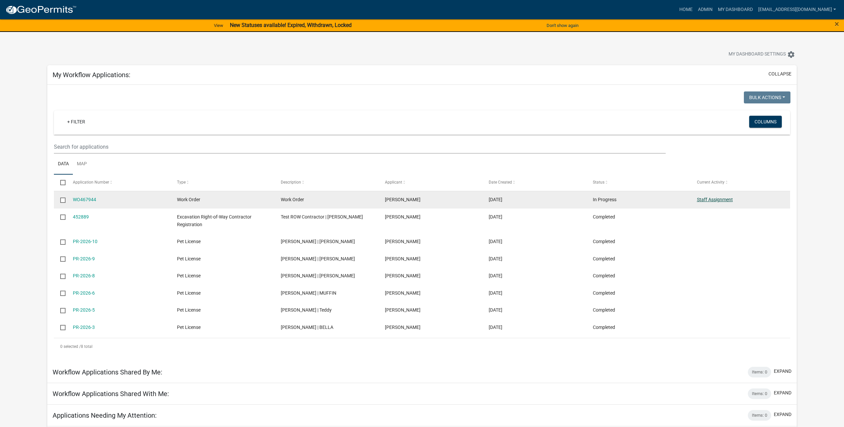
click at [717, 197] on link "Staff Assignment" at bounding box center [715, 199] width 36 height 5
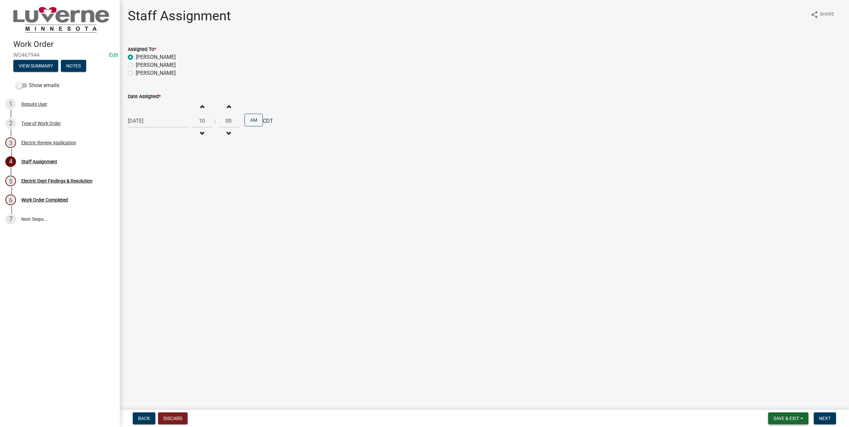
click at [776, 419] on span "Save & Exit" at bounding box center [787, 418] width 26 height 5
click at [774, 412] on button "Save & Exit" at bounding box center [781, 414] width 53 height 16
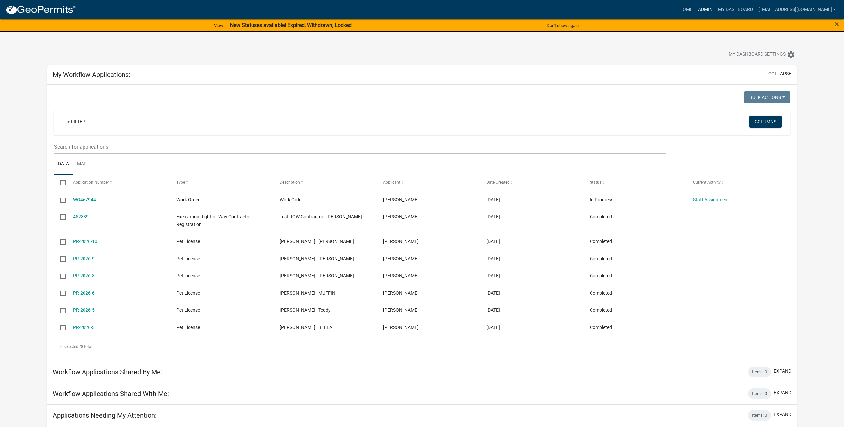
click at [714, 5] on link "Admin" at bounding box center [706, 9] width 20 height 13
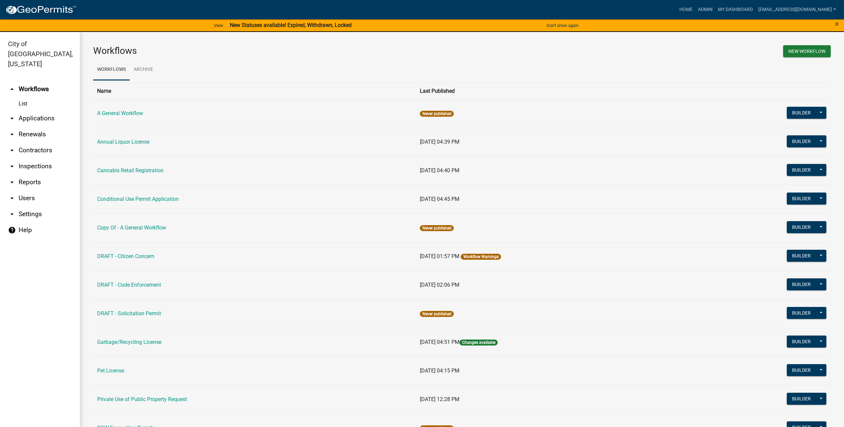
drag, startPoint x: 35, startPoint y: 111, endPoint x: 47, endPoint y: 116, distance: 13.1
click at [36, 111] on link "arrow_drop_down Applications" at bounding box center [40, 118] width 80 height 16
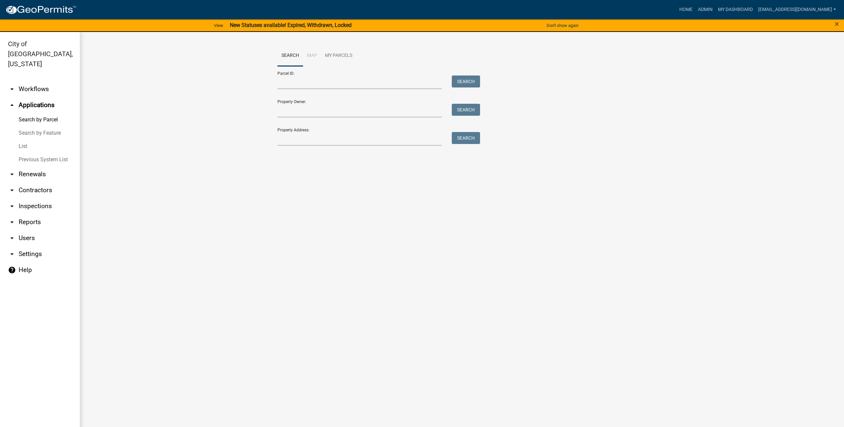
click at [24, 140] on link "List" at bounding box center [40, 146] width 80 height 13
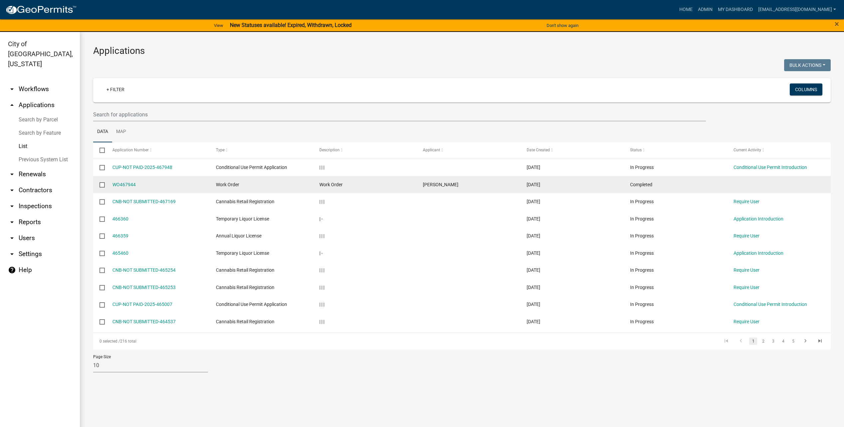
click at [104, 183] on input "checkbox" at bounding box center [102, 184] width 4 height 4
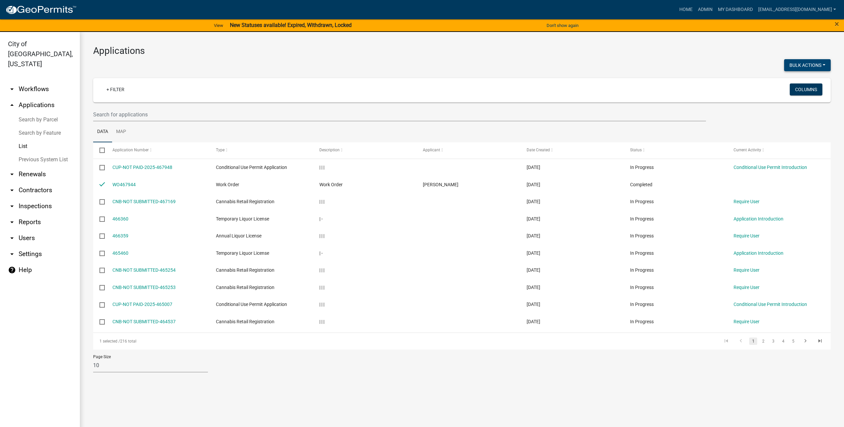
click at [819, 62] on button "Bulk Actions" at bounding box center [807, 65] width 47 height 12
click at [799, 70] on button "Void" at bounding box center [804, 70] width 53 height 16
checkbox input "false"
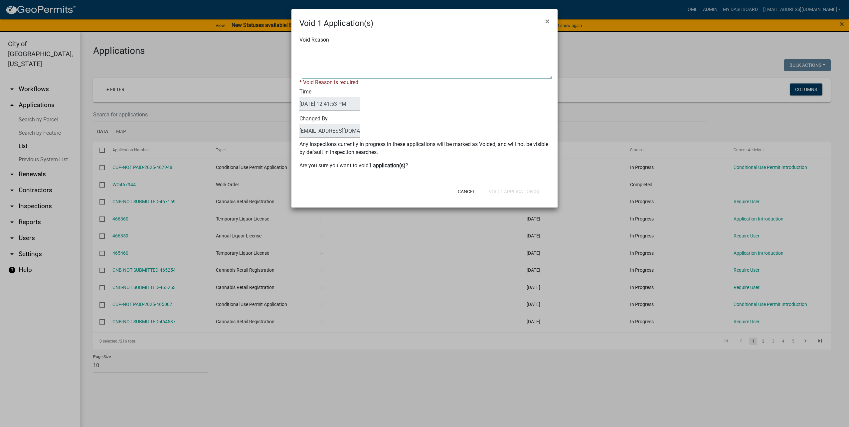
click at [421, 74] on textarea "Void Reason" at bounding box center [427, 61] width 250 height 33
type textarea "test"
click at [510, 192] on div "Cancel Void 1 Application(s)" at bounding box center [468, 191] width 164 height 17
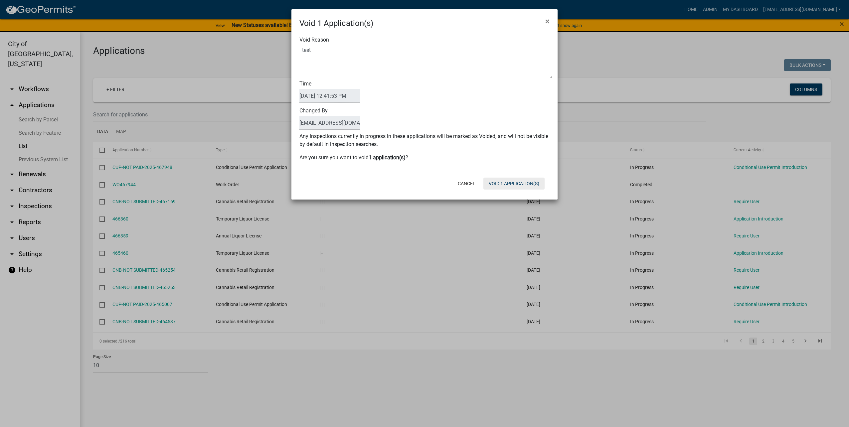
click at [509, 180] on button "Void 1 Application(s)" at bounding box center [514, 184] width 61 height 12
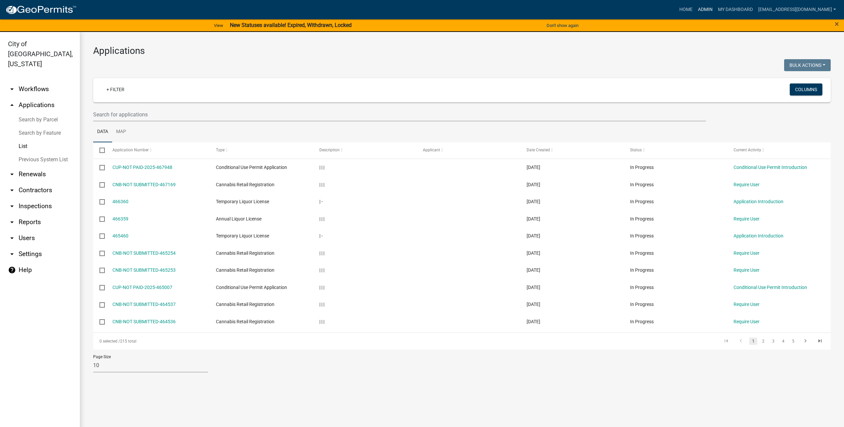
click at [711, 7] on link "Admin" at bounding box center [706, 9] width 20 height 13
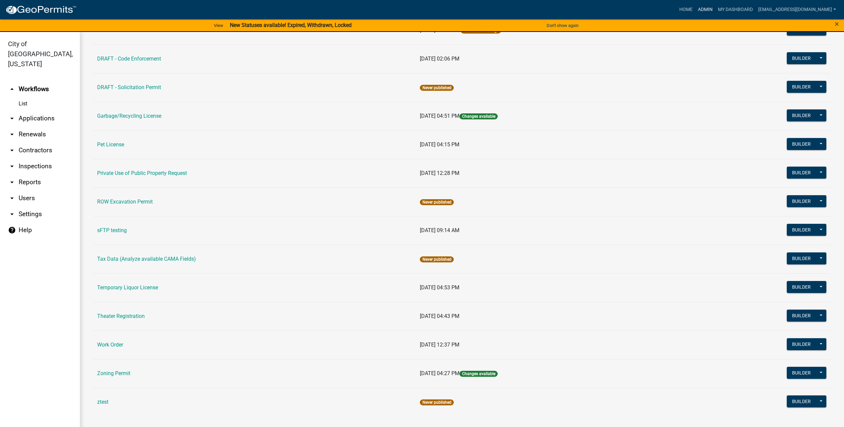
scroll to position [8, 0]
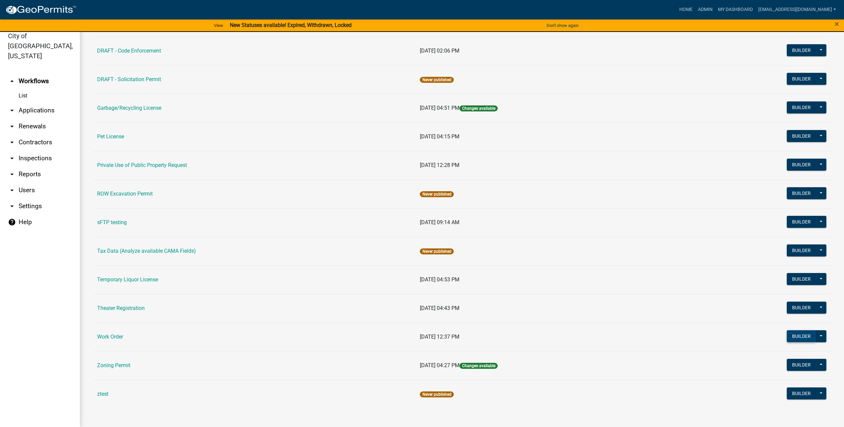
click at [801, 334] on button "Builder" at bounding box center [801, 336] width 29 height 12
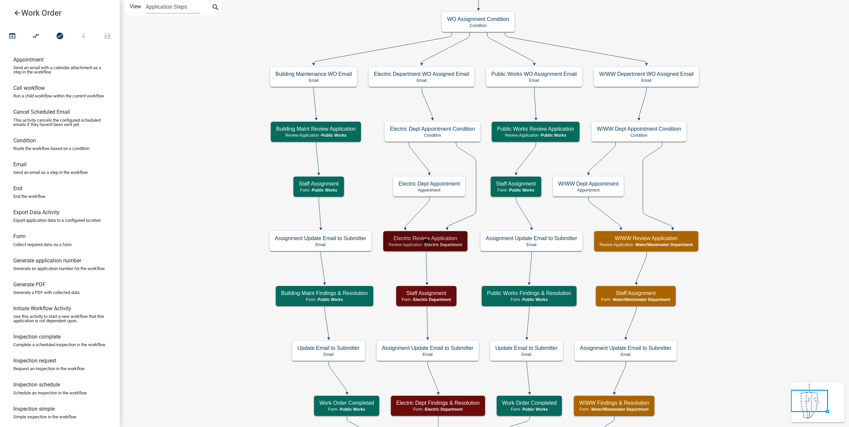
click at [430, 243] on span "Electric Department" at bounding box center [444, 245] width 38 height 5
select select "10C02E7F-48F0-41D5-B358-4B17E800125F"
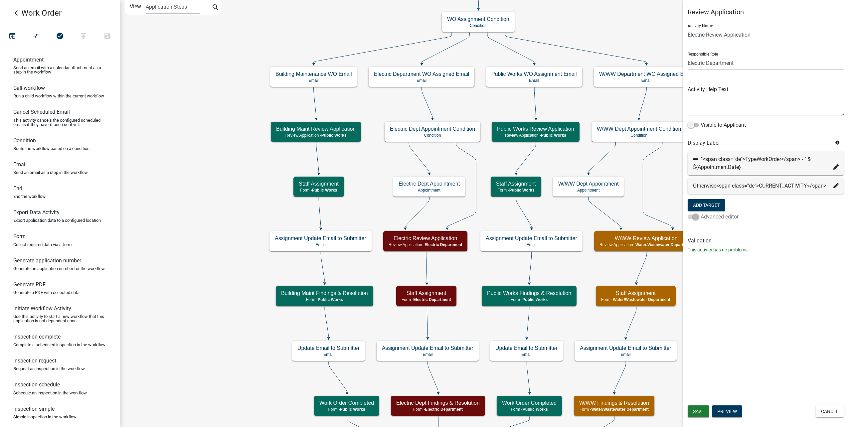
click at [692, 219] on span at bounding box center [693, 217] width 11 height 5
click at [693, 125] on span at bounding box center [693, 125] width 11 height 5
click at [701, 121] on input "Visible to Applicant" at bounding box center [701, 121] width 0 height 0
click at [834, 166] on icon at bounding box center [836, 166] width 5 height 5
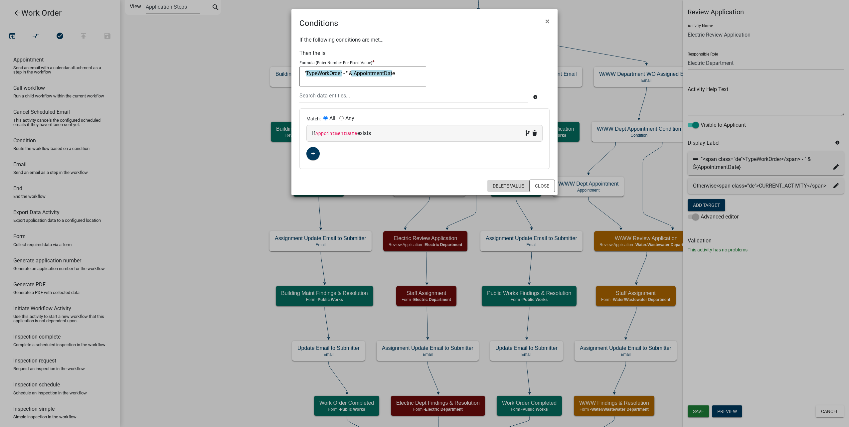
click at [509, 185] on button "Delete Value" at bounding box center [509, 186] width 42 height 12
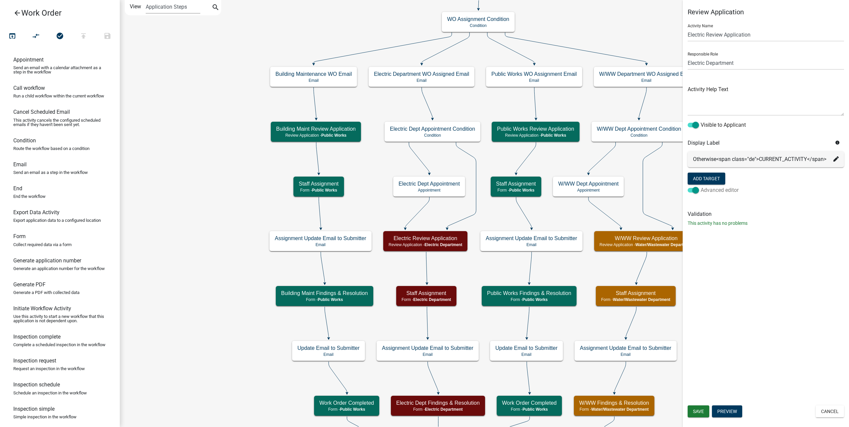
click at [696, 190] on span at bounding box center [693, 190] width 11 height 5
click at [701, 186] on input "Advanced editor" at bounding box center [701, 186] width 0 height 0
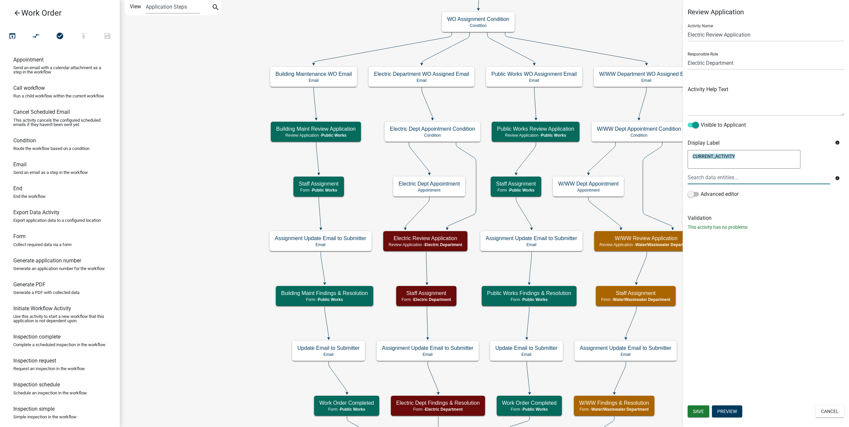
drag, startPoint x: 748, startPoint y: 157, endPoint x: 595, endPoint y: 152, distance: 152.5
click at [590, 151] on main "Start Start - Applicant Type of Work Order Form - Applicant Building Maintenanc…" at bounding box center [484, 213] width 729 height 427
click at [726, 316] on div "Review Application Activity Name Electric Review Application Responsible Role A…" at bounding box center [766, 213] width 166 height 427
click at [691, 129] on label "Visible to Applicant" at bounding box center [717, 125] width 58 height 8
click at [701, 121] on input "Visible to Applicant" at bounding box center [701, 121] width 0 height 0
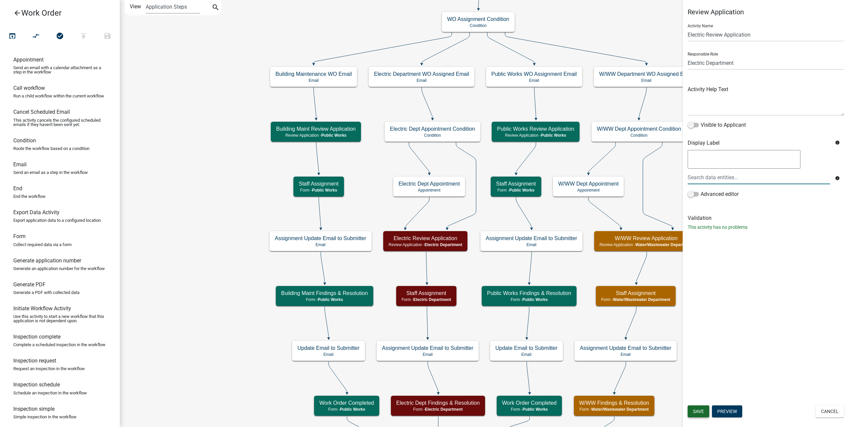
click at [698, 411] on span "Save" at bounding box center [698, 411] width 11 height 5
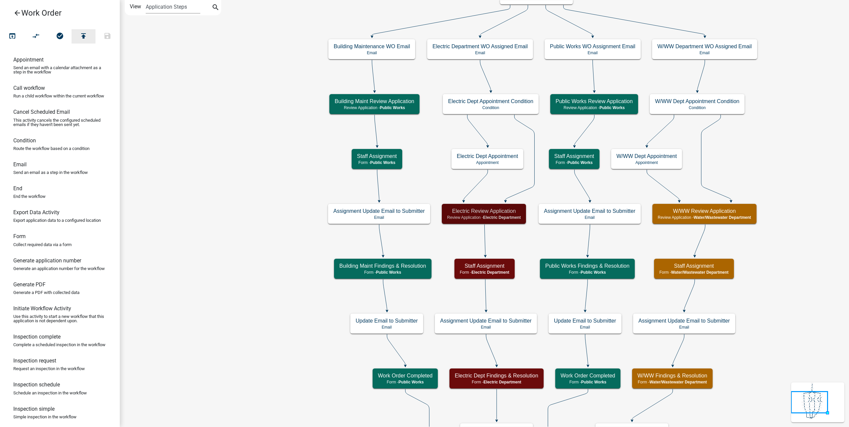
click at [81, 38] on icon "publish" at bounding box center [84, 36] width 8 height 9
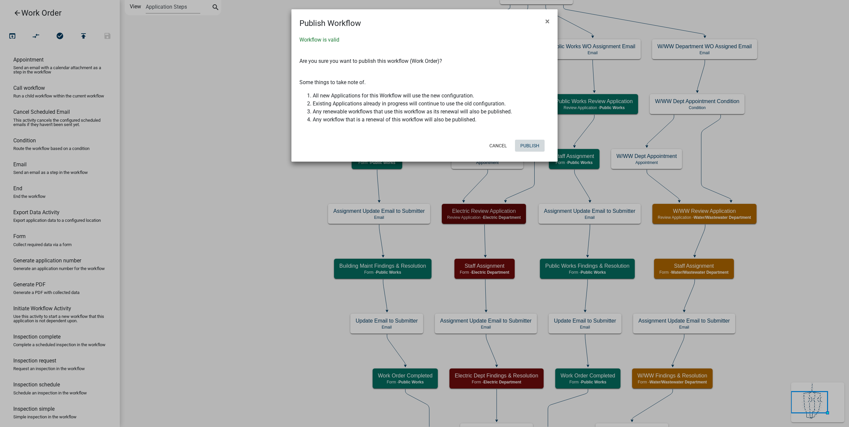
click at [522, 143] on button "Publish" at bounding box center [530, 146] width 30 height 12
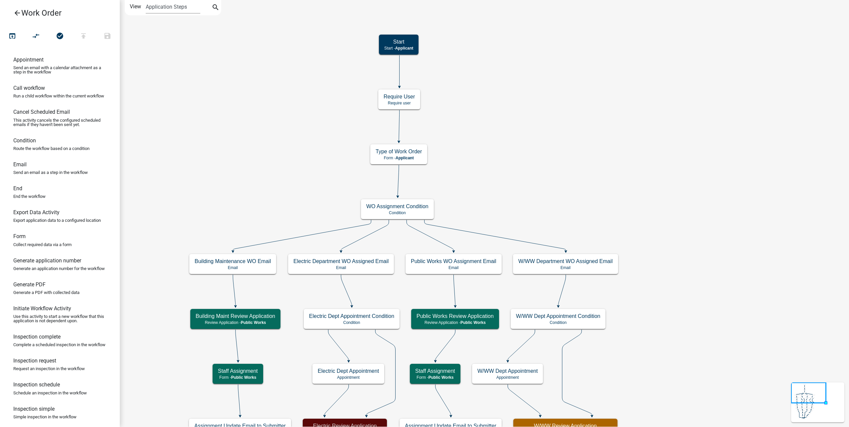
click at [19, 12] on icon "arrow_back" at bounding box center [17, 13] width 8 height 9
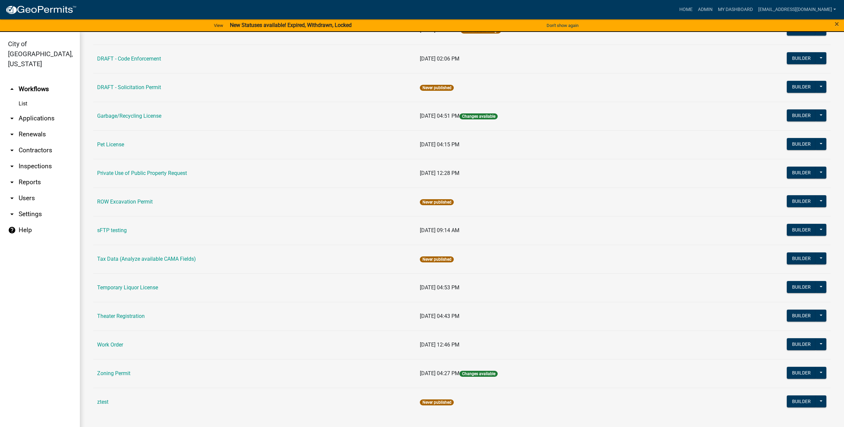
scroll to position [8, 0]
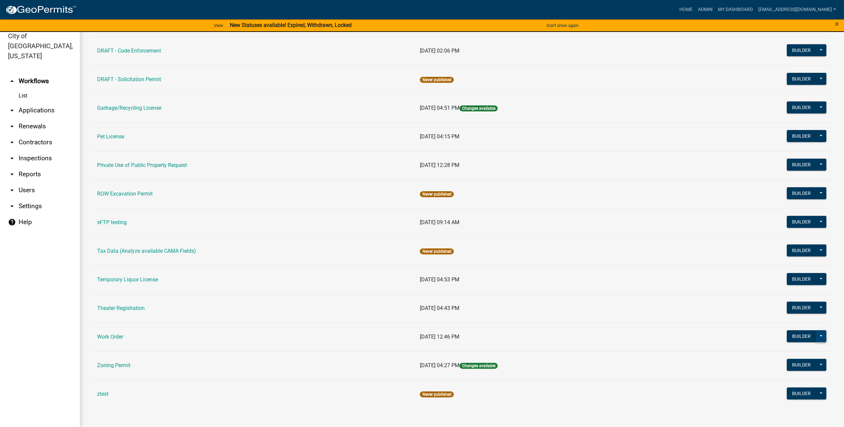
click at [819, 338] on button at bounding box center [821, 336] width 11 height 12
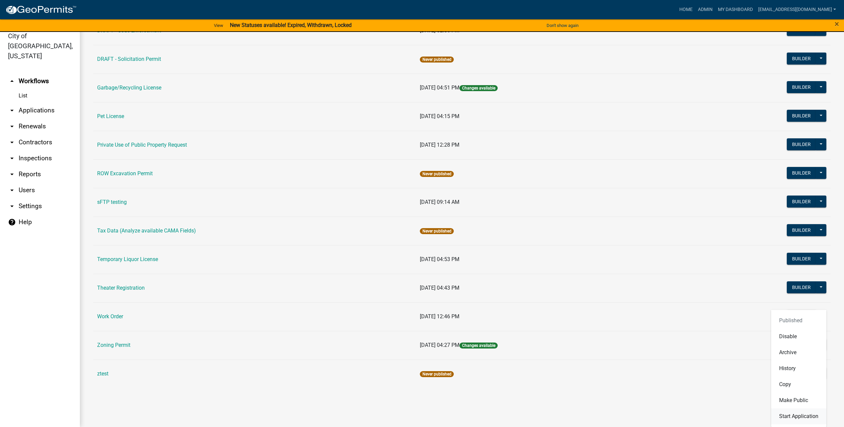
click at [798, 420] on button "Start Application" at bounding box center [798, 417] width 55 height 16
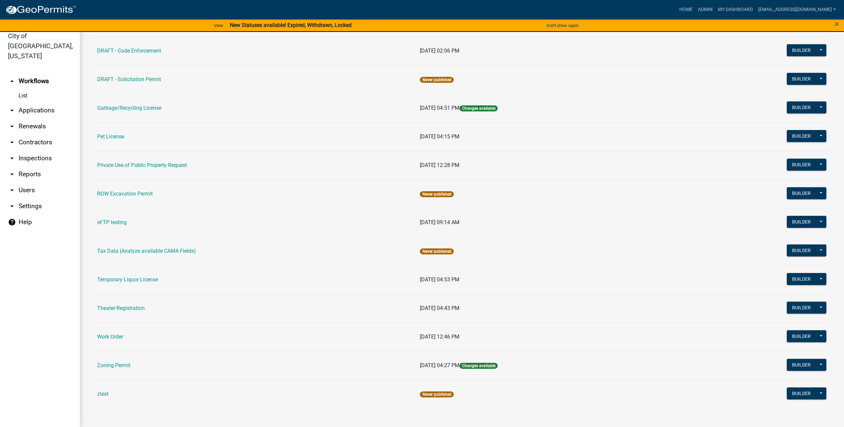
scroll to position [226, 0]
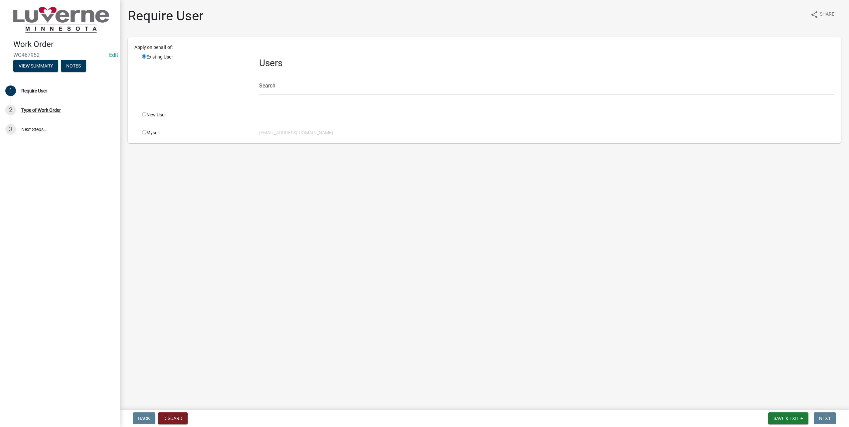
click at [144, 132] on input "radio" at bounding box center [144, 132] width 4 height 4
radio input "true"
radio input "false"
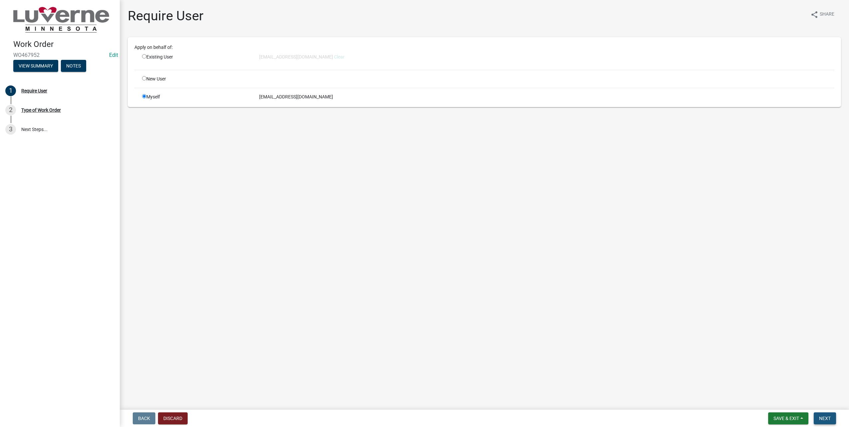
click at [829, 414] on button "Next" at bounding box center [825, 419] width 22 height 12
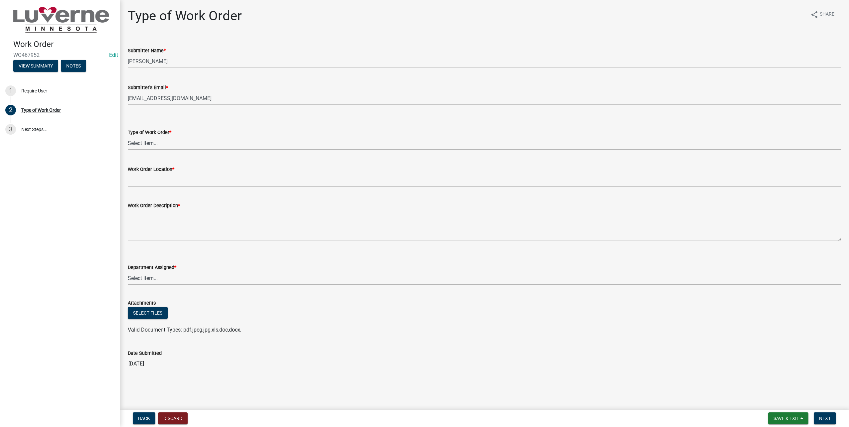
click at [188, 142] on select "Select Item... Turn Water On Turn Water Off Turn Electric On Turn Electric Off …" at bounding box center [484, 143] width 713 height 14
click at [128, 136] on select "Select Item... Turn Water On Turn Water Off Turn Electric On Turn Electric Off …" at bounding box center [484, 143] width 713 height 14
select select "dcbc61c6-8076-44b7-9ef0-a57f732f8599"
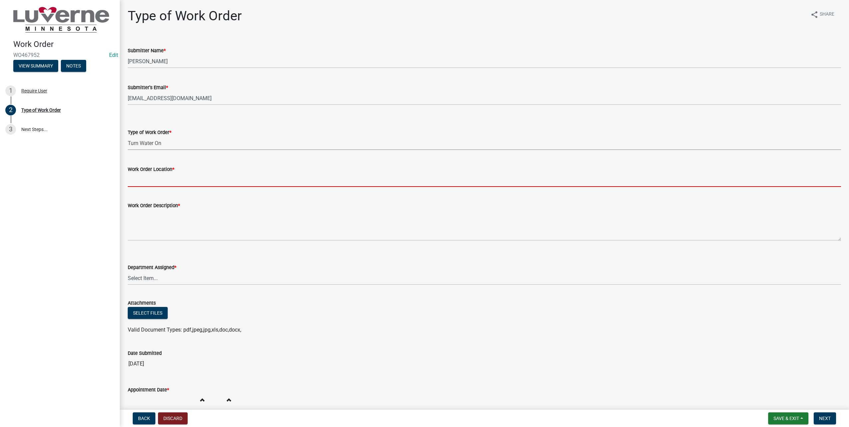
click at [168, 181] on input "Work Order Location *" at bounding box center [484, 180] width 713 height 14
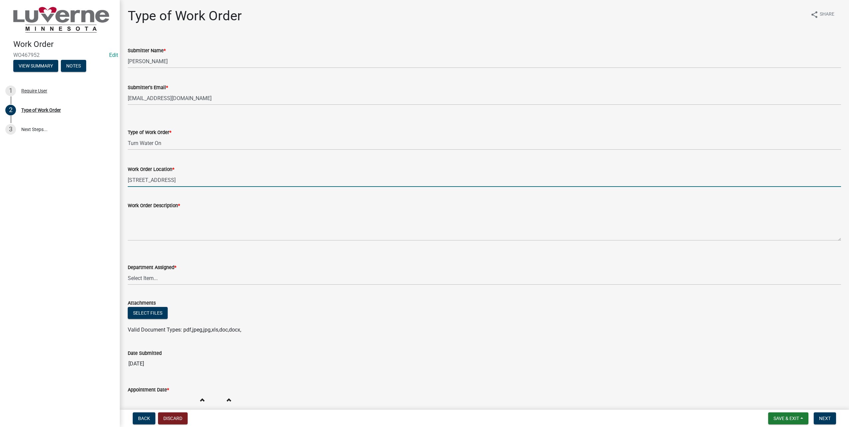
type input "[STREET_ADDRESS]"
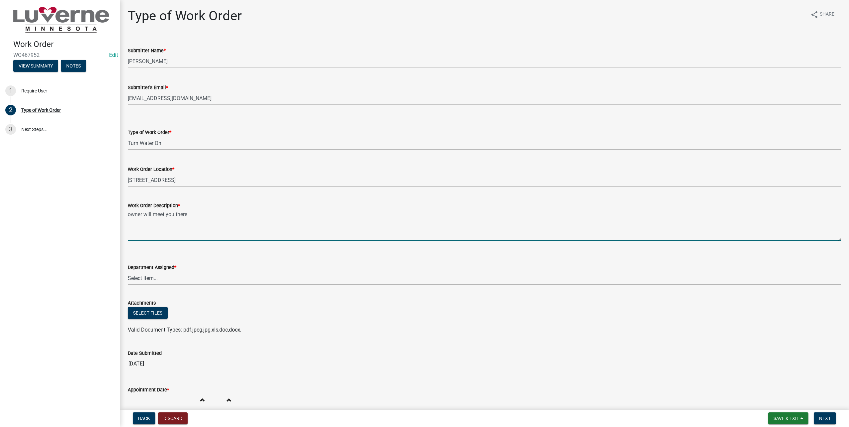
type textarea "owner will meet you there"
click at [156, 280] on select "Select Item... Building Maintenance Electric Department Water/Wastewater Depart…" at bounding box center [484, 279] width 713 height 14
click at [128, 272] on select "Select Item... Building Maintenance Electric Department Water/Wastewater Depart…" at bounding box center [484, 279] width 713 height 14
select select "edb76538-d0c3-4d52-9329-26c06442e383"
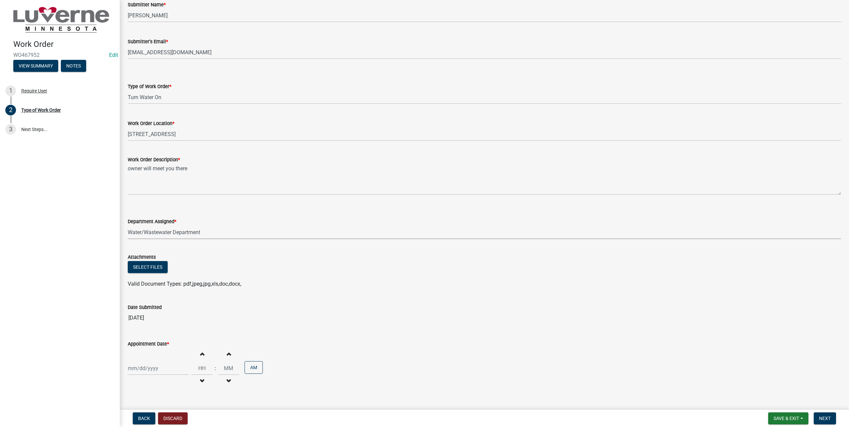
scroll to position [60, 0]
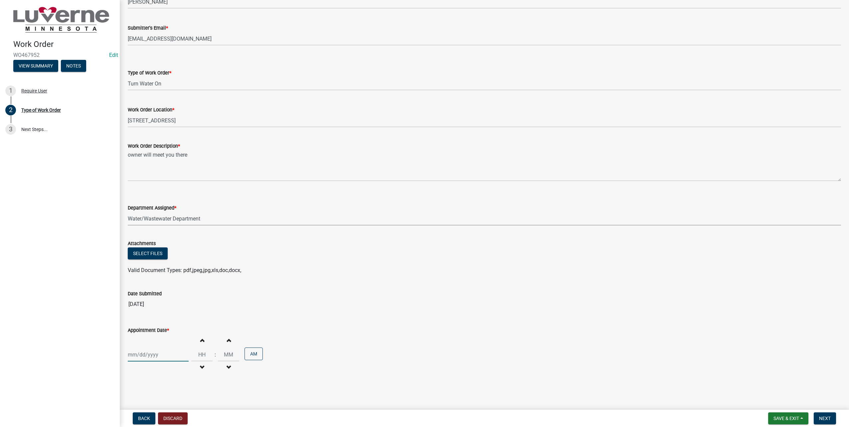
click at [158, 348] on div at bounding box center [158, 355] width 61 height 14
select select "8"
select select "2025"
click at [146, 356] on div "26" at bounding box center [145, 358] width 11 height 11
type input "[DATE]"
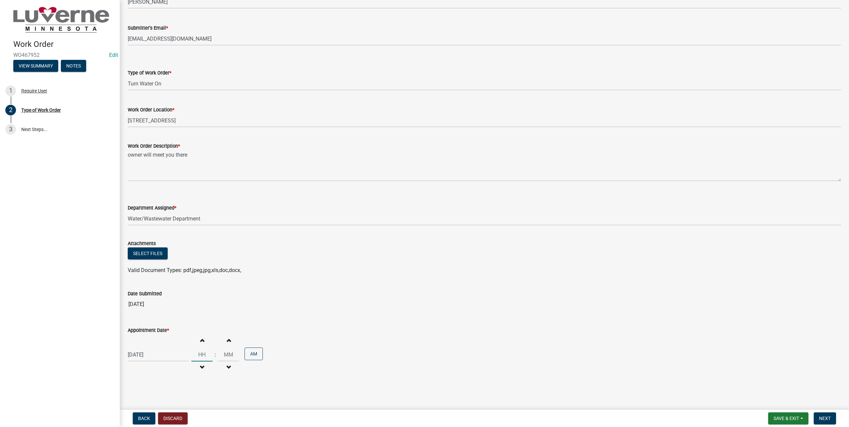
click at [202, 357] on input "Hours" at bounding box center [201, 355] width 21 height 14
type input "10"
type input "00"
click at [828, 416] on span "Next" at bounding box center [825, 418] width 12 height 5
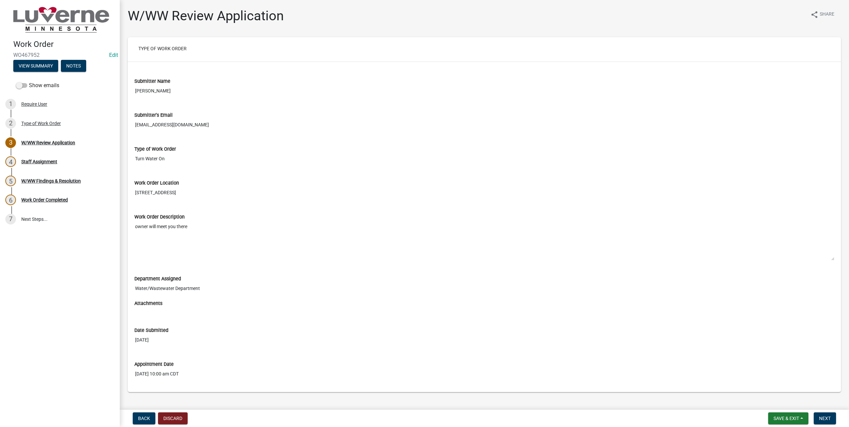
scroll to position [11, 0]
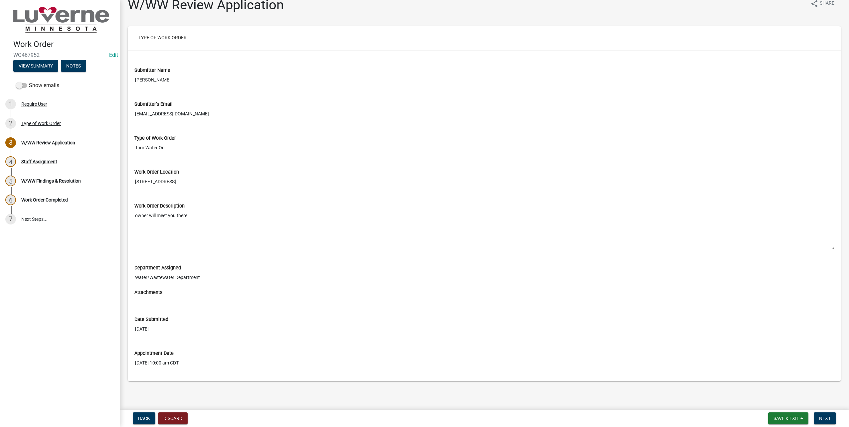
click at [64, 21] on img at bounding box center [61, 20] width 96 height 26
click at [786, 421] on span "Save & Exit" at bounding box center [787, 418] width 26 height 5
click at [780, 410] on button "Save & Exit" at bounding box center [781, 414] width 53 height 16
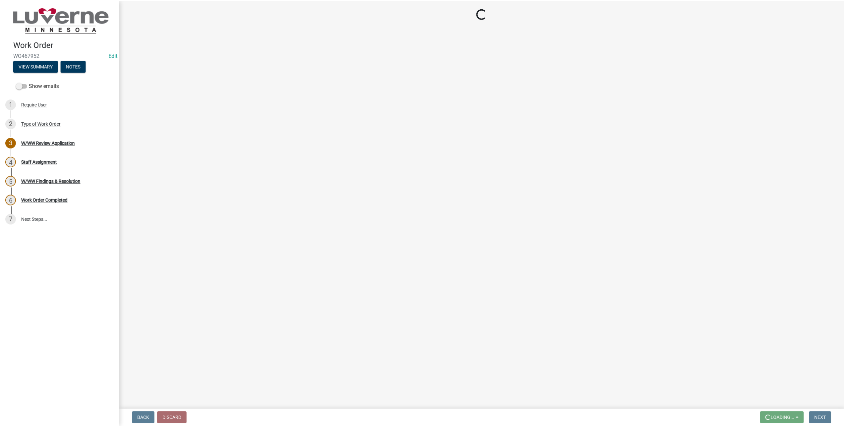
scroll to position [0, 0]
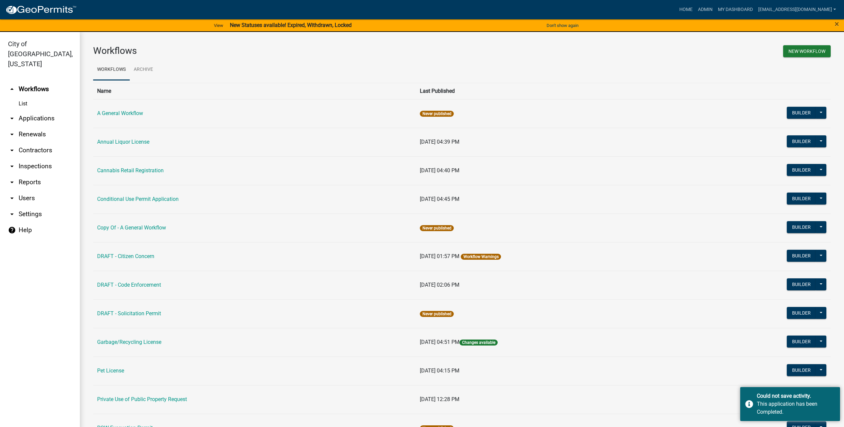
click at [28, 110] on link "arrow_drop_down Applications" at bounding box center [40, 118] width 80 height 16
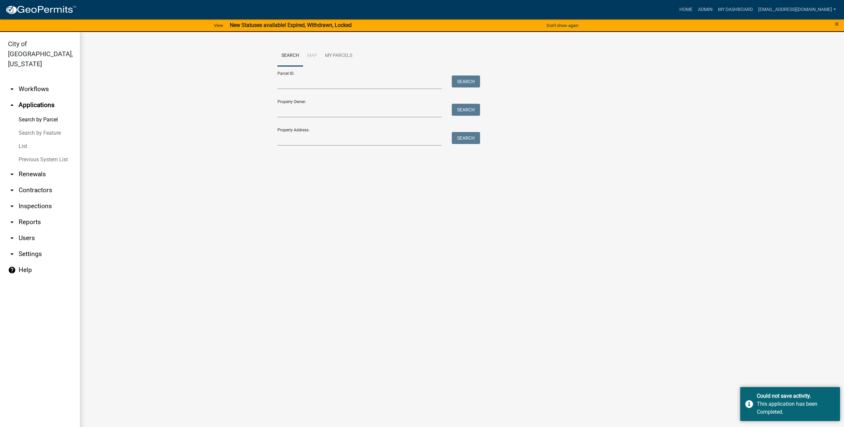
click at [24, 140] on link "List" at bounding box center [40, 146] width 80 height 13
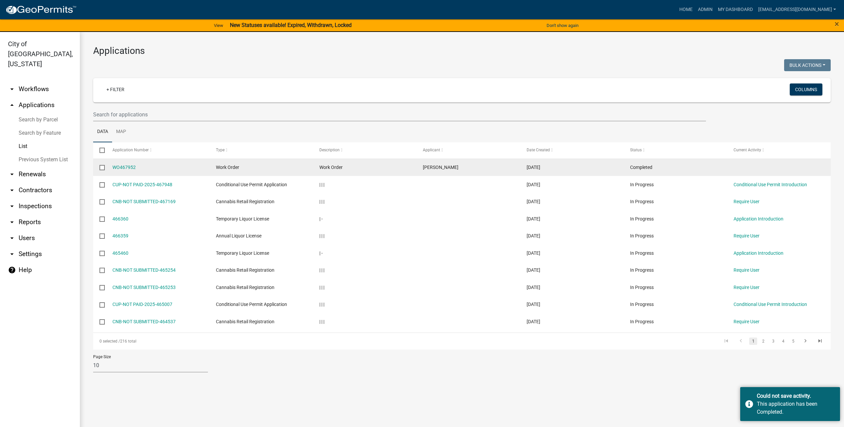
click at [101, 168] on input "checkbox" at bounding box center [102, 167] width 4 height 4
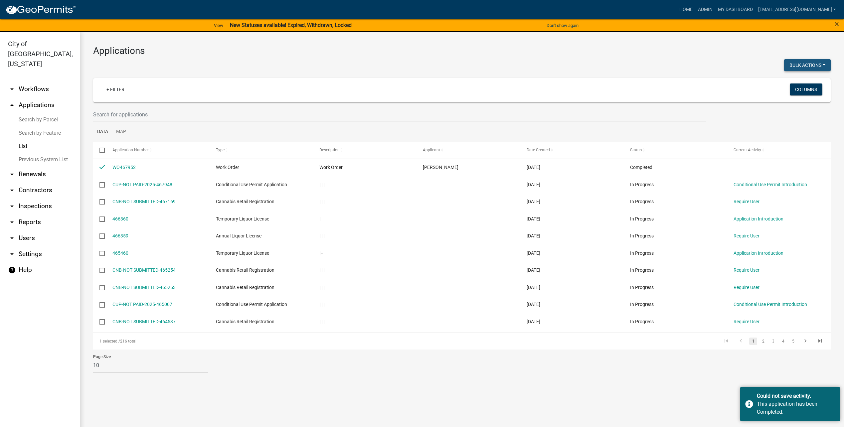
click at [803, 69] on button "Bulk Actions" at bounding box center [807, 65] width 47 height 12
click at [794, 68] on button "Void" at bounding box center [804, 70] width 53 height 16
checkbox input "false"
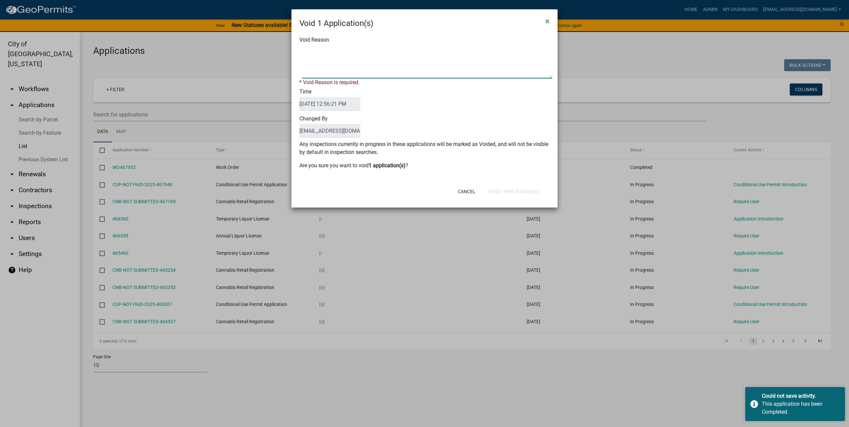
click at [344, 69] on textarea "Void Reason" at bounding box center [427, 61] width 250 height 33
type textarea "test"
click at [516, 191] on div "Cancel Void 1 Application(s)" at bounding box center [468, 191] width 164 height 17
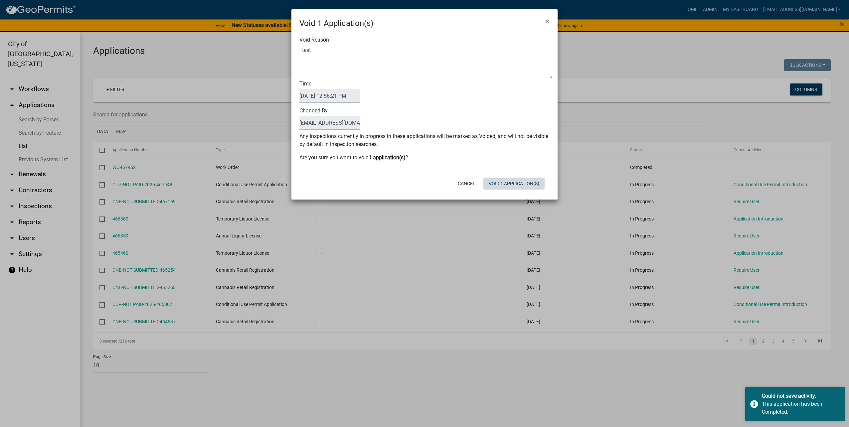
click at [511, 182] on button "Void 1 Application(s)" at bounding box center [514, 184] width 61 height 12
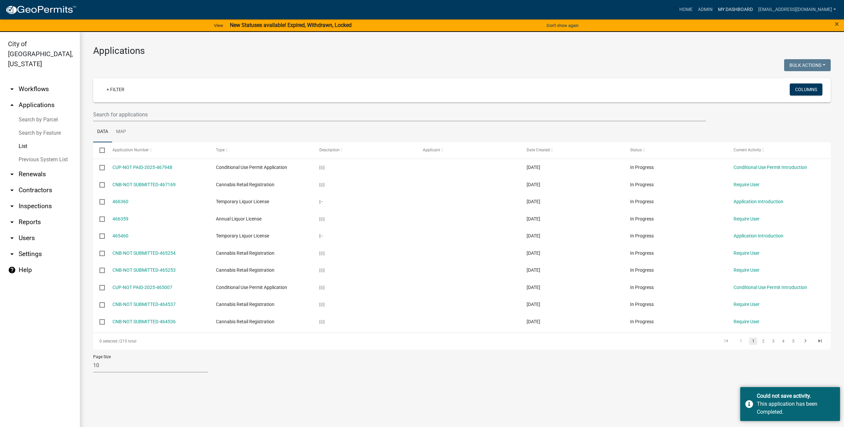
click at [734, 8] on link "My Dashboard" at bounding box center [735, 9] width 40 height 13
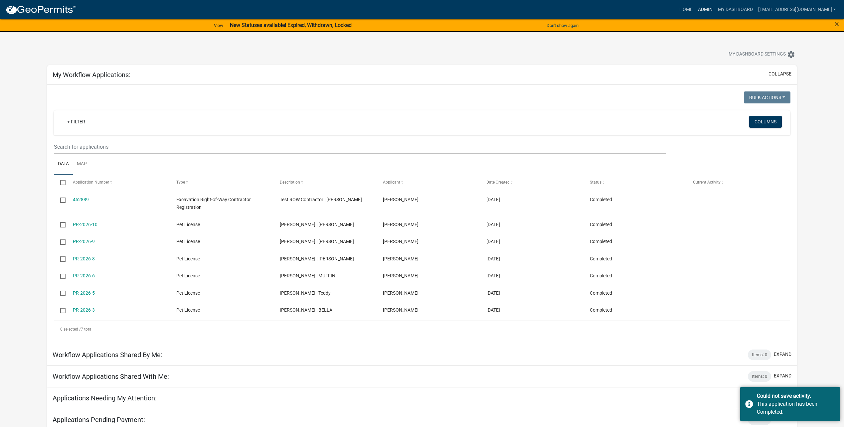
click at [715, 10] on link "Admin" at bounding box center [706, 9] width 20 height 13
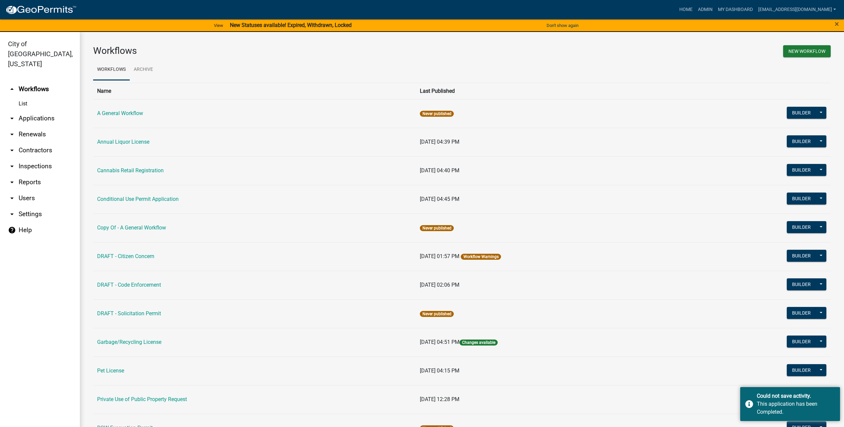
scroll to position [226, 0]
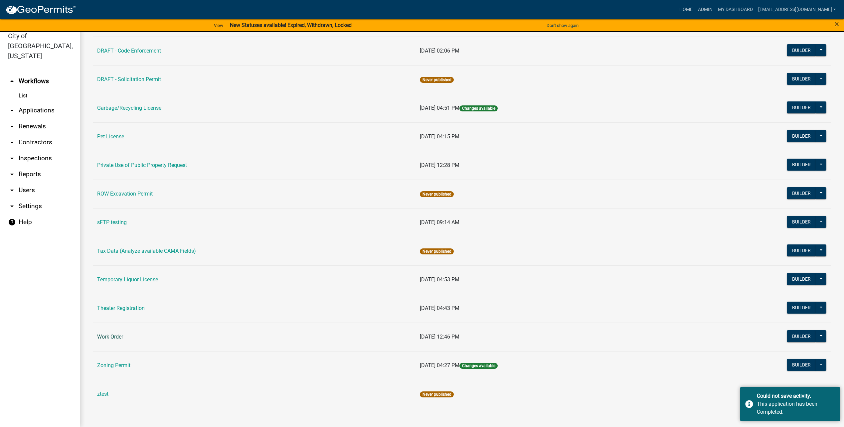
click at [103, 338] on link "Work Order" at bounding box center [110, 337] width 26 height 6
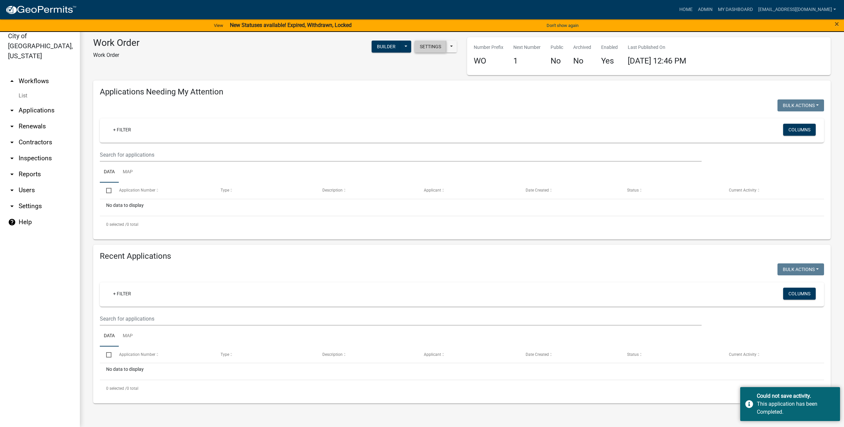
click at [428, 47] on button "Settings" at bounding box center [431, 47] width 32 height 12
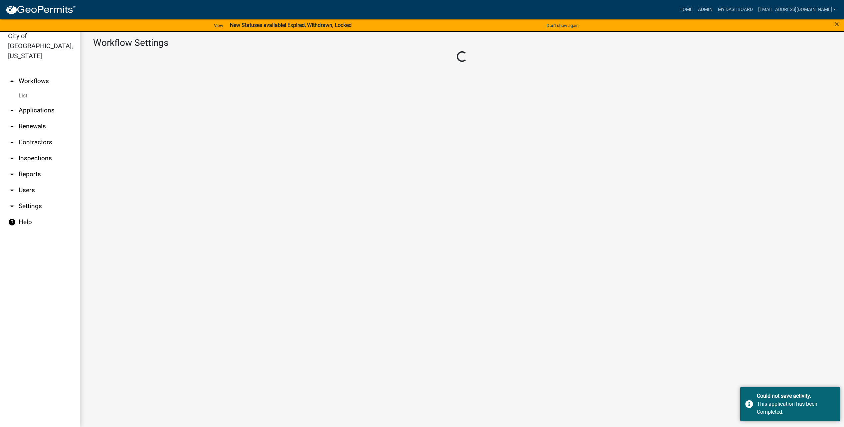
select select "119d60fc-3df9-44b5-b89b-48e598585173"
select select "3"
select select
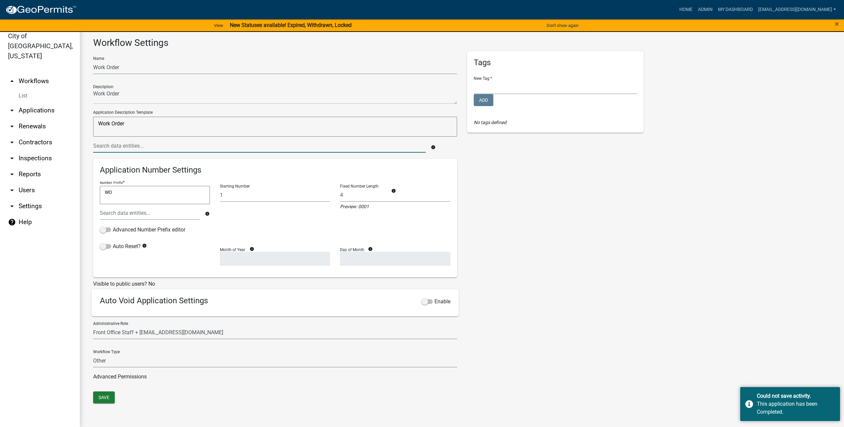
drag, startPoint x: 356, startPoint y: 138, endPoint x: 149, endPoint y: 122, distance: 208.2
click at [0, 129] on html "Internet Explorer does NOT work with GeoPermits. Get a new browser for more sec…" at bounding box center [422, 205] width 844 height 427
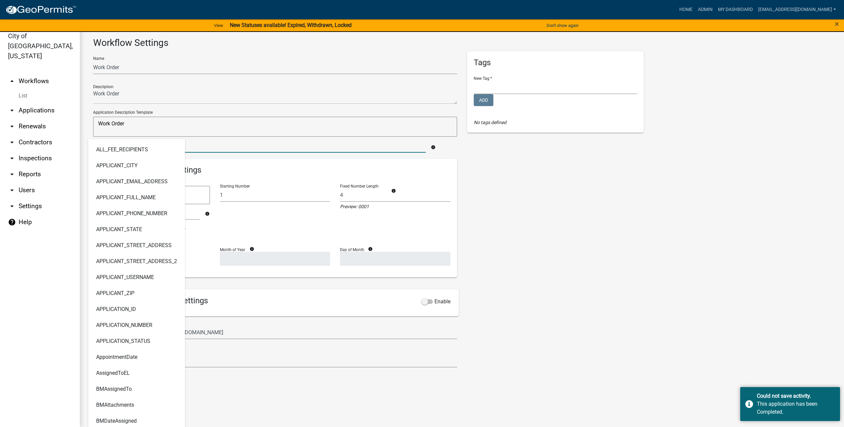
click at [186, 121] on textarea "Work Order" at bounding box center [275, 127] width 364 height 20
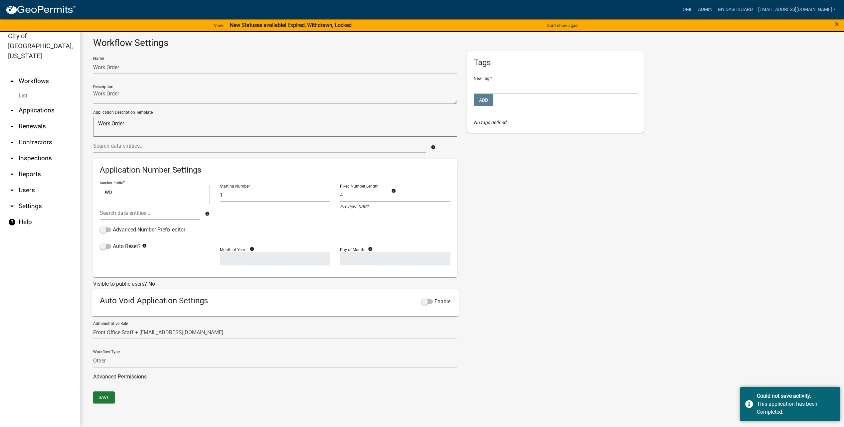
drag, startPoint x: 64, startPoint y: 124, endPoint x: 11, endPoint y: 122, distance: 53.0
click at [11, 122] on div "City of [GEOGRAPHIC_DATA], [US_STATE] arrow_drop_up Workflows List arrow_drop_d…" at bounding box center [422, 225] width 844 height 403
click at [177, 144] on input "text" at bounding box center [259, 146] width 333 height 14
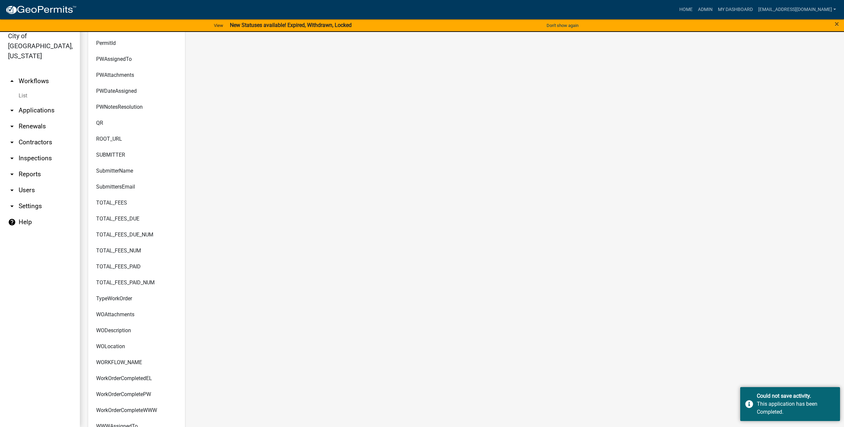
scroll to position [739, 0]
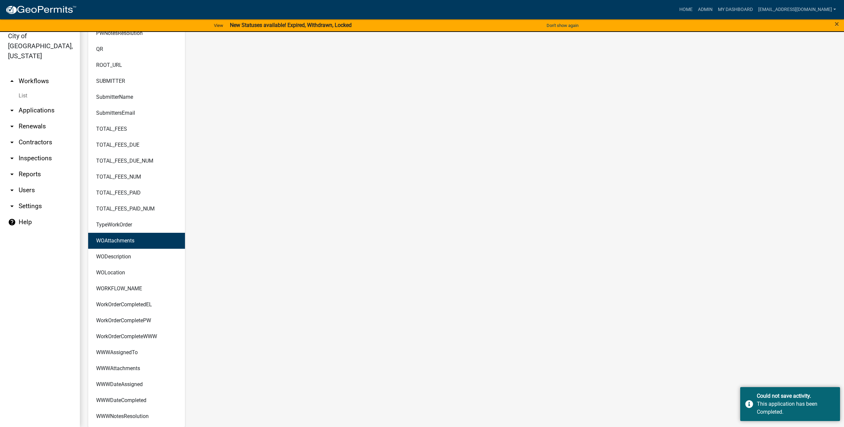
click at [138, 228] on button "TypeWorkOrder" at bounding box center [136, 225] width 97 height 16
type textarea "TypeWorkOrder"
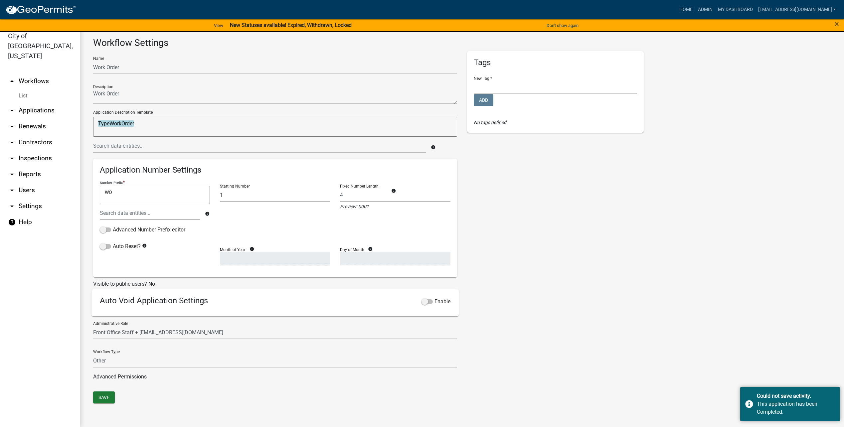
scroll to position [0, 0]
click at [188, 96] on textarea at bounding box center [275, 96] width 364 height 15
drag, startPoint x: 202, startPoint y: 97, endPoint x: 723, endPoint y: 245, distance: 541.5
click at [71, 91] on div "City of [GEOGRAPHIC_DATA], [US_STATE] arrow_drop_up Workflows List arrow_drop_d…" at bounding box center [422, 225] width 844 height 403
type textarea "I"
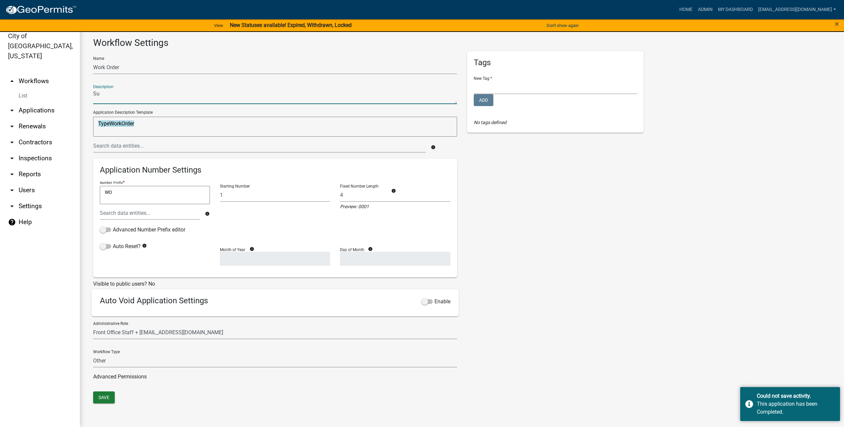
type textarea "S"
type textarea "Work order submission for internal processes"
click at [110, 398] on button "Save" at bounding box center [104, 398] width 22 height 12
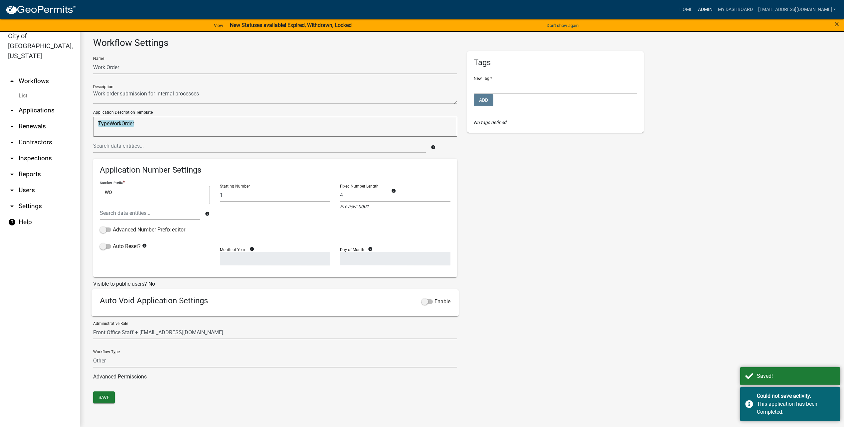
click at [715, 7] on link "Admin" at bounding box center [706, 9] width 20 height 13
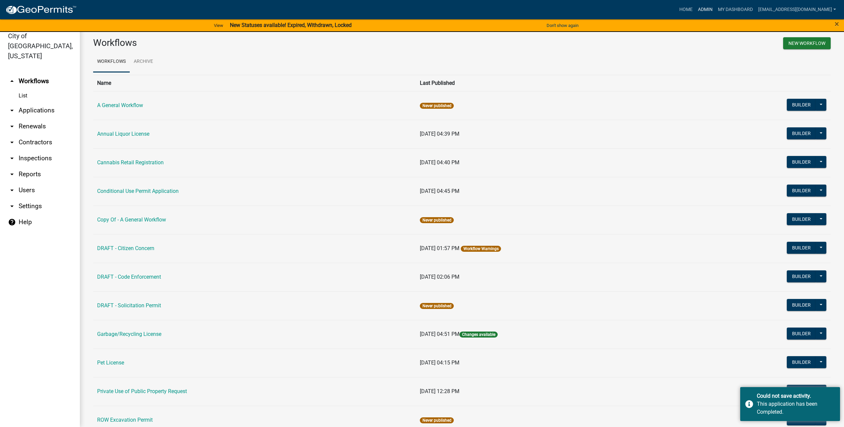
scroll to position [226, 0]
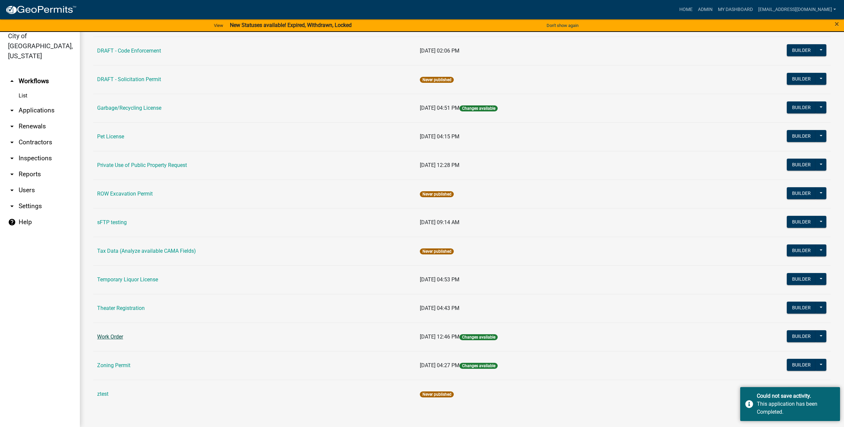
click at [113, 337] on link "Work Order" at bounding box center [110, 337] width 26 height 6
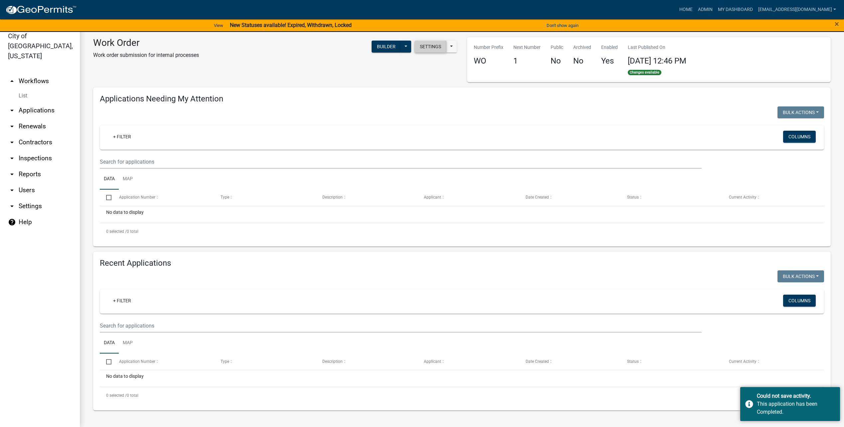
click at [433, 43] on button "Settings" at bounding box center [431, 47] width 32 height 12
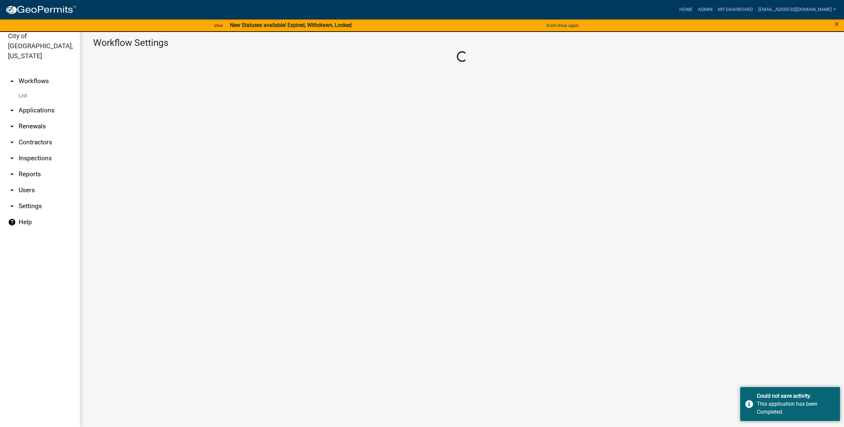
select select "119d60fc-3df9-44b5-b89b-48e598585173"
select select "3"
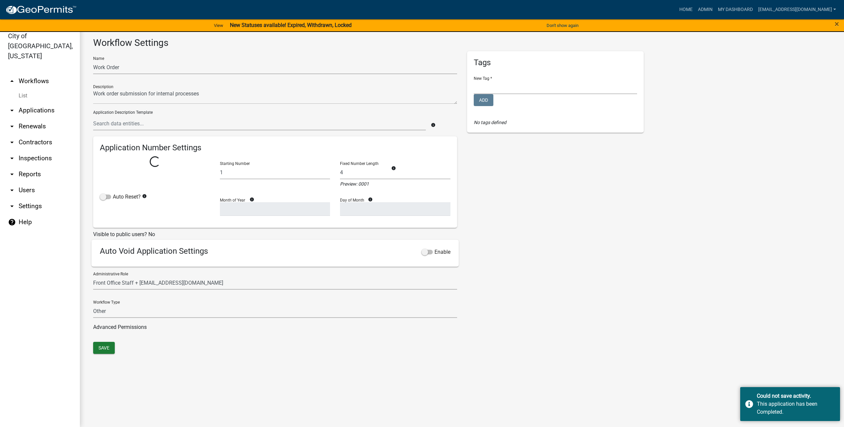
select select
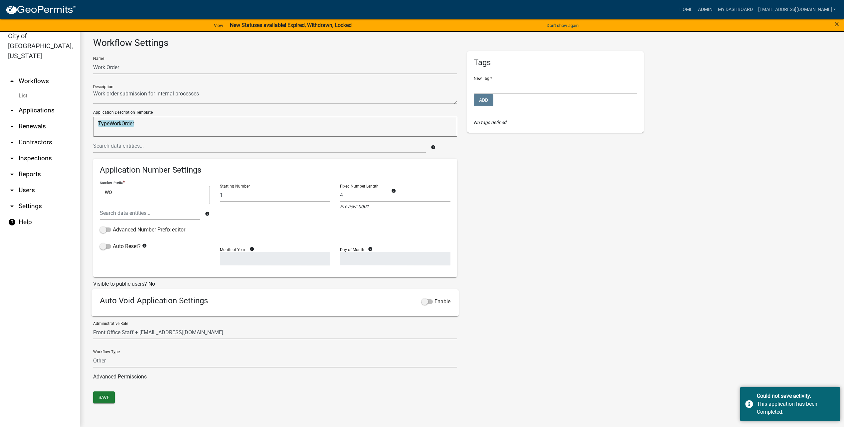
click at [92, 395] on div "Save" at bounding box center [462, 399] width 748 height 14
click at [101, 397] on button "Save" at bounding box center [104, 398] width 22 height 12
click at [734, 7] on link "My Dashboard" at bounding box center [735, 9] width 40 height 13
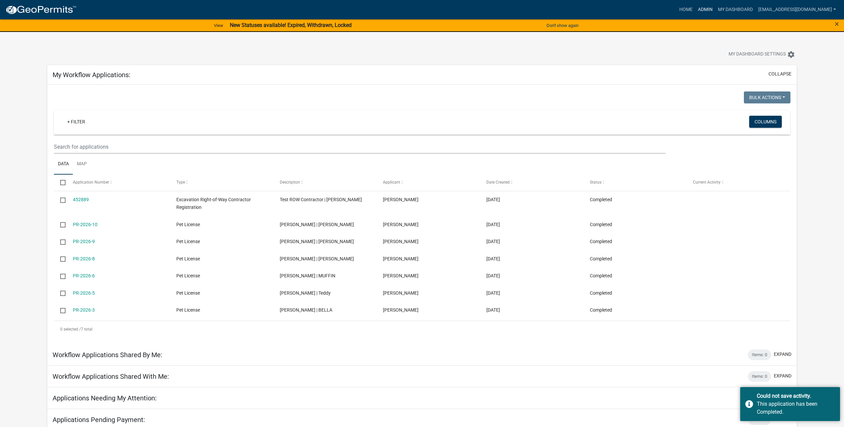
click at [704, 4] on link "Admin" at bounding box center [706, 9] width 20 height 13
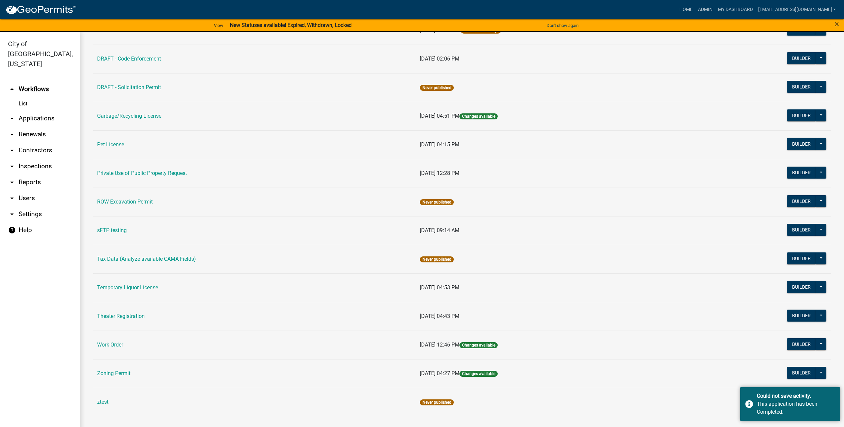
scroll to position [8, 0]
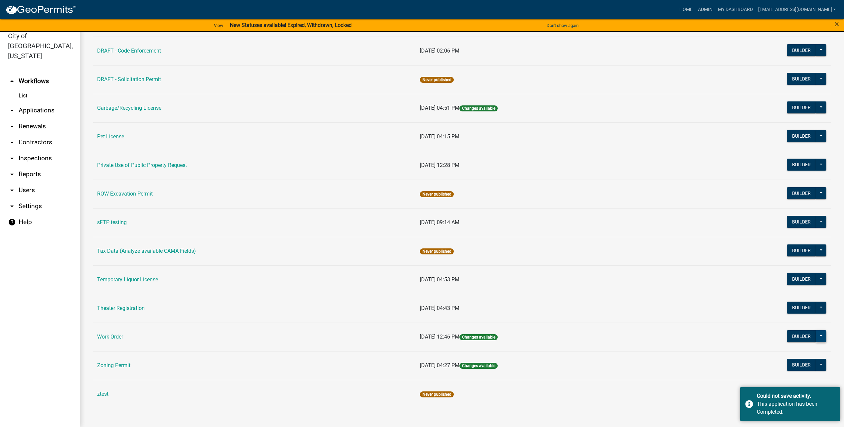
click at [816, 334] on button at bounding box center [821, 336] width 11 height 12
click at [815, 336] on button "Publish" at bounding box center [798, 341] width 55 height 16
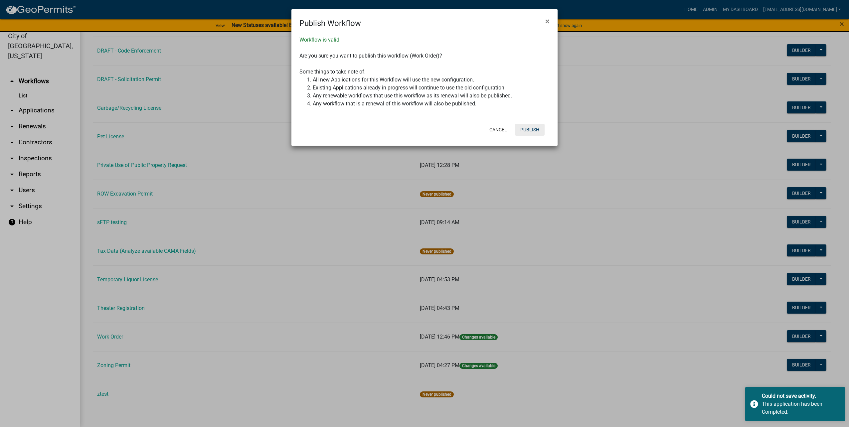
click at [530, 127] on button "Publish" at bounding box center [530, 130] width 30 height 12
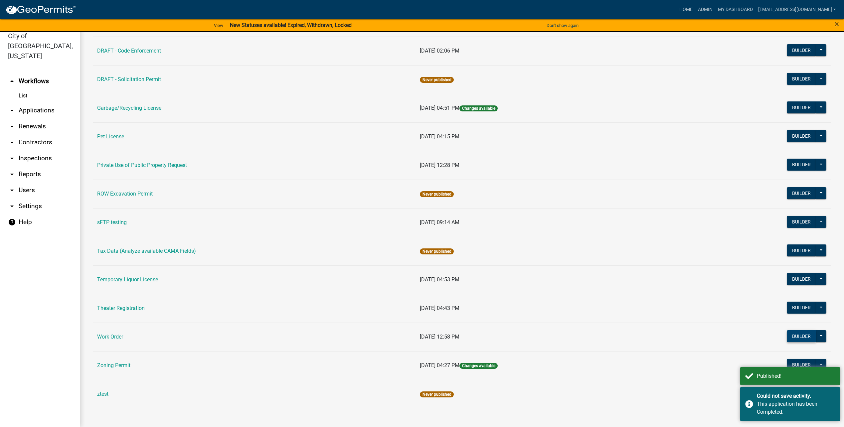
click at [791, 339] on button "Builder" at bounding box center [801, 336] width 29 height 12
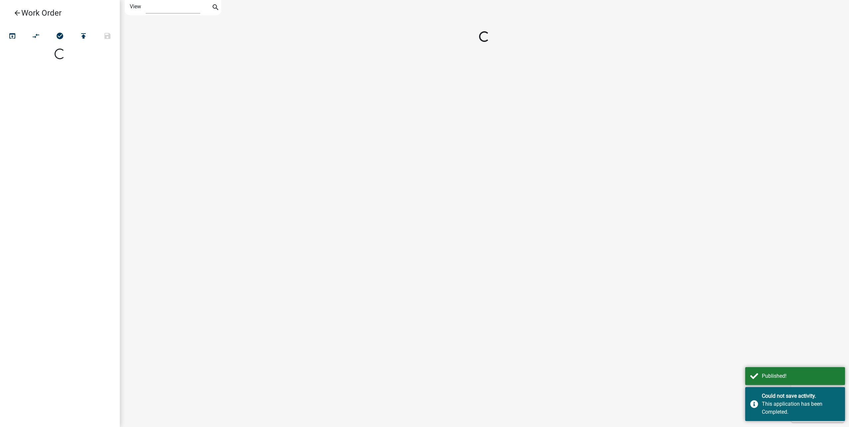
select select "1"
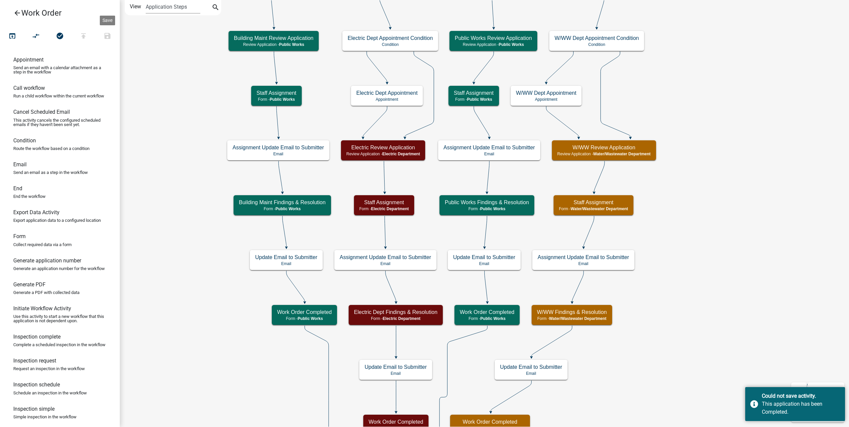
click at [50, 15] on link "arrow_back Work Order" at bounding box center [57, 12] width 104 height 15
click at [19, 14] on icon "arrow_back" at bounding box center [17, 13] width 8 height 9
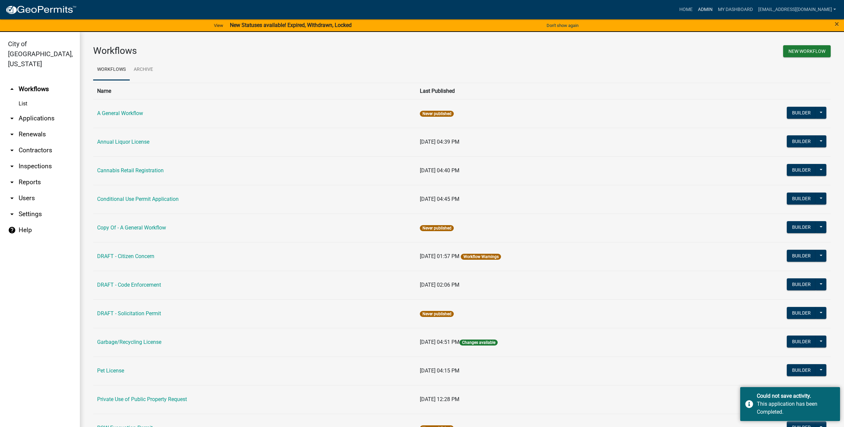
click at [713, 5] on link "Admin" at bounding box center [706, 9] width 20 height 13
click at [39, 111] on link "arrow_drop_down Applications" at bounding box center [40, 118] width 80 height 16
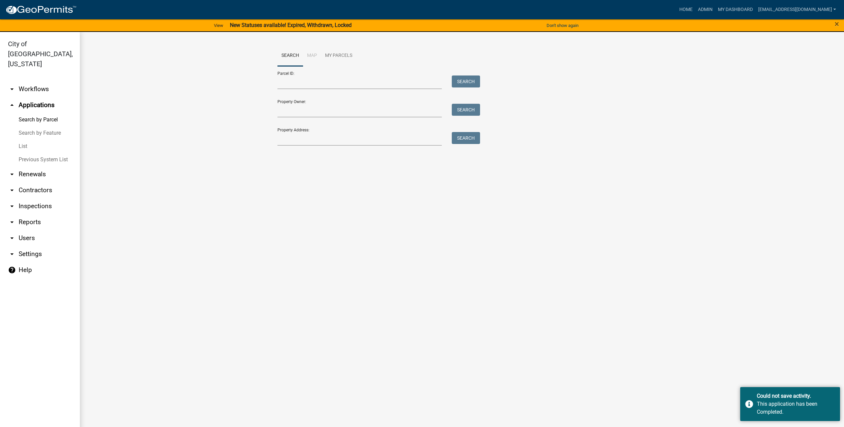
click at [23, 140] on link "List" at bounding box center [40, 146] width 80 height 13
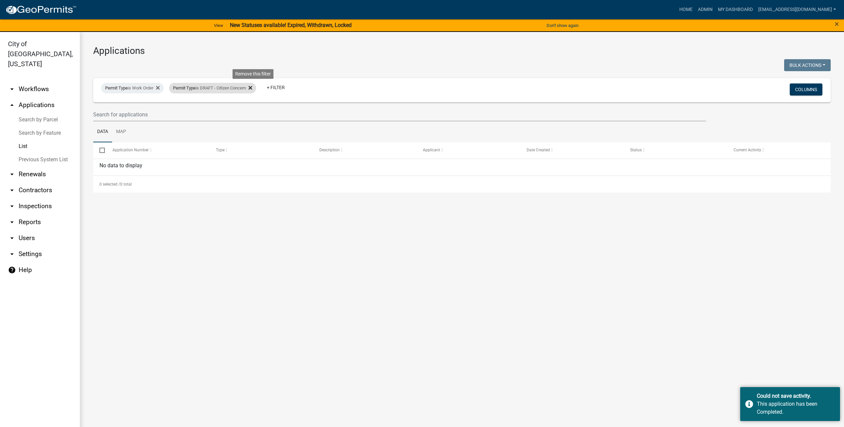
click at [252, 88] on icon at bounding box center [251, 87] width 4 height 5
click at [158, 86] on icon at bounding box center [158, 88] width 4 height 4
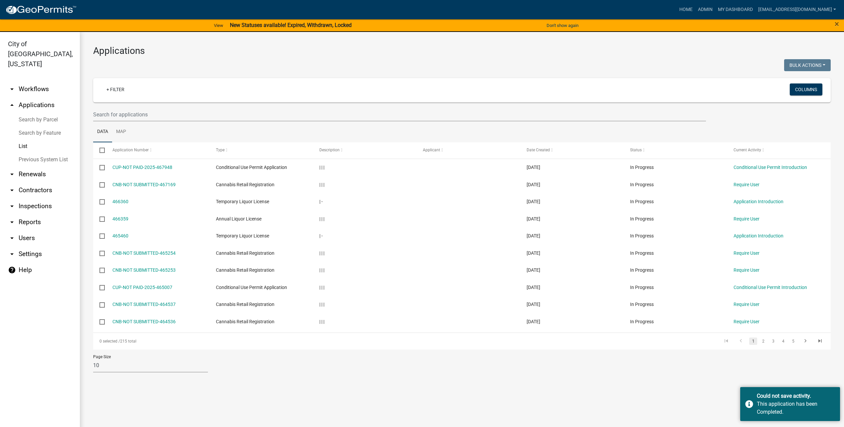
click at [36, 214] on link "arrow_drop_down Reports" at bounding box center [40, 222] width 80 height 16
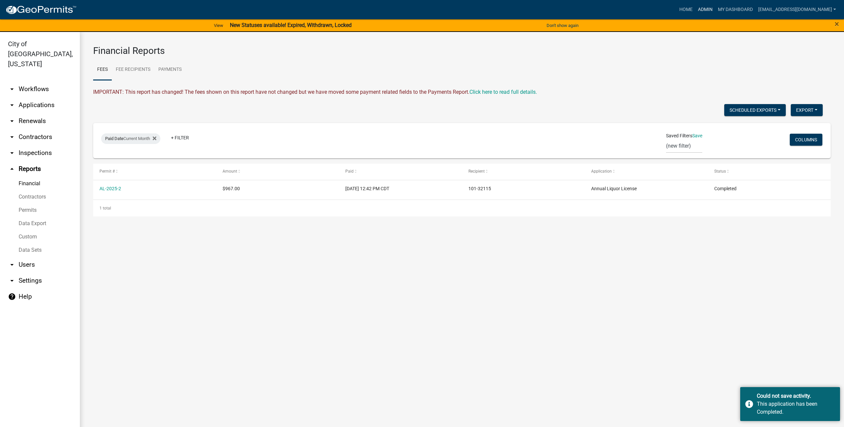
click at [704, 13] on link "Admin" at bounding box center [706, 9] width 20 height 13
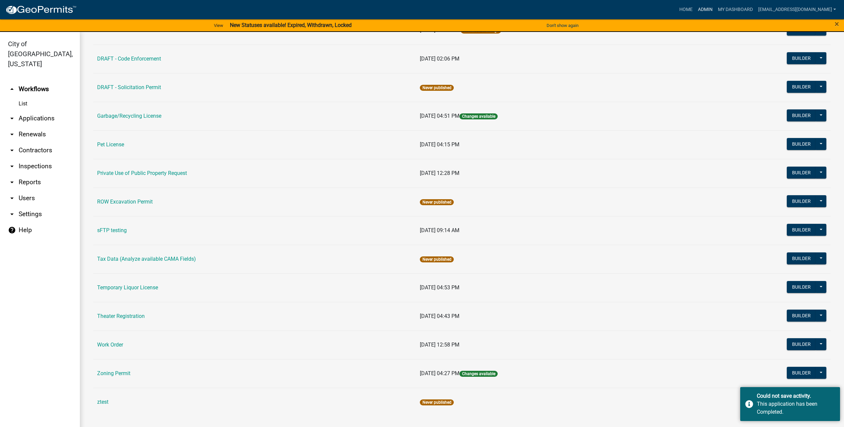
scroll to position [8, 0]
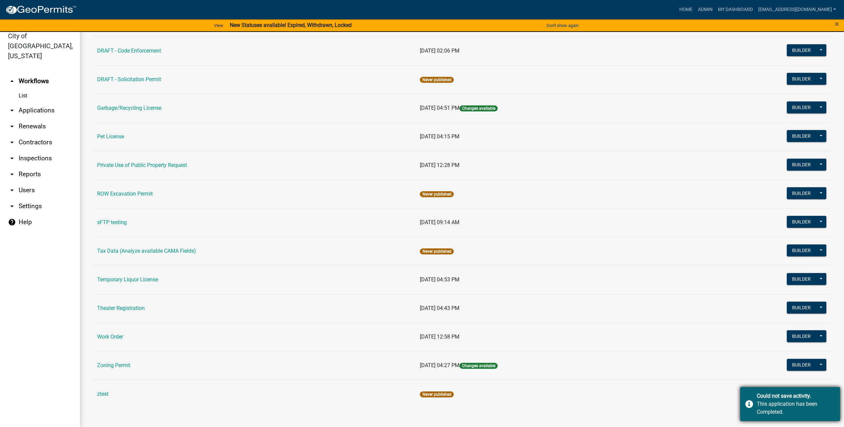
click at [821, 404] on div "This application has been Completed." at bounding box center [796, 408] width 78 height 16
drag, startPoint x: 111, startPoint y: 337, endPoint x: 354, endPoint y: 344, distance: 243.0
click at [111, 337] on link "Work Order" at bounding box center [110, 337] width 26 height 6
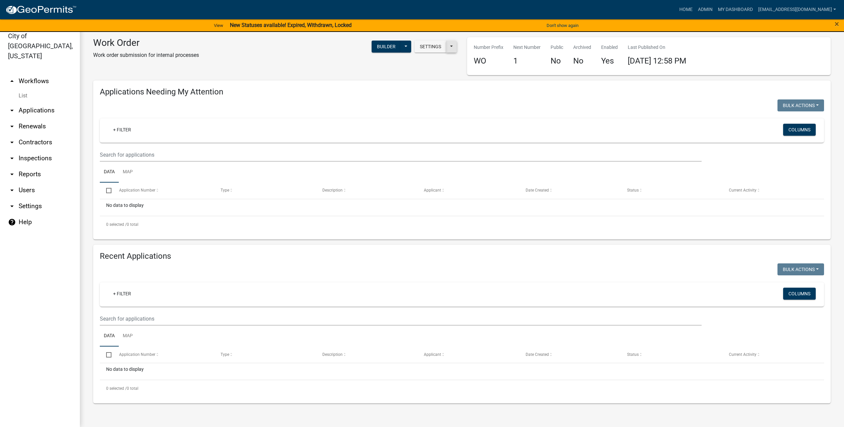
click at [456, 50] on button at bounding box center [451, 47] width 11 height 12
click at [456, 50] on button "Start Application URL" at bounding box center [462, 51] width 100 height 16
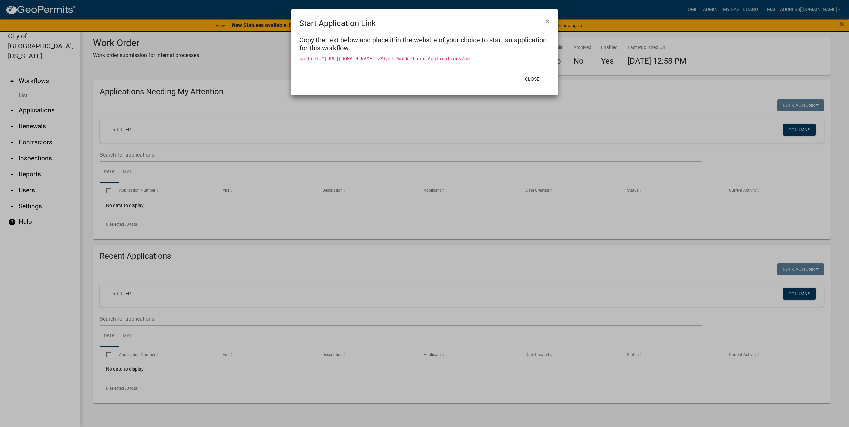
drag, startPoint x: 323, startPoint y: 58, endPoint x: 420, endPoint y: 69, distance: 97.8
click at [420, 62] on code "<a href="[URL][DOMAIN_NAME]">Start Work Order Application</a>" at bounding box center [384, 58] width 170 height 5
copy code "[URL][DOMAIN_NAME]"
click at [408, 31] on div "Copy the text below and place it in the website of your choice to start an appl…" at bounding box center [425, 49] width 266 height 41
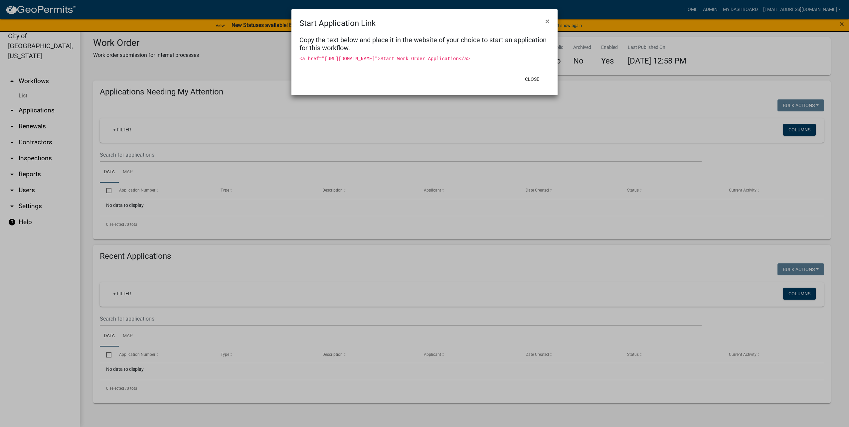
click at [399, 62] on code "<a href="[URL][DOMAIN_NAME]">Start Work Order Application</a>" at bounding box center [384, 58] width 170 height 5
drag, startPoint x: 420, startPoint y: 66, endPoint x: 328, endPoint y: 61, distance: 91.3
click at [323, 61] on code "<a href="[URL][DOMAIN_NAME]">Start Work Order Application</a>" at bounding box center [384, 58] width 170 height 5
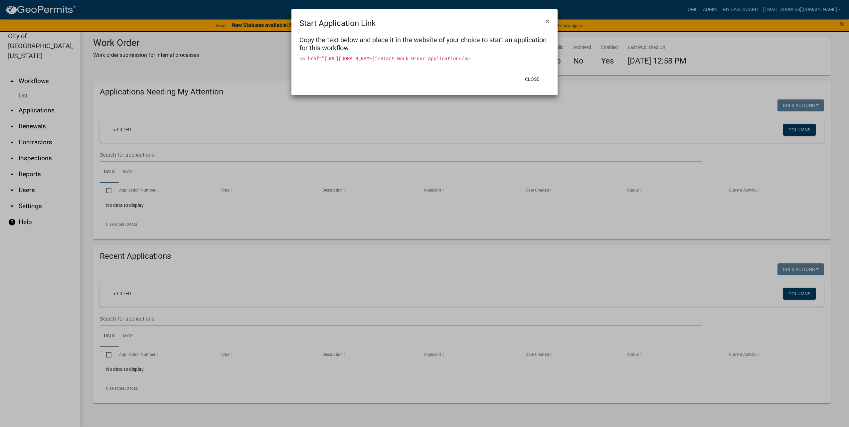
drag, startPoint x: 328, startPoint y: 61, endPoint x: 332, endPoint y: 63, distance: 4.3
drag, startPoint x: 419, startPoint y: 83, endPoint x: 417, endPoint y: 77, distance: 5.6
click at [419, 83] on div "Close" at bounding box center [468, 79] width 164 height 17
drag, startPoint x: 420, startPoint y: 66, endPoint x: 323, endPoint y: 59, distance: 97.4
click at [323, 59] on code "<a href="[URL][DOMAIN_NAME]">Start Work Order Application</a>" at bounding box center [384, 58] width 170 height 5
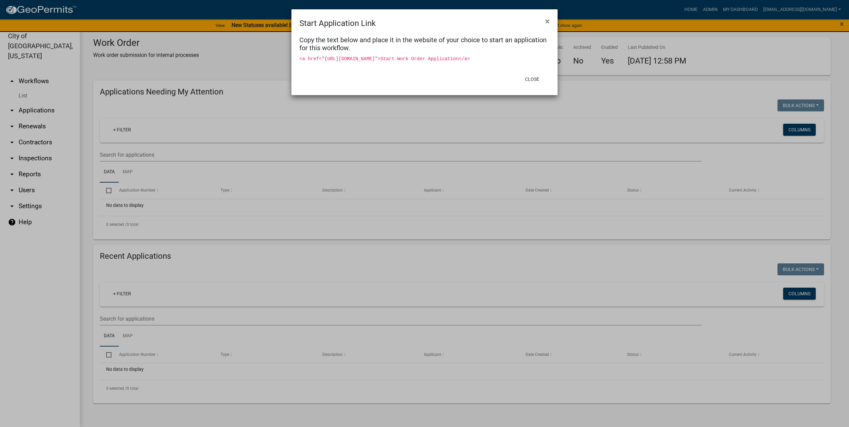
copy code "[URL][DOMAIN_NAME]"
click at [530, 85] on button "Close" at bounding box center [532, 79] width 25 height 12
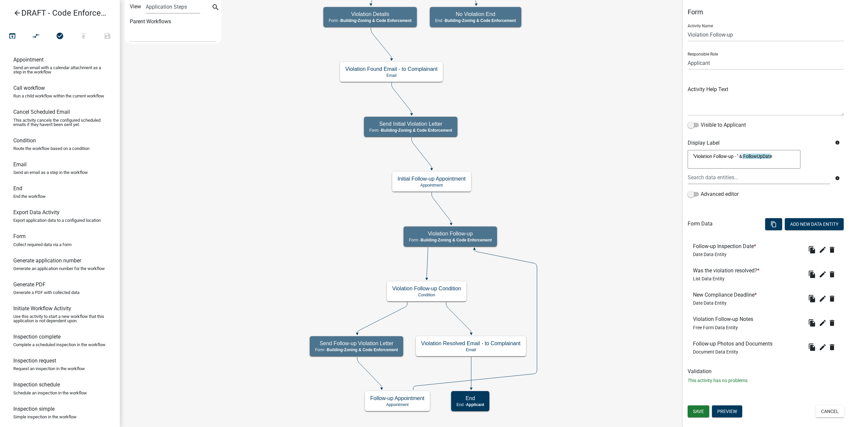
select select
click at [16, 12] on icon "arrow_back" at bounding box center [17, 13] width 8 height 9
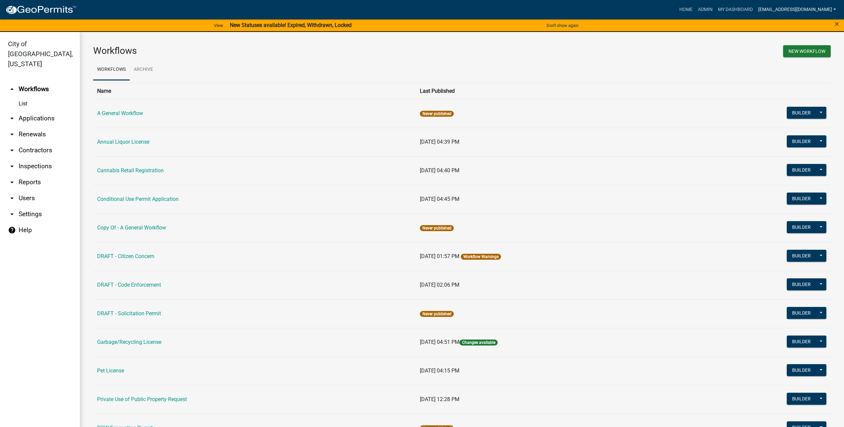
click at [796, 9] on link "[EMAIL_ADDRESS][DOMAIN_NAME]" at bounding box center [797, 9] width 83 height 13
click at [806, 80] on link "Logout" at bounding box center [810, 81] width 57 height 16
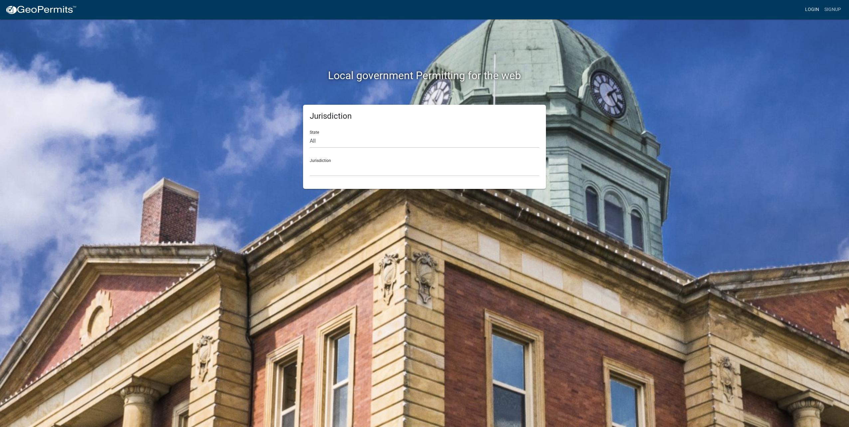
click at [812, 10] on link "Login" at bounding box center [812, 9] width 19 height 13
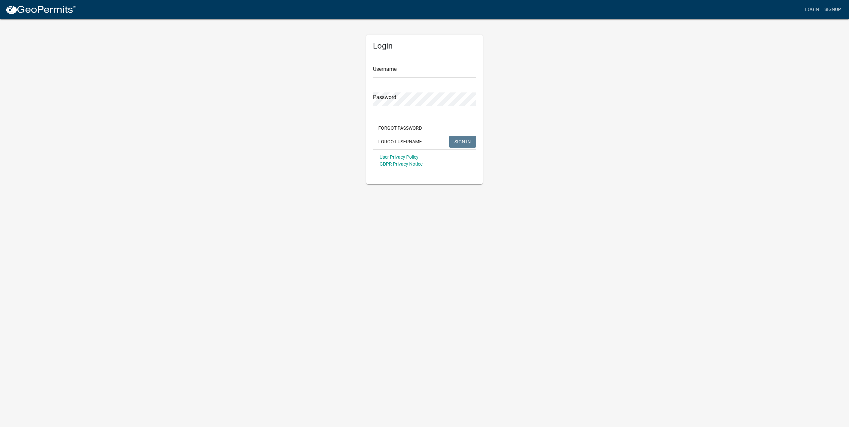
click at [395, 63] on div "Username" at bounding box center [424, 66] width 103 height 23
click at [395, 67] on input "publicworks@cityofluverne.org" at bounding box center [424, 71] width 103 height 14
click at [400, 69] on input "publicworks@cityofluverne.org" at bounding box center [424, 71] width 103 height 14
type input "electric@cityofluverne.org"
click at [461, 140] on span "SIGN IN" at bounding box center [463, 141] width 16 height 5
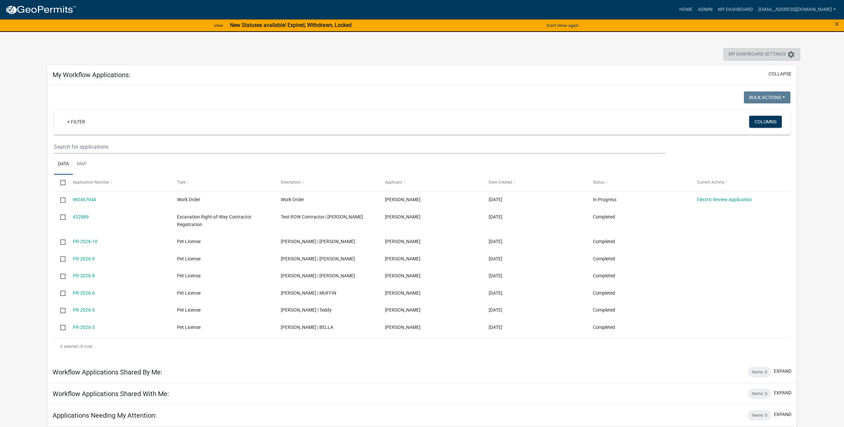
click at [792, 52] on icon "settings" at bounding box center [791, 55] width 8 height 8
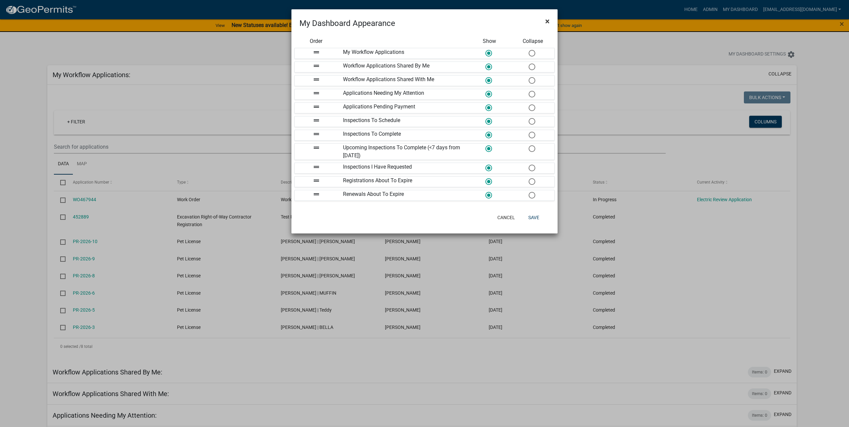
click at [545, 21] on span "×" at bounding box center [547, 21] width 4 height 9
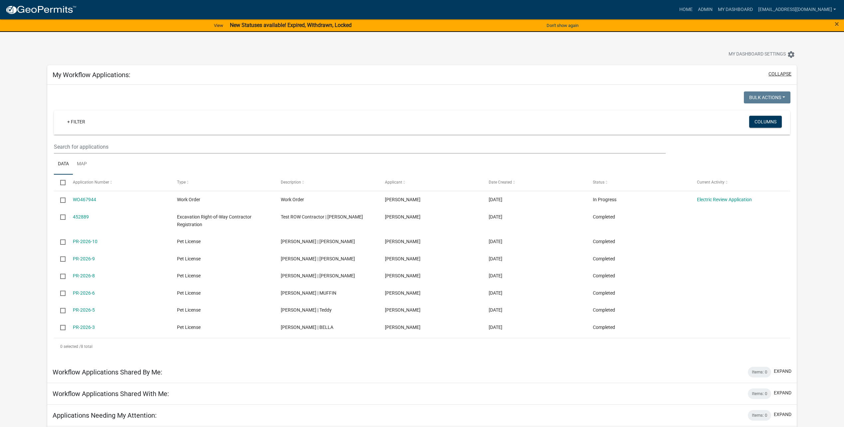
click at [784, 74] on button "collapse" at bounding box center [780, 74] width 23 height 7
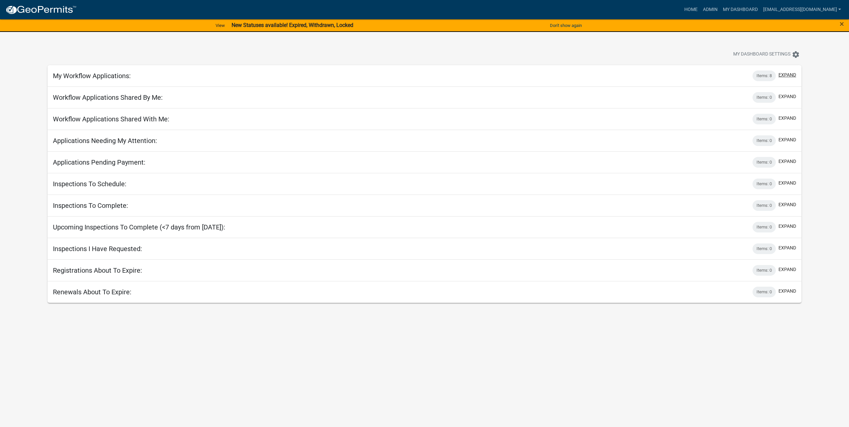
click at [783, 72] on button "expand" at bounding box center [788, 75] width 18 height 7
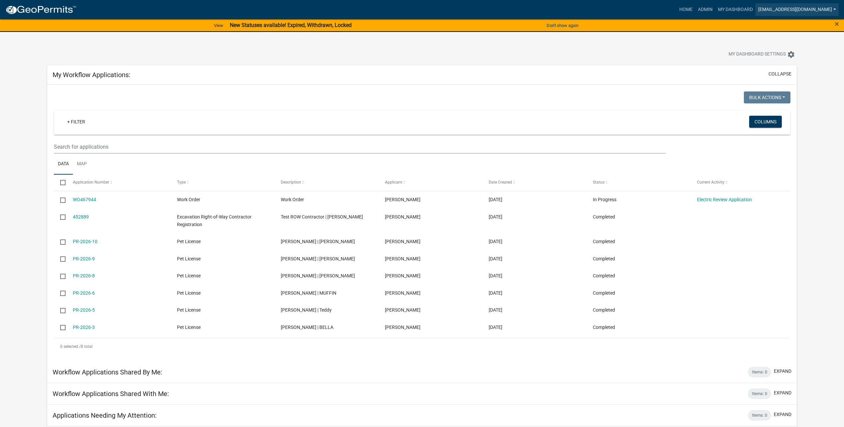
click at [802, 8] on link "[EMAIL_ADDRESS][DOMAIN_NAME]" at bounding box center [797, 9] width 83 height 13
click at [811, 79] on link "Logout" at bounding box center [810, 81] width 57 height 16
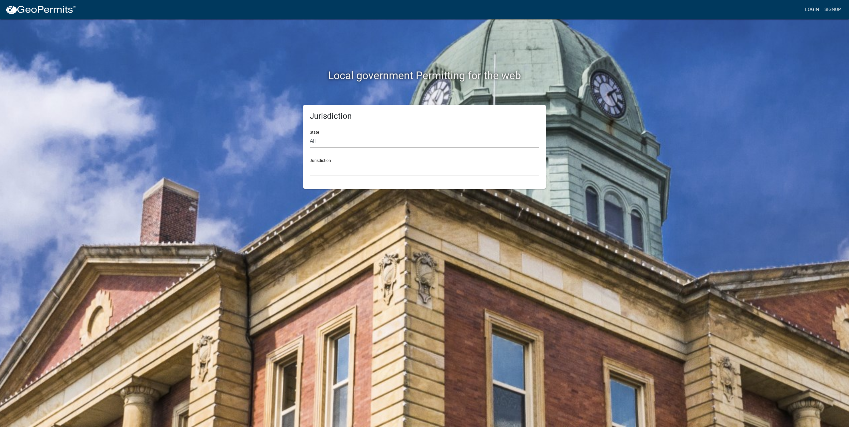
click at [818, 12] on link "Login" at bounding box center [812, 9] width 19 height 13
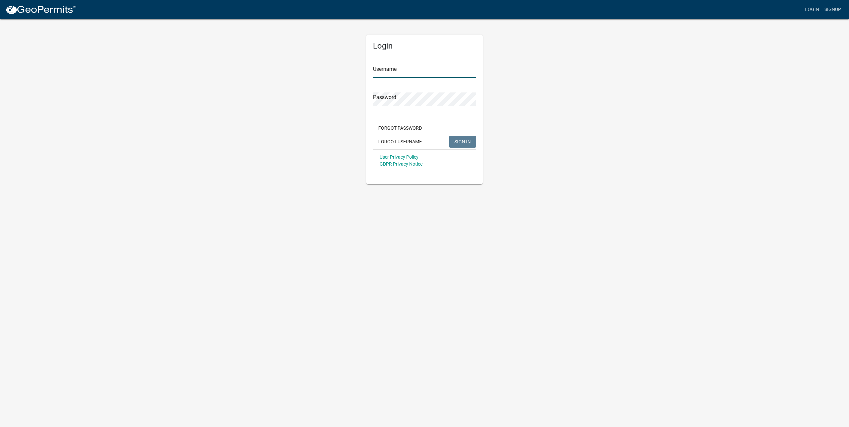
click at [377, 66] on input "Username" at bounding box center [424, 71] width 103 height 14
click at [432, 71] on input "publicworks@cityofluverne.org" at bounding box center [424, 71] width 103 height 14
type input "electric@cityofluverne.org"
click at [462, 142] on span "SIGN IN" at bounding box center [463, 141] width 16 height 5
